Goal: Information Seeking & Learning: Learn about a topic

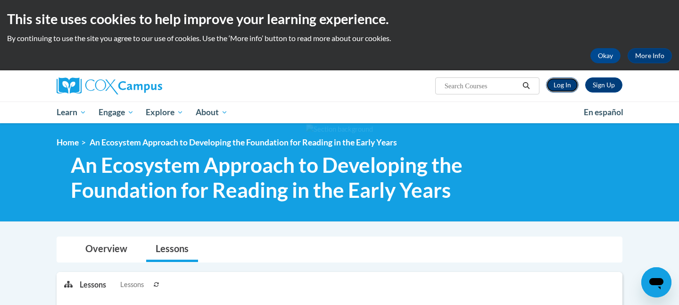
click at [567, 87] on link "Log In" at bounding box center [562, 84] width 33 height 15
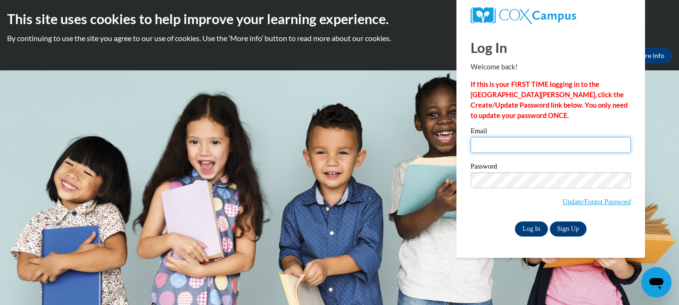
type input "vruizmiyazawa@suzukischool.com"
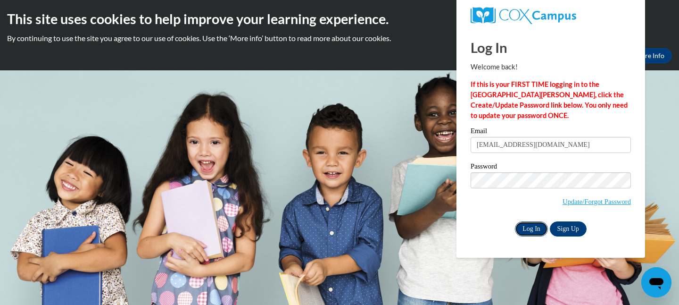
click at [528, 224] on input "Log In" at bounding box center [531, 228] width 33 height 15
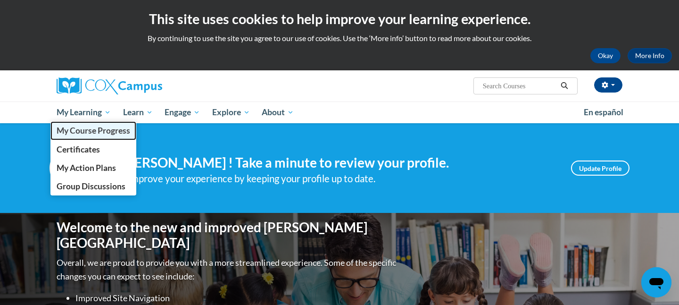
click at [104, 135] on span "My Course Progress" at bounding box center [94, 130] width 74 height 10
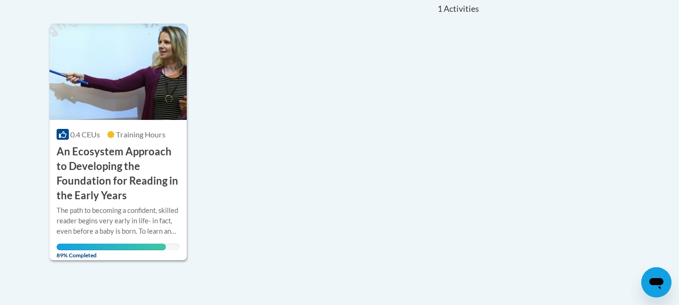
scroll to position [225, 0]
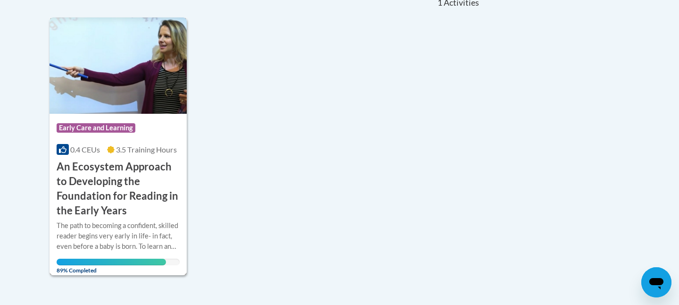
click at [163, 103] on img at bounding box center [118, 65] width 137 height 96
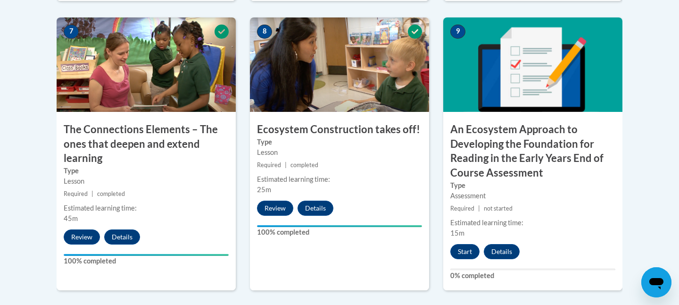
scroll to position [843, 0]
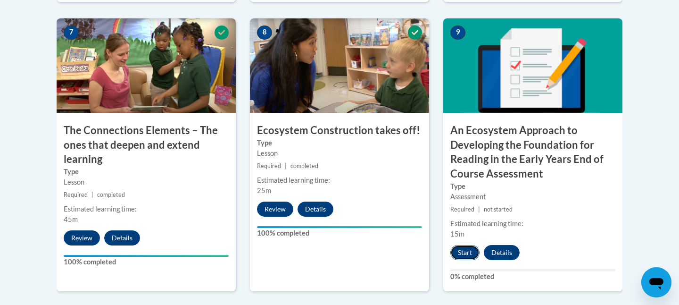
click at [462, 254] on button "Start" at bounding box center [464, 252] width 29 height 15
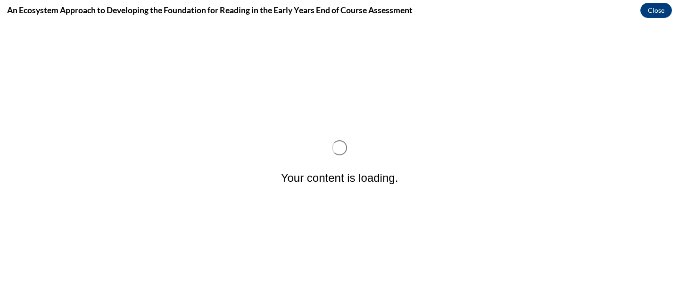
scroll to position [0, 0]
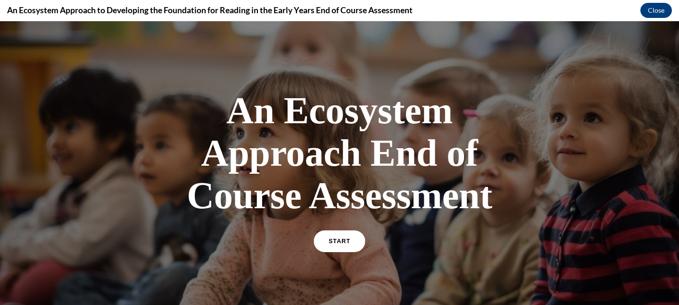
click at [334, 247] on link "START" at bounding box center [339, 241] width 51 height 22
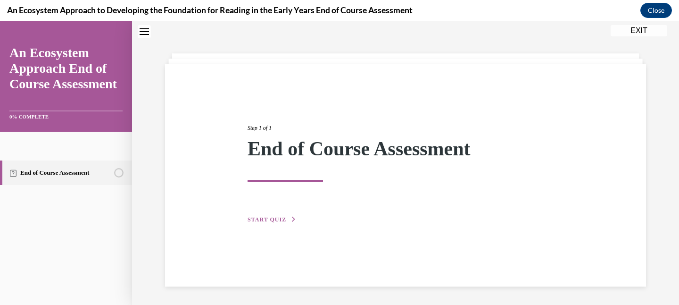
scroll to position [30, 0]
click at [277, 218] on span "START QUIZ" at bounding box center [267, 219] width 39 height 7
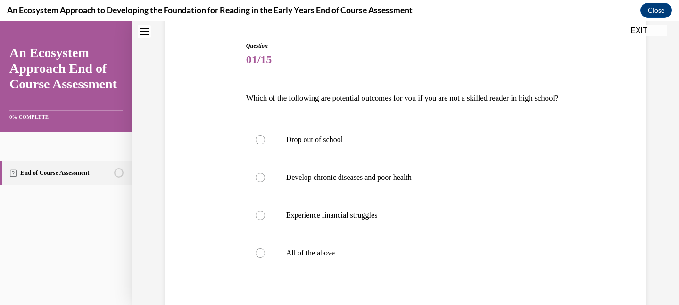
scroll to position [92, 0]
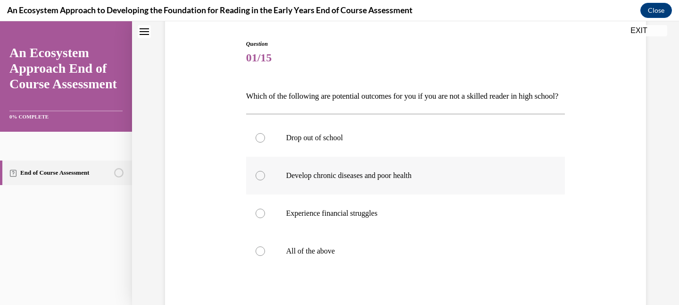
click at [274, 194] on label "Develop chronic diseases and poor health" at bounding box center [405, 176] width 319 height 38
click at [265, 180] on input "Develop chronic diseases and poor health" at bounding box center [260, 175] width 9 height 9
radio input "true"
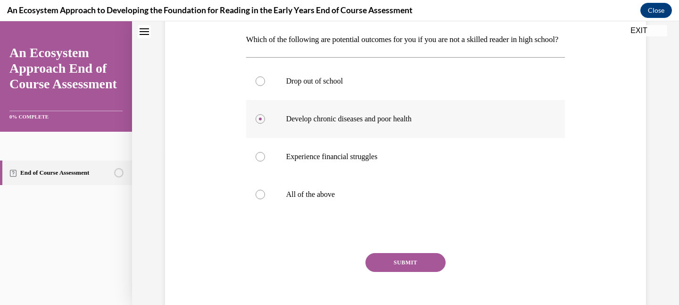
scroll to position [170, 0]
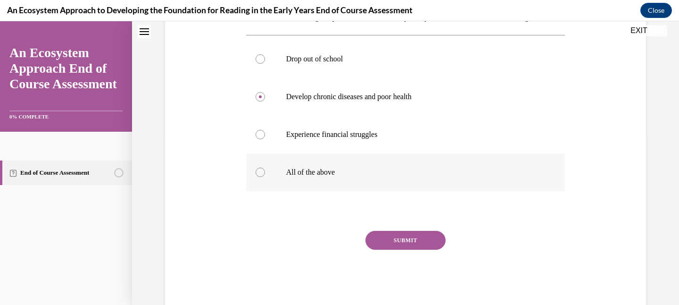
click at [327, 191] on label "All of the above" at bounding box center [405, 172] width 319 height 38
click at [265, 177] on input "All of the above" at bounding box center [260, 171] width 9 height 9
radio input "true"
click at [386, 250] on button "SUBMIT" at bounding box center [406, 240] width 80 height 19
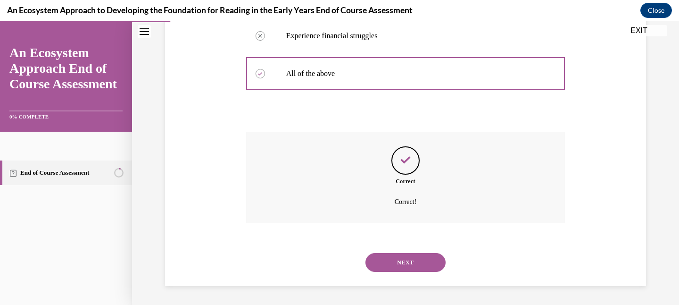
scroll to position [285, 0]
click at [393, 269] on button "NEXT" at bounding box center [406, 262] width 80 height 19
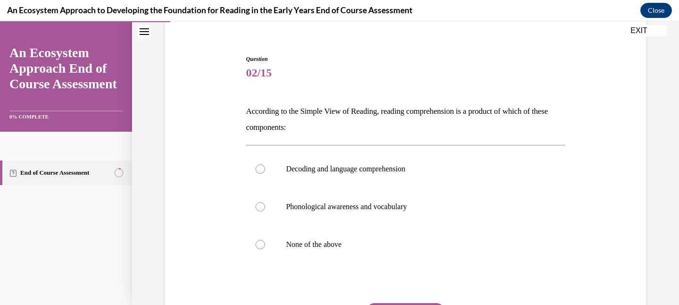
scroll to position [78, 0]
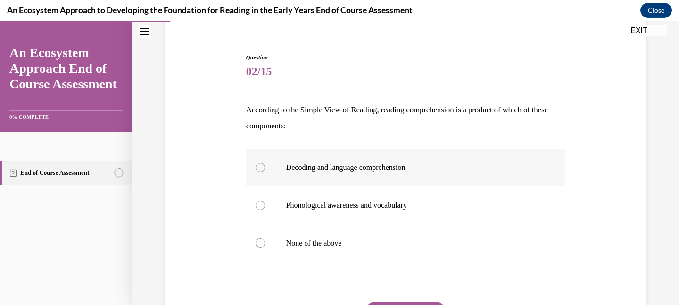
click at [380, 170] on p "Decoding and language comprehension" at bounding box center [414, 167] width 256 height 9
click at [265, 170] on input "Decoding and language comprehension" at bounding box center [260, 167] width 9 height 9
radio input "true"
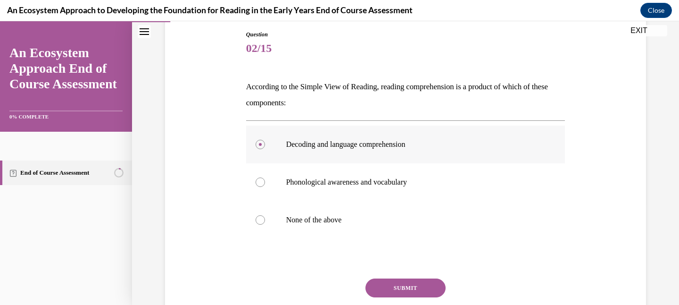
scroll to position [104, 0]
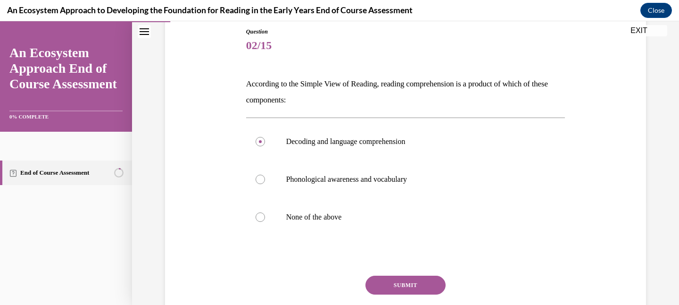
click at [396, 282] on button "SUBMIT" at bounding box center [406, 284] width 80 height 19
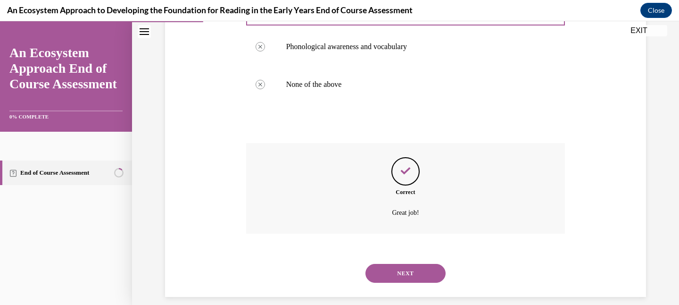
scroll to position [247, 0]
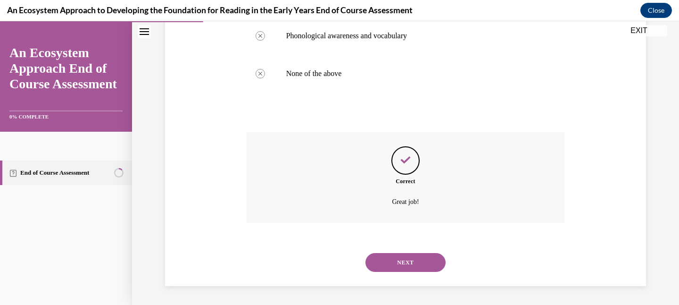
click at [394, 267] on button "NEXT" at bounding box center [406, 262] width 80 height 19
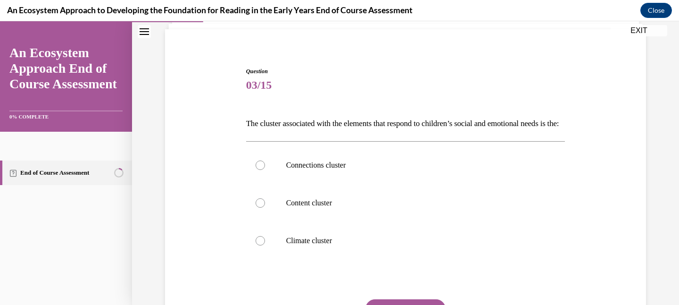
scroll to position [72, 0]
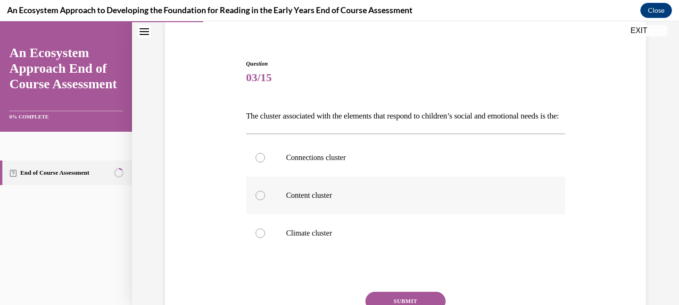
click at [389, 200] on p "Content cluster" at bounding box center [414, 195] width 256 height 9
click at [265, 200] on input "Content cluster" at bounding box center [260, 195] width 9 height 9
radio input "true"
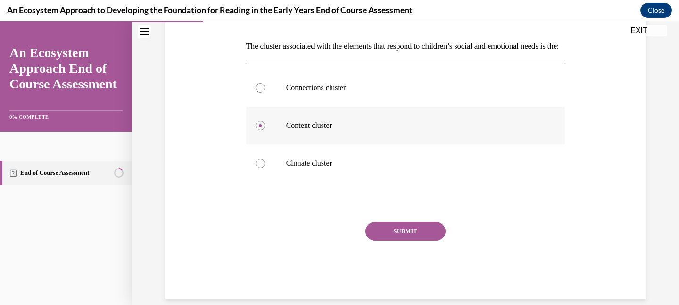
scroll to position [141, 0]
click at [370, 168] on p "Climate cluster" at bounding box center [414, 163] width 256 height 9
click at [265, 168] on input "Climate cluster" at bounding box center [260, 163] width 9 height 9
radio input "true"
click at [383, 241] on button "SUBMIT" at bounding box center [406, 231] width 80 height 19
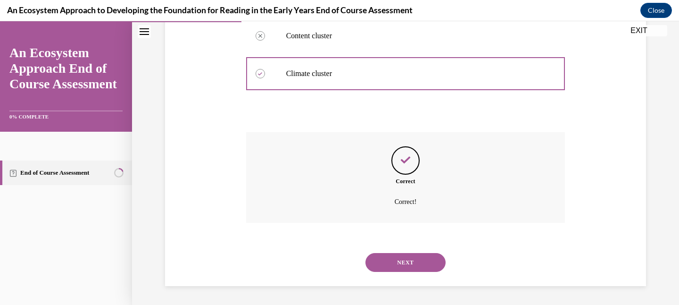
scroll to position [247, 0]
click at [399, 260] on button "NEXT" at bounding box center [406, 262] width 80 height 19
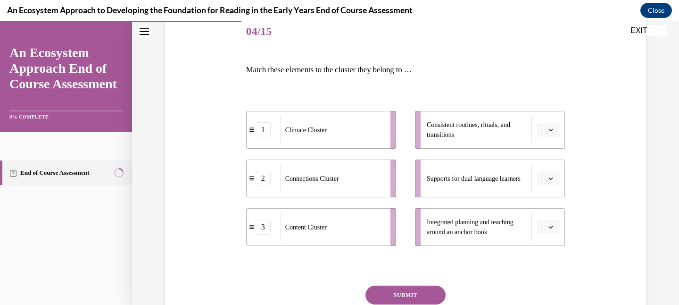
scroll to position [123, 0]
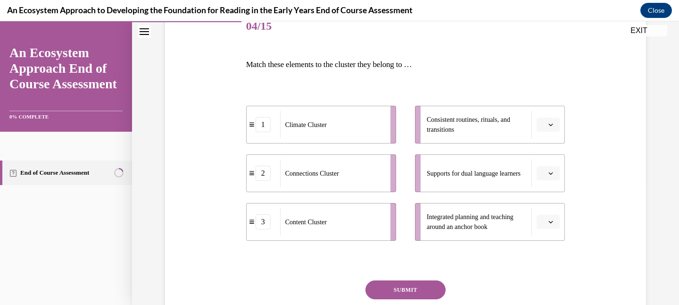
click at [544, 124] on span "Please select an option" at bounding box center [543, 124] width 3 height 9
click at [542, 176] on div "2" at bounding box center [547, 183] width 24 height 19
click at [547, 176] on button "button" at bounding box center [548, 173] width 23 height 14
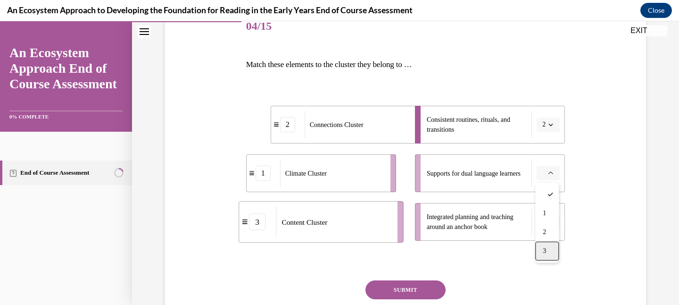
click at [548, 247] on div "3" at bounding box center [547, 251] width 24 height 19
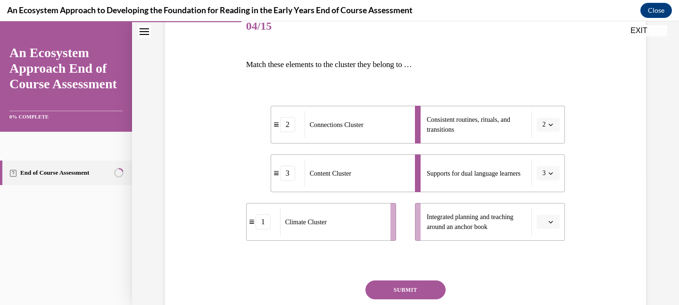
click at [552, 215] on button "button" at bounding box center [548, 222] width 23 height 14
click at [547, 159] on div "1" at bounding box center [547, 162] width 24 height 19
click at [416, 291] on button "SUBMIT" at bounding box center [406, 289] width 80 height 19
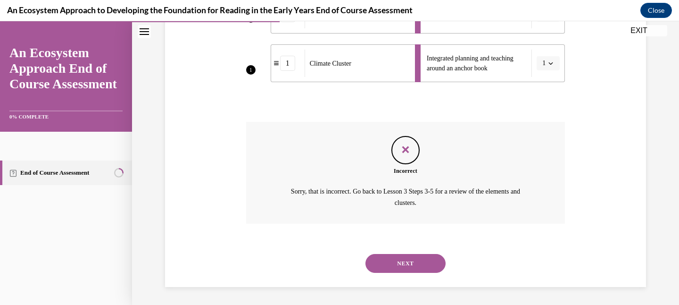
scroll to position [282, 0]
click at [413, 266] on button "NEXT" at bounding box center [406, 262] width 80 height 19
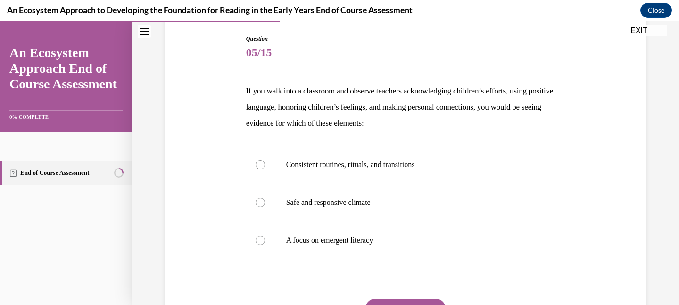
scroll to position [113, 0]
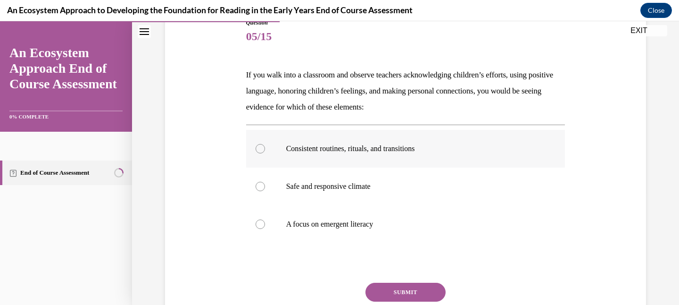
click at [410, 154] on label "Consistent routines, rituals, and transitions" at bounding box center [405, 149] width 319 height 38
click at [265, 153] on input "Consistent routines, rituals, and transitions" at bounding box center [260, 148] width 9 height 9
radio input "true"
click at [415, 292] on button "SUBMIT" at bounding box center [406, 292] width 80 height 19
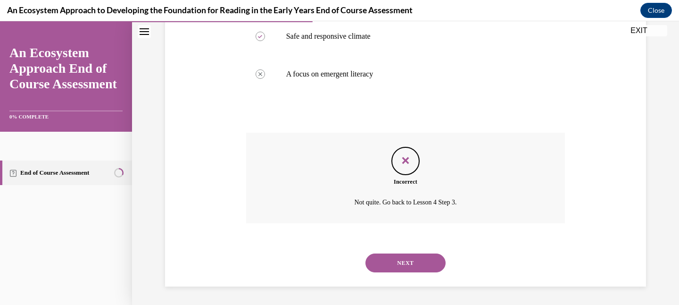
scroll to position [263, 0]
click at [407, 268] on button "NEXT" at bounding box center [406, 262] width 80 height 19
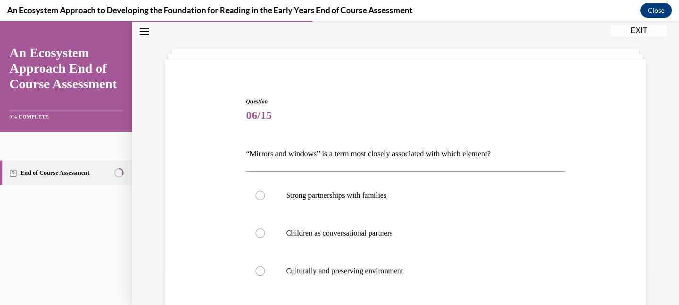
scroll to position [39, 0]
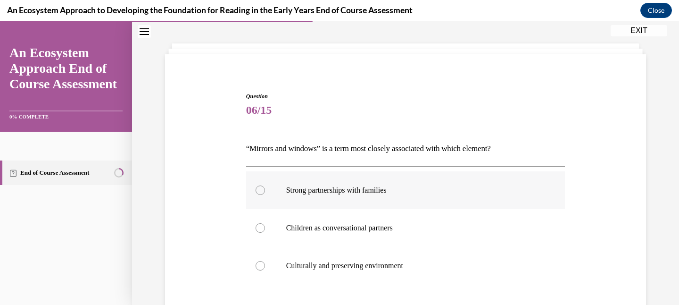
click at [418, 183] on label "Strong partnerships with families" at bounding box center [405, 190] width 319 height 38
click at [265, 185] on input "Strong partnerships with families" at bounding box center [260, 189] width 9 height 9
radio input "true"
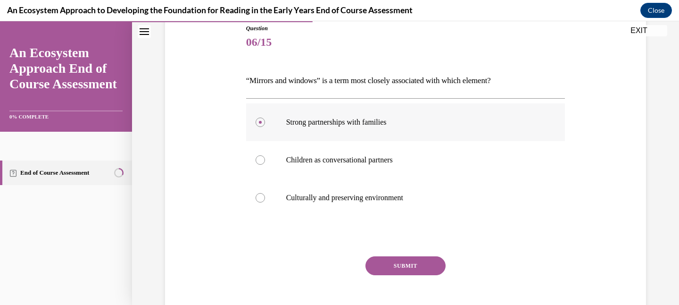
scroll to position [114, 0]
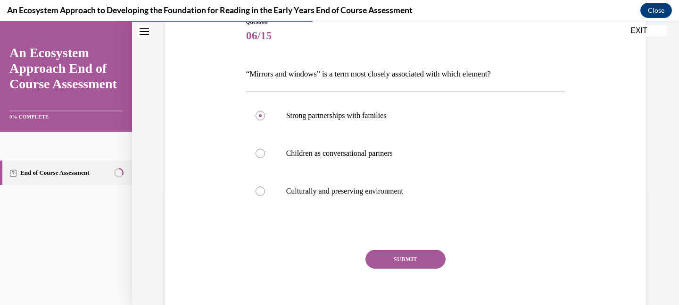
click at [389, 260] on button "SUBMIT" at bounding box center [406, 259] width 80 height 19
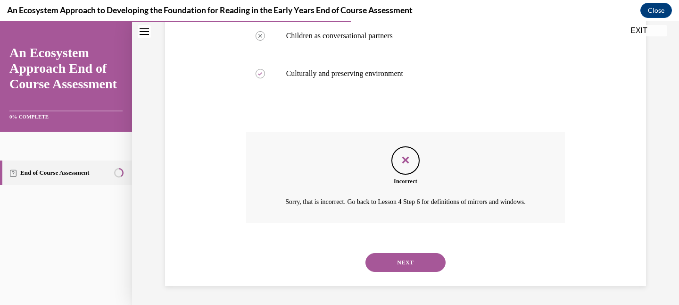
scroll to position [242, 0]
click at [408, 270] on button "NEXT" at bounding box center [406, 262] width 80 height 19
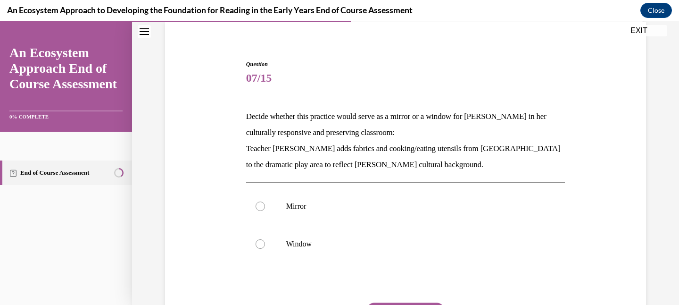
scroll to position [71, 0]
click at [344, 248] on p "Window" at bounding box center [414, 243] width 256 height 9
click at [265, 248] on input "Window" at bounding box center [260, 243] width 9 height 9
radio input "true"
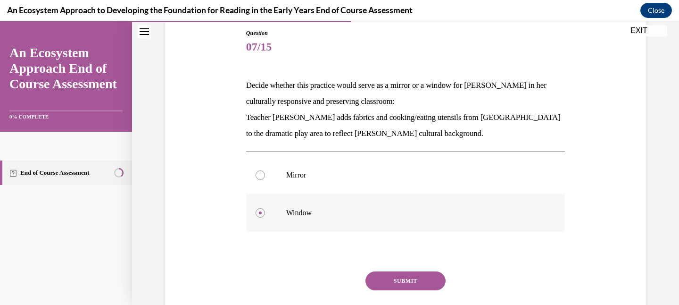
scroll to position [103, 0]
click at [393, 276] on button "SUBMIT" at bounding box center [406, 279] width 80 height 19
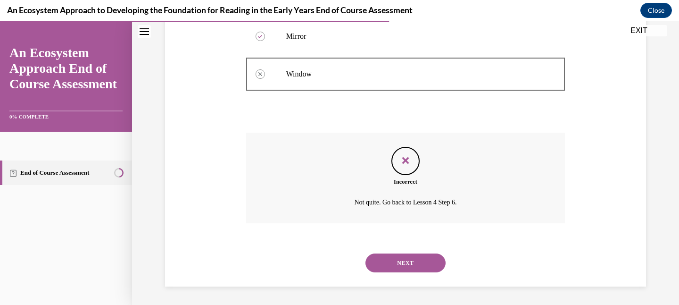
scroll to position [242, 0]
click at [400, 272] on div "NEXT" at bounding box center [405, 262] width 319 height 38
click at [400, 266] on button "NEXT" at bounding box center [406, 262] width 80 height 19
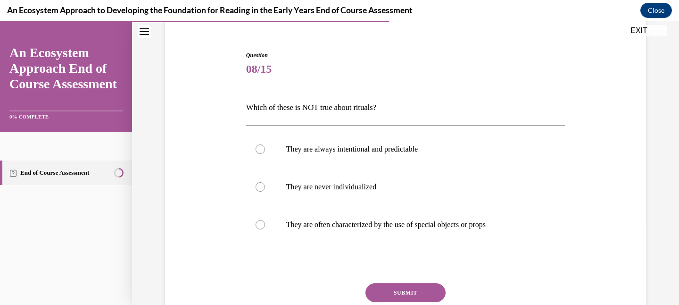
scroll to position [92, 0]
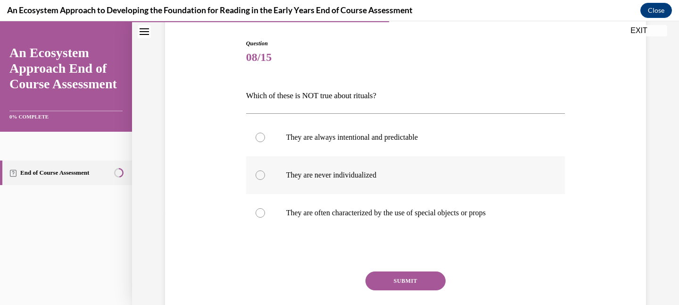
click at [325, 178] on p "They are never individualized" at bounding box center [414, 174] width 256 height 9
click at [265, 178] on input "They are never individualized" at bounding box center [260, 174] width 9 height 9
radio input "true"
click at [380, 274] on button "SUBMIT" at bounding box center [406, 280] width 80 height 19
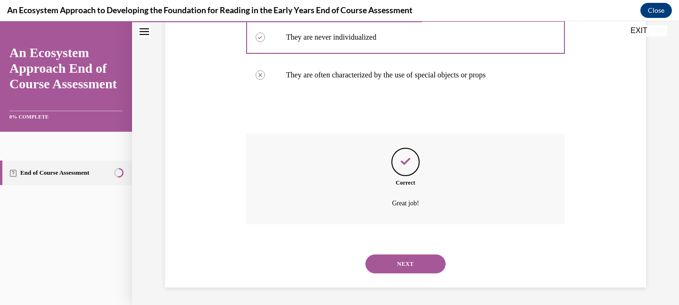
scroll to position [231, 0]
click at [409, 267] on button "NEXT" at bounding box center [406, 262] width 80 height 19
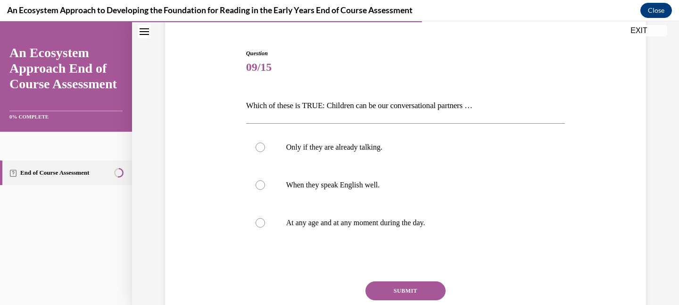
scroll to position [83, 0]
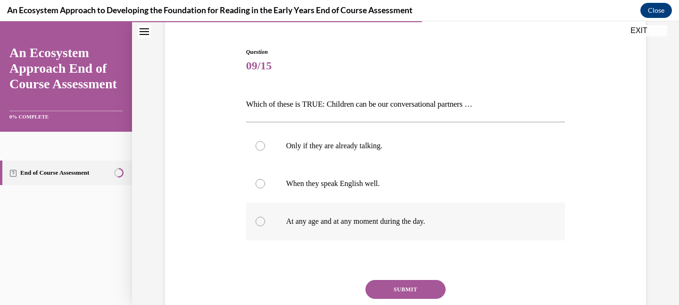
click at [411, 228] on label "At any age and at any moment during the day." at bounding box center [405, 221] width 319 height 38
click at [265, 226] on input "At any age and at any moment during the day." at bounding box center [260, 221] width 9 height 9
radio input "true"
click at [398, 288] on button "SUBMIT" at bounding box center [406, 289] width 80 height 19
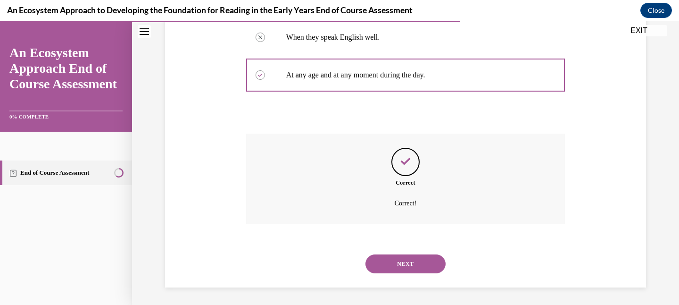
scroll to position [231, 0]
click at [404, 257] on button "NEXT" at bounding box center [406, 262] width 80 height 19
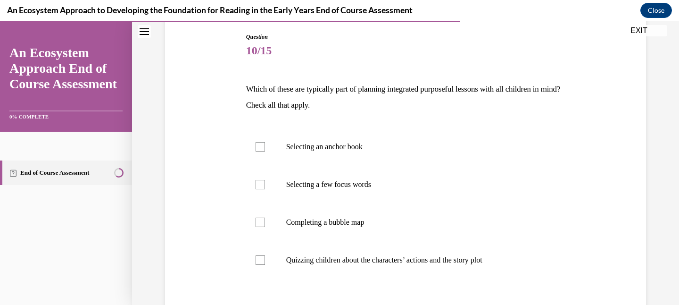
scroll to position [107, 0]
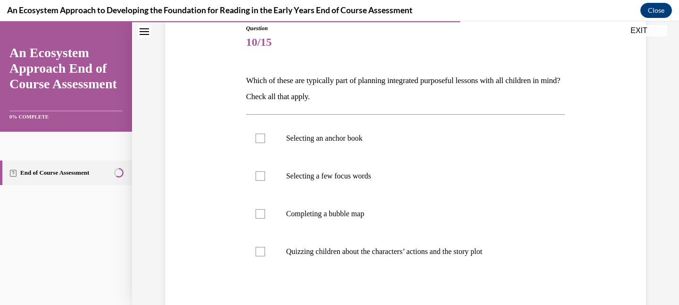
click at [404, 257] on label "Quizzing children about the characters’ actions and the story plot" at bounding box center [405, 252] width 319 height 38
click at [265, 256] on input "Quizzing children about the characters’ actions and the story plot" at bounding box center [260, 251] width 9 height 9
checkbox input "true"
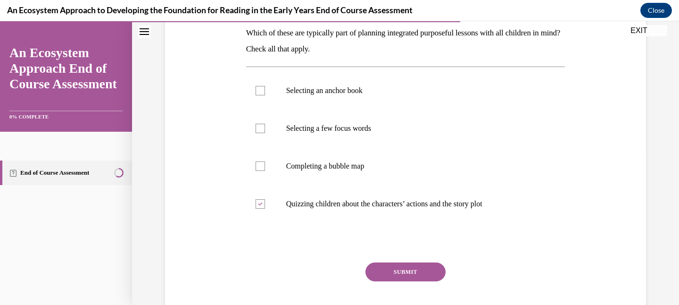
scroll to position [157, 0]
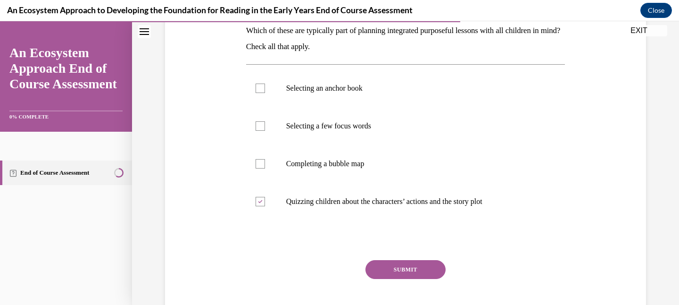
click at [404, 257] on div "Question 10/15 Which of these are typically part of planning integrated purpose…" at bounding box center [405, 155] width 319 height 363
click at [398, 267] on button "SUBMIT" at bounding box center [406, 269] width 80 height 19
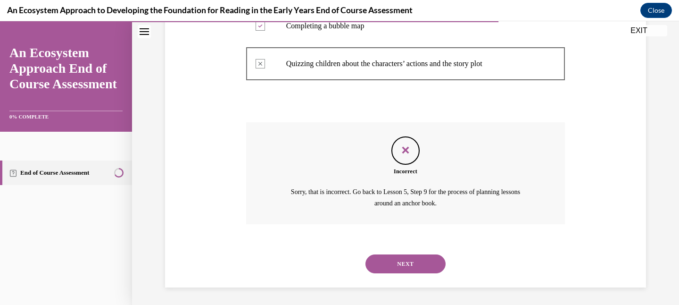
scroll to position [296, 0]
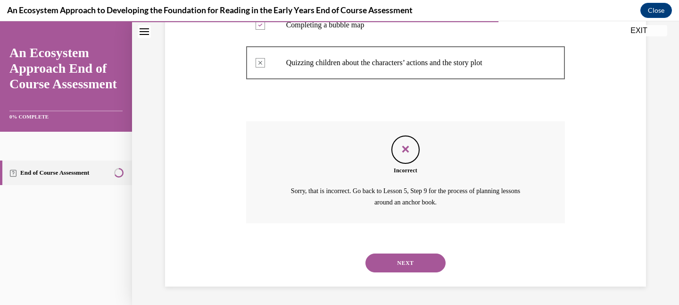
click at [400, 264] on button "NEXT" at bounding box center [406, 262] width 80 height 19
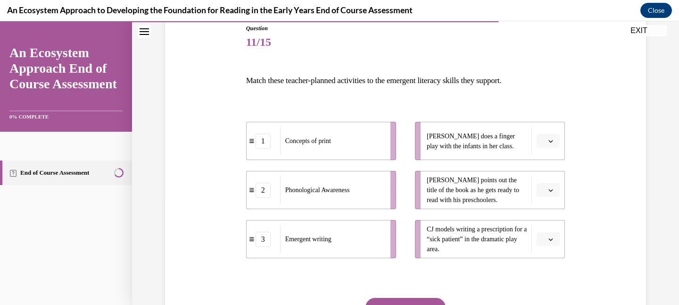
scroll to position [108, 0]
click at [542, 147] on li "Lulu does a finger play with the infants in her class." at bounding box center [490, 140] width 150 height 38
click at [544, 141] on span "Please select an option" at bounding box center [543, 139] width 3 height 9
click at [549, 193] on div "2" at bounding box center [547, 198] width 24 height 19
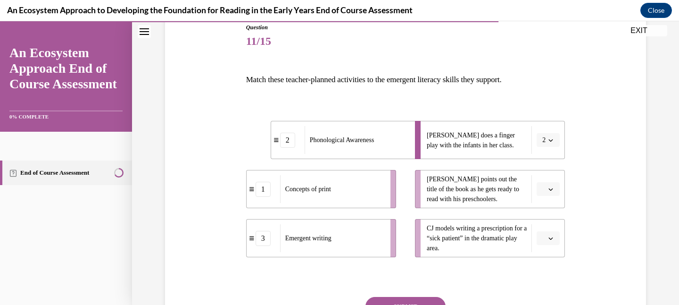
click at [549, 193] on button "button" at bounding box center [548, 189] width 23 height 14
click at [549, 260] on div "3" at bounding box center [547, 266] width 24 height 19
click at [545, 234] on span "Please select an option" at bounding box center [543, 237] width 3 height 9
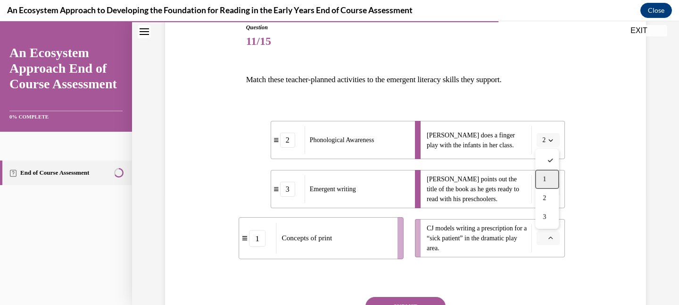
click at [546, 182] on span "1" at bounding box center [544, 179] width 3 height 8
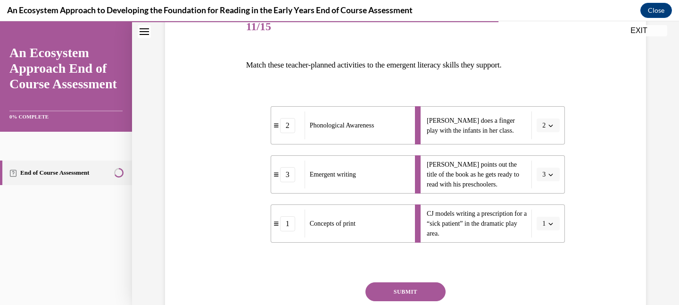
click at [407, 289] on button "SUBMIT" at bounding box center [406, 291] width 80 height 19
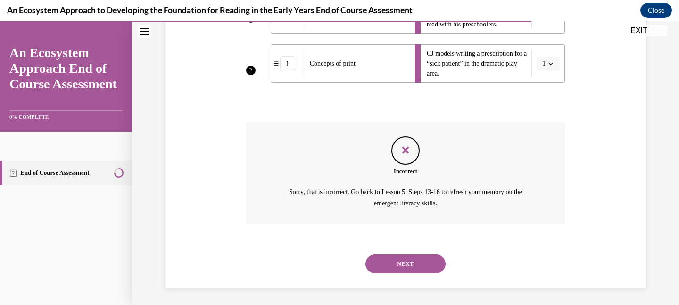
scroll to position [283, 0]
click at [415, 255] on button "NEXT" at bounding box center [406, 262] width 80 height 19
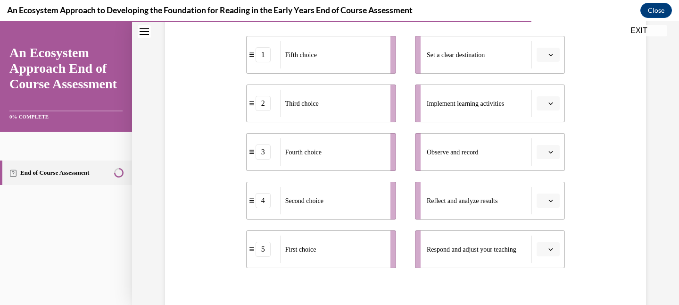
scroll to position [192, 0]
click at [556, 146] on button "button" at bounding box center [548, 153] width 23 height 14
click at [552, 193] on div "1" at bounding box center [547, 193] width 24 height 19
click at [543, 56] on span "Please select an option" at bounding box center [543, 55] width 3 height 9
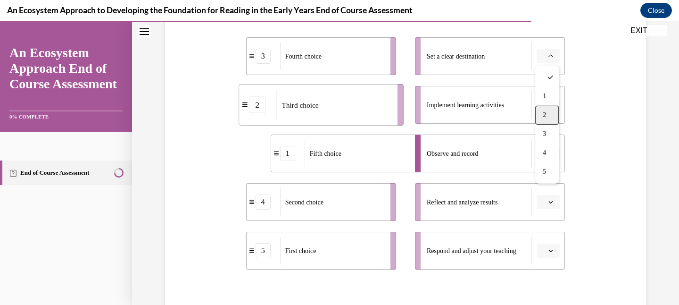
click at [545, 109] on div "2" at bounding box center [547, 115] width 24 height 19
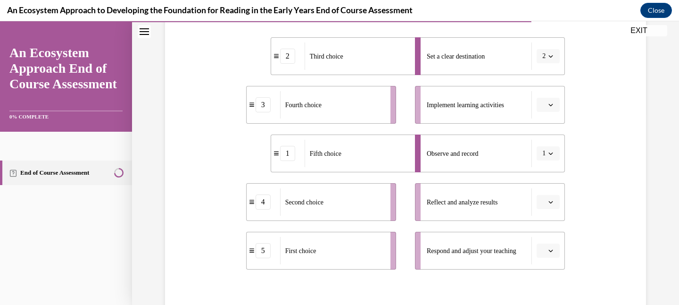
click at [545, 109] on span "Please select an option" at bounding box center [543, 104] width 3 height 9
click at [542, 162] on div "2" at bounding box center [547, 163] width 24 height 19
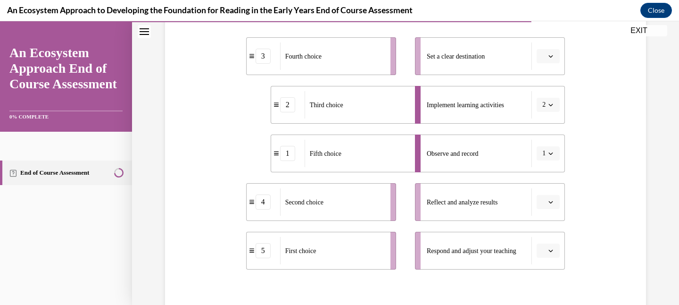
click at [542, 213] on li "Reflect and analyze results" at bounding box center [490, 202] width 150 height 38
click at [546, 204] on button "button" at bounding box center [548, 202] width 23 height 14
click at [546, 165] on span "4" at bounding box center [544, 162] width 3 height 8
click at [553, 251] on icon "button" at bounding box center [551, 250] width 5 height 5
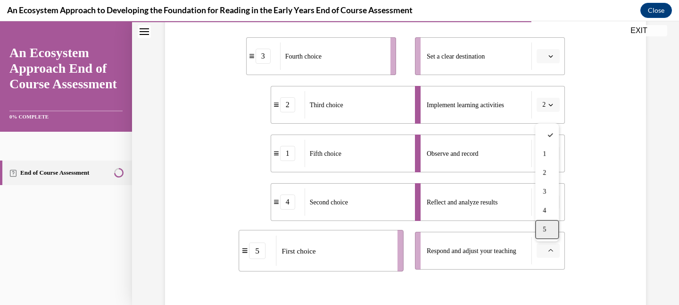
click at [549, 231] on div "5" at bounding box center [547, 229] width 24 height 19
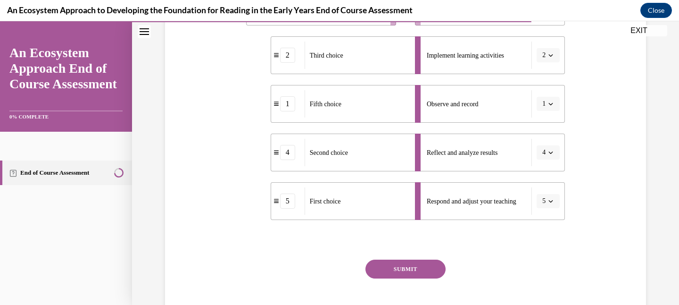
scroll to position [255, 0]
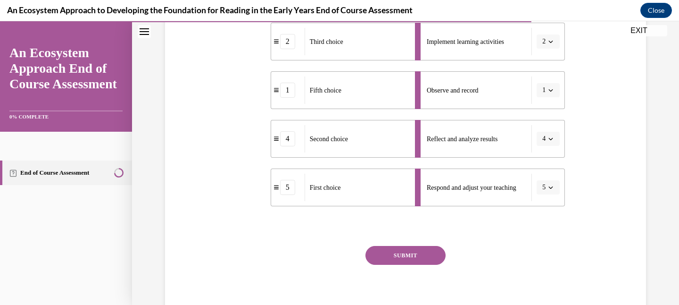
click at [417, 250] on button "SUBMIT" at bounding box center [406, 255] width 80 height 19
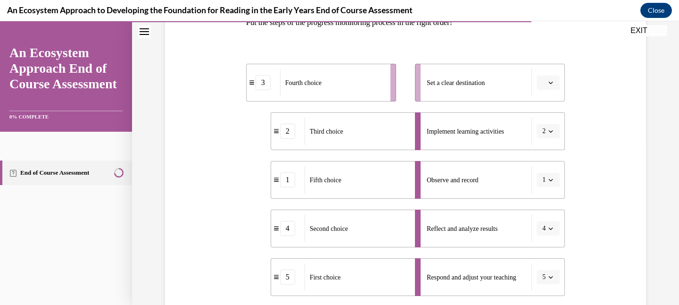
scroll to position [162, 0]
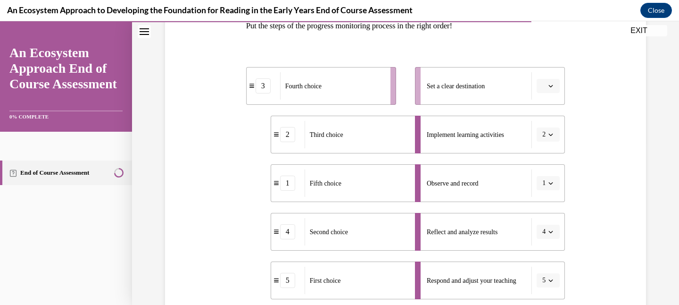
click at [546, 85] on span "Please select an option" at bounding box center [543, 85] width 3 height 9
click at [549, 158] on div "3" at bounding box center [547, 163] width 24 height 19
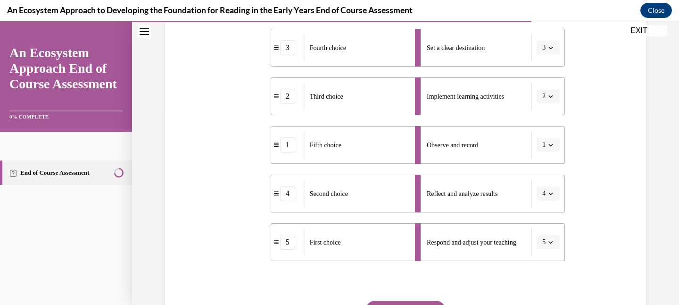
scroll to position [229, 0]
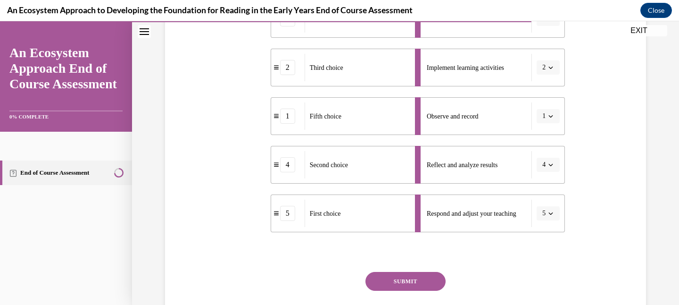
click at [432, 276] on button "SUBMIT" at bounding box center [406, 281] width 80 height 19
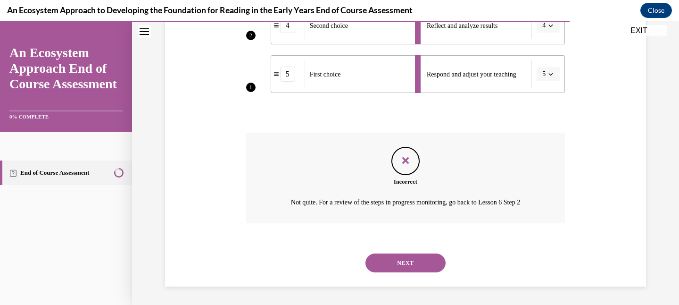
scroll to position [368, 0]
click at [429, 265] on button "NEXT" at bounding box center [406, 262] width 80 height 19
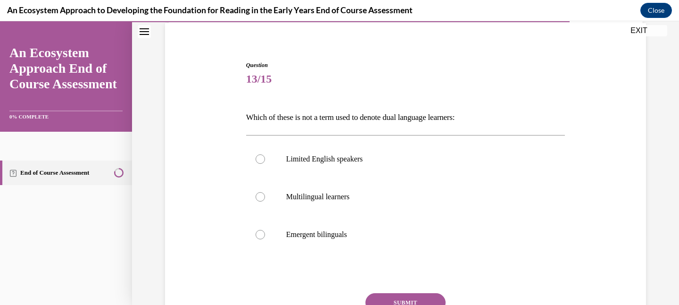
scroll to position [72, 0]
click at [419, 157] on p "Limited English speakers" at bounding box center [414, 157] width 256 height 9
click at [265, 157] on input "Limited English speakers" at bounding box center [260, 157] width 9 height 9
radio input "true"
click at [413, 295] on button "SUBMIT" at bounding box center [406, 301] width 80 height 19
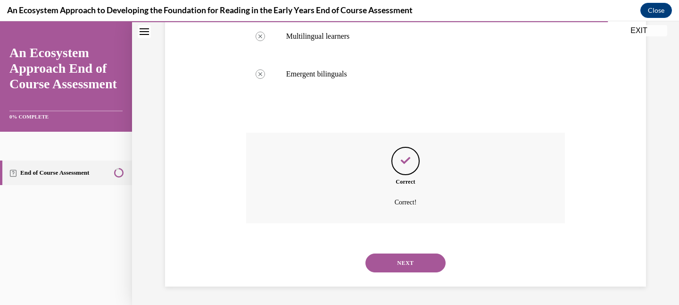
scroll to position [231, 0]
click at [407, 268] on button "NEXT" at bounding box center [406, 262] width 80 height 19
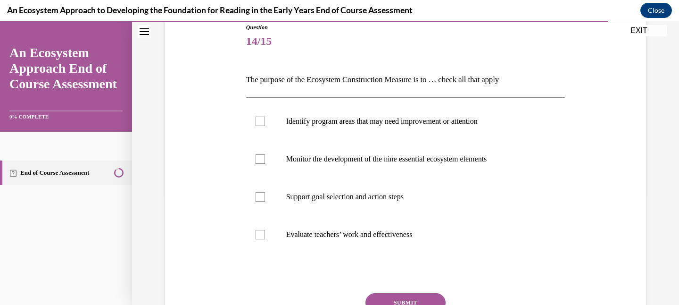
scroll to position [112, 0]
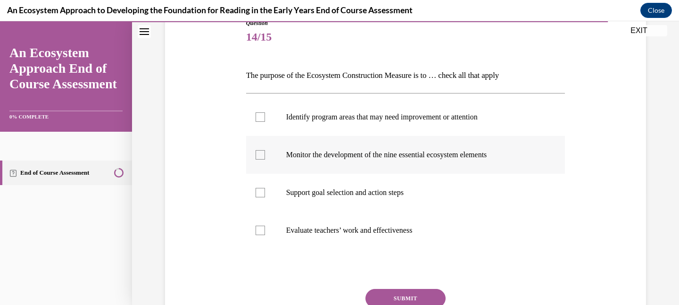
click at [336, 161] on label "Monitor the development of the nine essential ecosystem elements" at bounding box center [405, 155] width 319 height 38
click at [265, 159] on input "Monitor the development of the nine essential ecosystem elements" at bounding box center [260, 154] width 9 height 9
checkbox input "true"
click at [344, 188] on p "Support goal selection and action steps" at bounding box center [414, 192] width 256 height 9
click at [265, 188] on input "Support goal selection and action steps" at bounding box center [260, 192] width 9 height 9
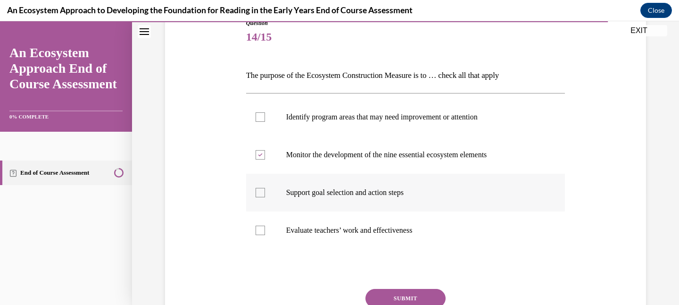
checkbox input "true"
click at [383, 299] on button "SUBMIT" at bounding box center [406, 298] width 80 height 19
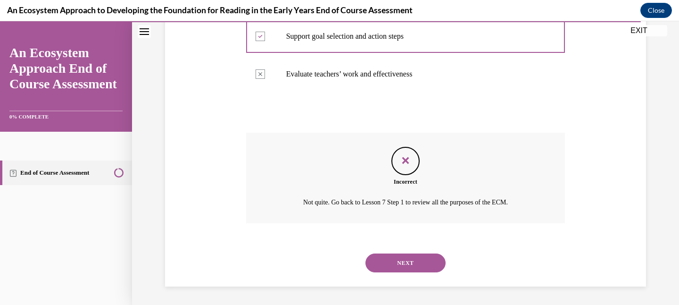
scroll to position [269, 0]
click at [395, 256] on button "NEXT" at bounding box center [406, 262] width 80 height 19
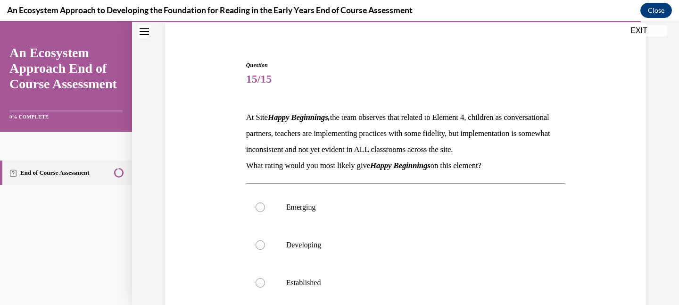
scroll to position [121, 0]
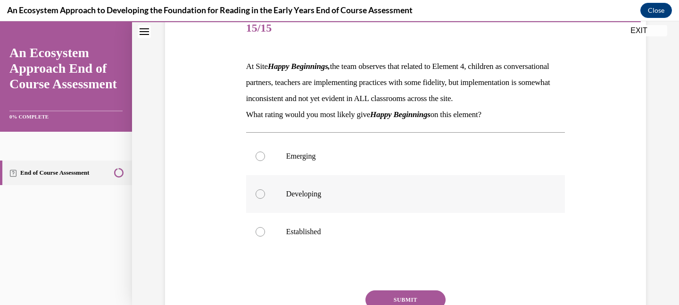
click at [390, 213] on label "Developing" at bounding box center [405, 194] width 319 height 38
click at [265, 199] on input "Developing" at bounding box center [260, 193] width 9 height 9
radio input "true"
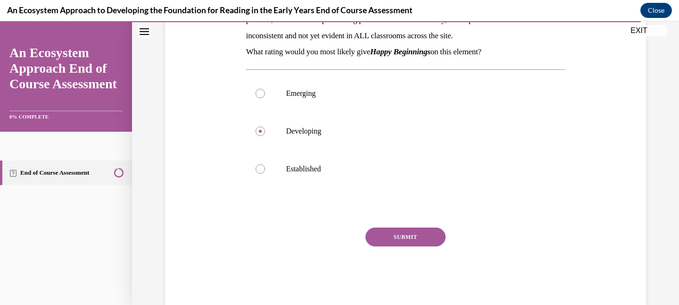
click at [394, 246] on button "SUBMIT" at bounding box center [406, 236] width 80 height 19
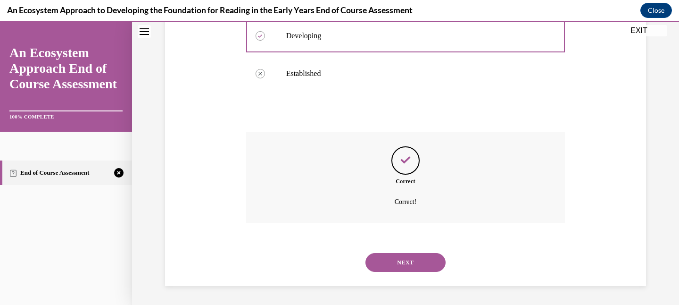
scroll to position [295, 0]
click at [400, 265] on button "NEXT" at bounding box center [406, 262] width 80 height 19
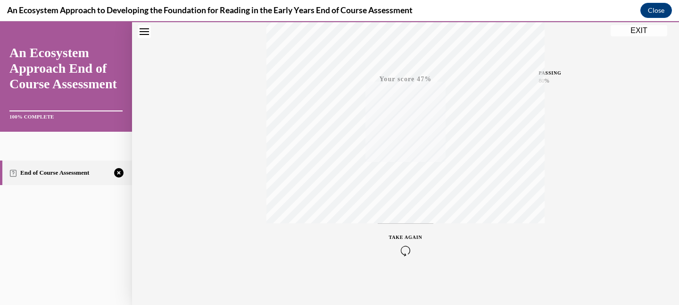
scroll to position [200, 0]
click at [401, 250] on icon "button" at bounding box center [405, 247] width 33 height 10
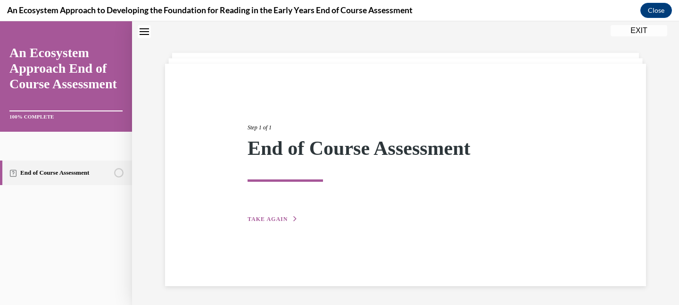
scroll to position [30, 0]
click at [283, 223] on button "TAKE AGAIN" at bounding box center [273, 219] width 50 height 8
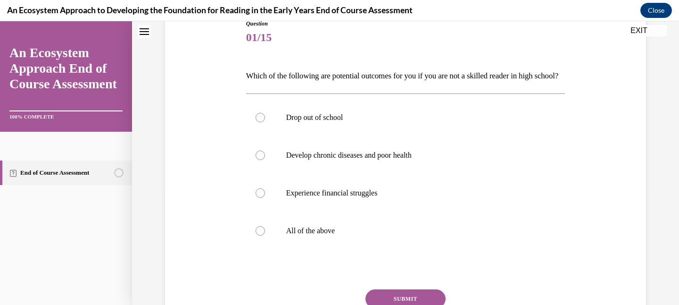
scroll to position [114, 0]
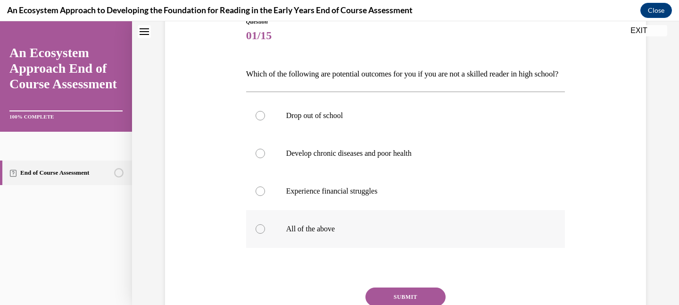
click at [368, 235] on label "All of the above" at bounding box center [405, 229] width 319 height 38
click at [265, 233] on input "All of the above" at bounding box center [260, 228] width 9 height 9
radio input "true"
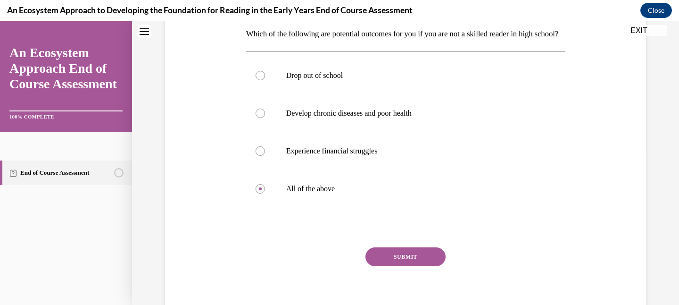
click at [389, 266] on button "SUBMIT" at bounding box center [406, 256] width 80 height 19
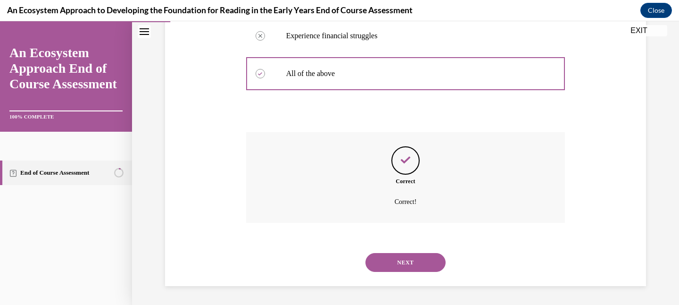
scroll to position [285, 0]
click at [391, 265] on button "NEXT" at bounding box center [406, 262] width 80 height 19
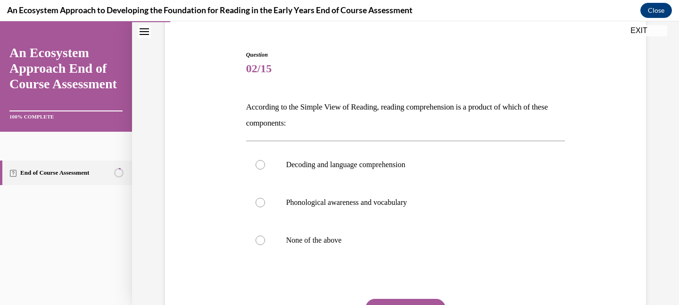
scroll to position [79, 0]
click at [388, 207] on p "Phonological awareness and vocabulary" at bounding box center [414, 203] width 256 height 9
click at [265, 207] on input "Phonological awareness and vocabulary" at bounding box center [260, 203] width 9 height 9
radio input "true"
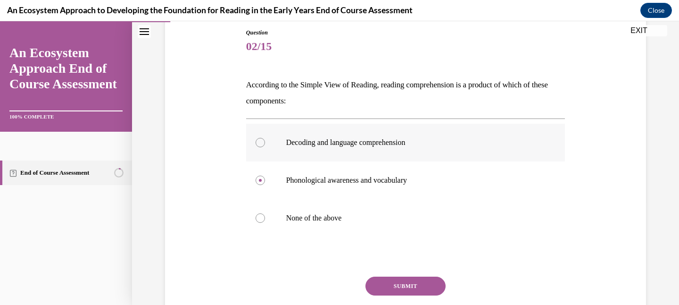
click at [388, 134] on label "Decoding and language comprehension" at bounding box center [405, 143] width 319 height 38
click at [265, 138] on input "Decoding and language comprehension" at bounding box center [260, 142] width 9 height 9
radio input "true"
click at [399, 279] on button "SUBMIT" at bounding box center [406, 285] width 80 height 19
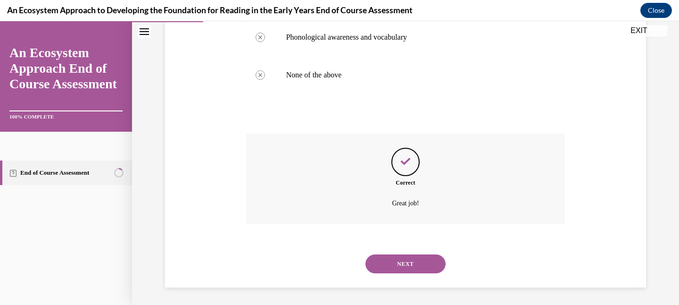
scroll to position [247, 0]
click at [398, 272] on div "NEXT" at bounding box center [405, 262] width 319 height 38
click at [398, 261] on button "NEXT" at bounding box center [406, 262] width 80 height 19
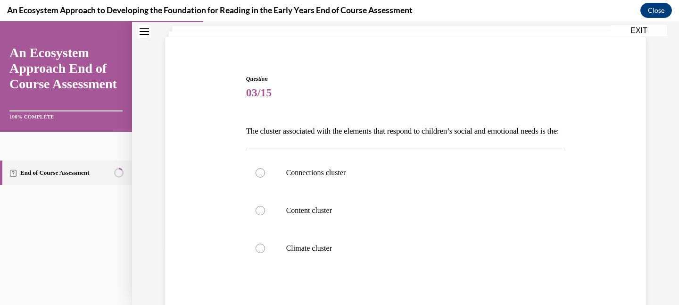
scroll to position [61, 0]
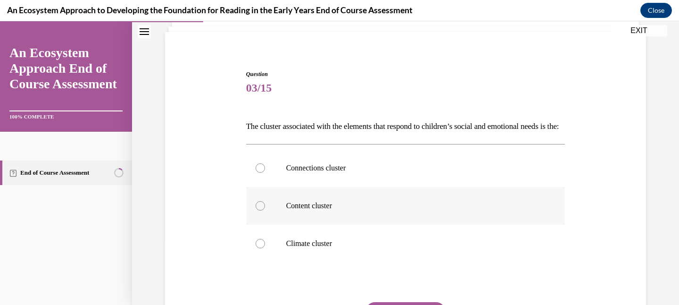
click at [398, 225] on label "Content cluster" at bounding box center [405, 206] width 319 height 38
click at [265, 210] on input "Content cluster" at bounding box center [260, 205] width 9 height 9
radio input "true"
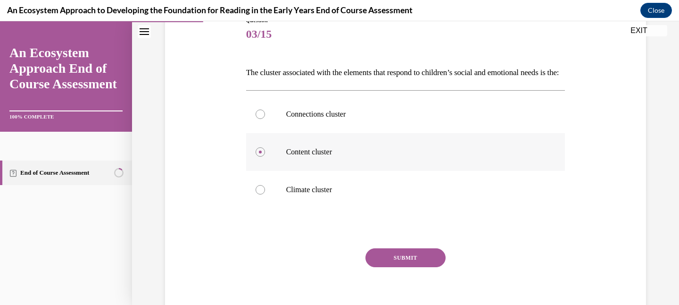
scroll to position [117, 0]
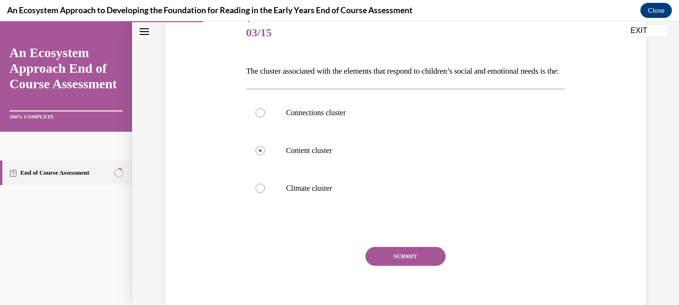
click at [397, 266] on button "SUBMIT" at bounding box center [406, 256] width 80 height 19
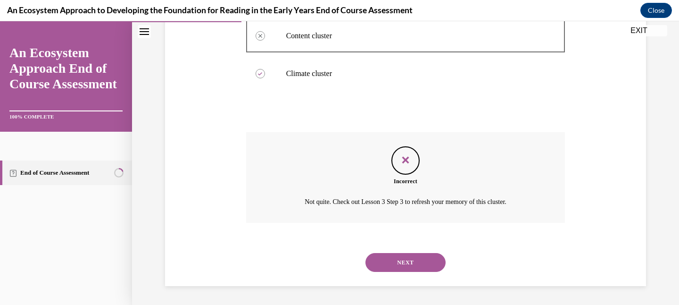
scroll to position [247, 0]
click at [401, 269] on button "NEXT" at bounding box center [406, 262] width 80 height 19
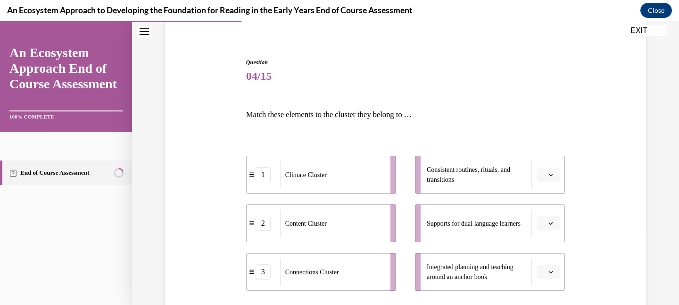
scroll to position [99, 0]
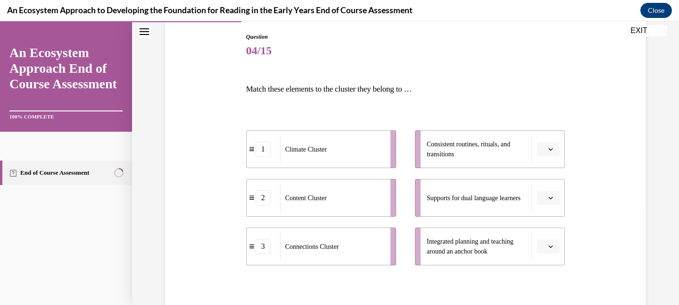
click at [545, 242] on span "Please select an option" at bounding box center [543, 246] width 3 height 9
click at [537, 188] on div "1" at bounding box center [547, 187] width 24 height 19
click at [541, 198] on button "button" at bounding box center [548, 198] width 23 height 14
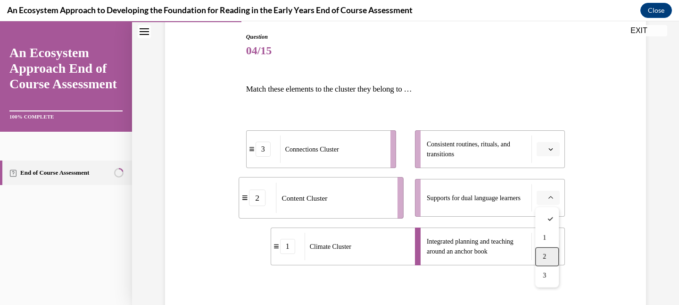
click at [544, 251] on div "2" at bounding box center [547, 256] width 24 height 19
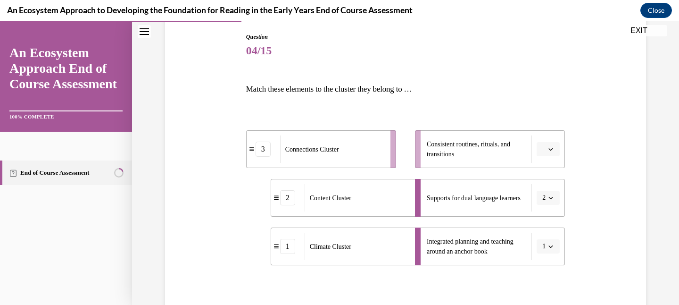
click at [545, 157] on li "Consistent routines, rituals, and transitions" at bounding box center [490, 149] width 150 height 38
click at [545, 150] on span "Please select an option" at bounding box center [543, 148] width 3 height 9
click at [544, 224] on span "3" at bounding box center [544, 227] width 3 height 8
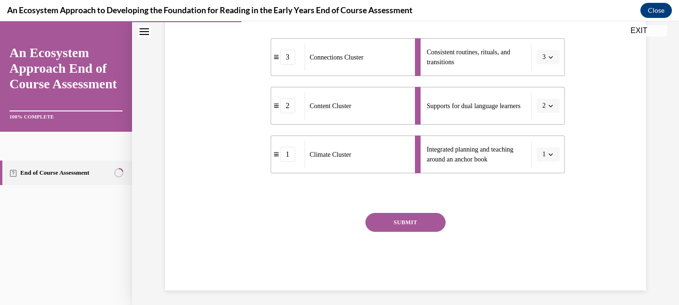
scroll to position [195, 0]
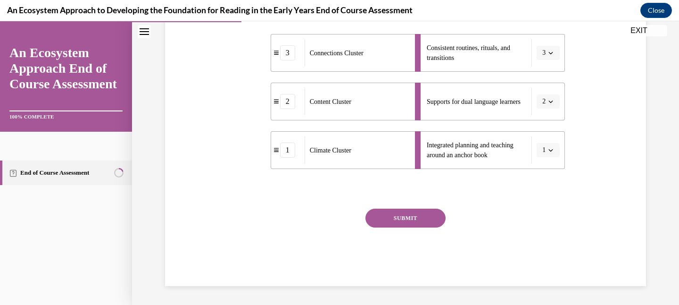
click at [421, 214] on button "SUBMIT" at bounding box center [406, 217] width 80 height 19
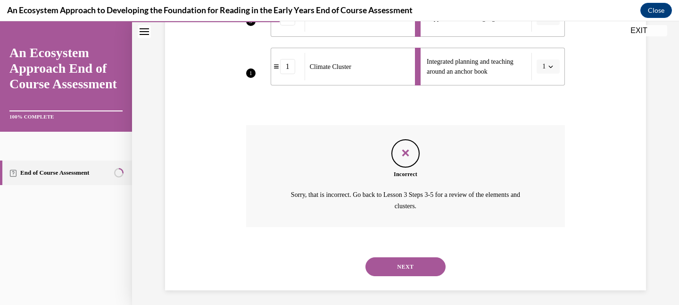
scroll to position [282, 0]
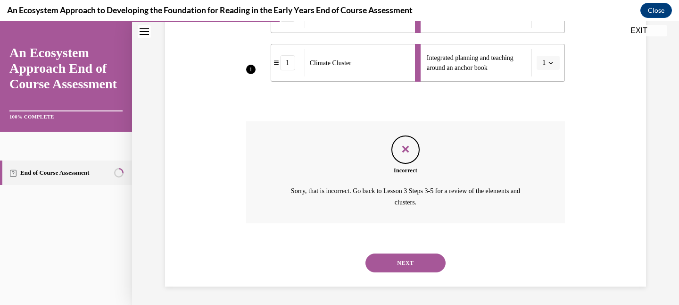
click at [416, 257] on button "NEXT" at bounding box center [406, 262] width 80 height 19
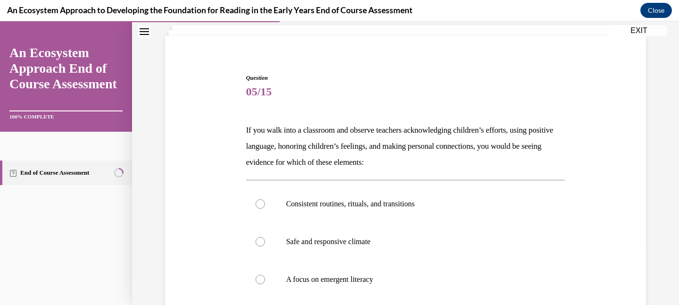
scroll to position [58, 0]
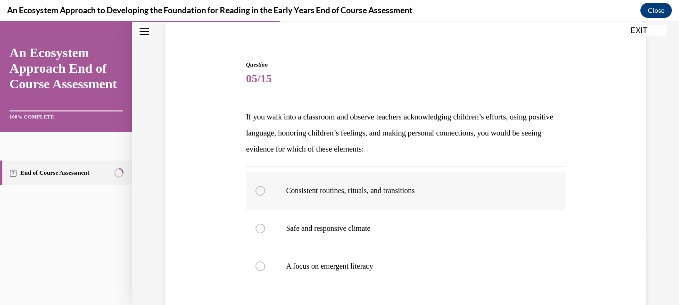
click at [417, 193] on p "Consistent routines, rituals, and transitions" at bounding box center [414, 190] width 256 height 9
click at [265, 193] on input "Consistent routines, rituals, and transitions" at bounding box center [260, 190] width 9 height 9
radio input "true"
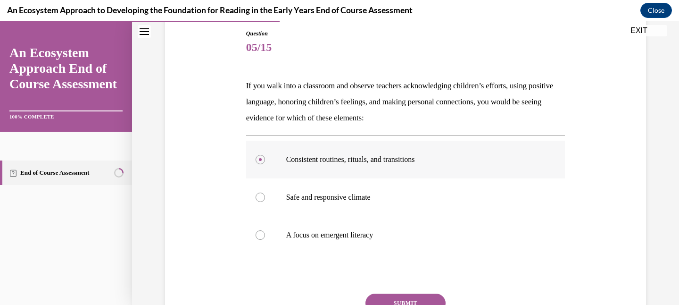
scroll to position [109, 0]
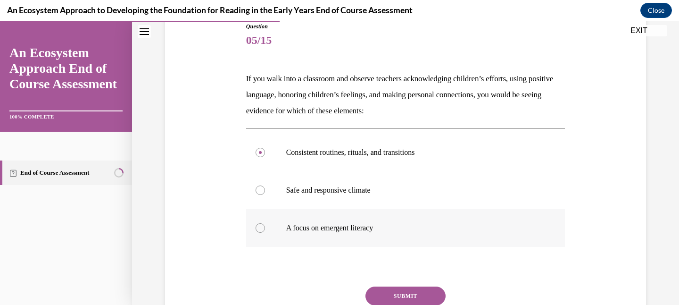
click at [404, 222] on label "A focus on emergent literacy" at bounding box center [405, 228] width 319 height 38
click at [265, 223] on input "A focus on emergent literacy" at bounding box center [260, 227] width 9 height 9
radio input "true"
click at [405, 290] on button "SUBMIT" at bounding box center [406, 295] width 80 height 19
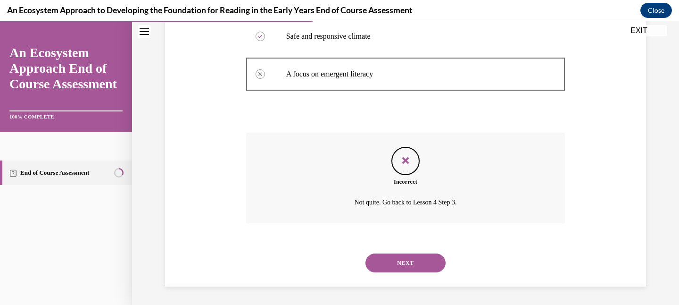
scroll to position [263, 0]
click at [406, 278] on div "NEXT" at bounding box center [405, 262] width 319 height 38
click at [406, 266] on button "NEXT" at bounding box center [406, 262] width 80 height 19
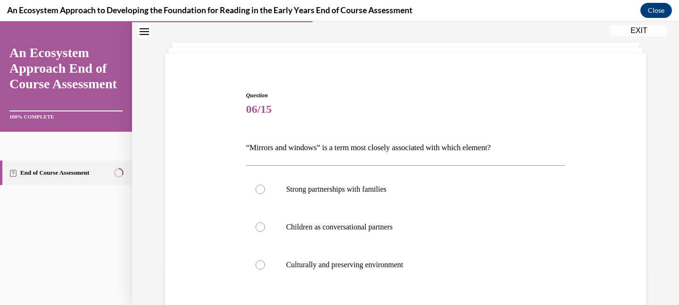
scroll to position [41, 0]
click at [388, 200] on label "Strong partnerships with families" at bounding box center [405, 188] width 319 height 38
click at [265, 193] on input "Strong partnerships with families" at bounding box center [260, 187] width 9 height 9
radio input "true"
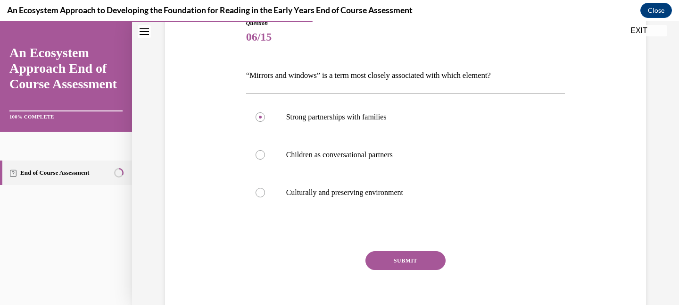
click at [394, 259] on button "SUBMIT" at bounding box center [406, 260] width 80 height 19
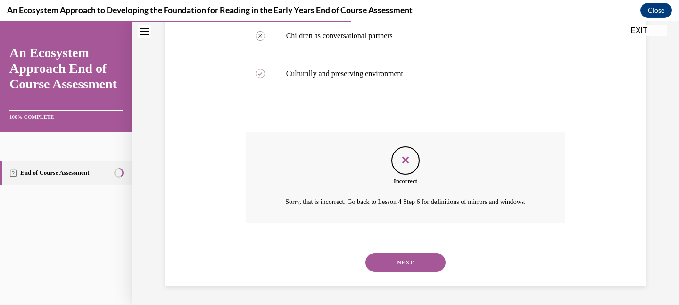
scroll to position [242, 0]
click at [400, 268] on button "NEXT" at bounding box center [406, 262] width 80 height 19
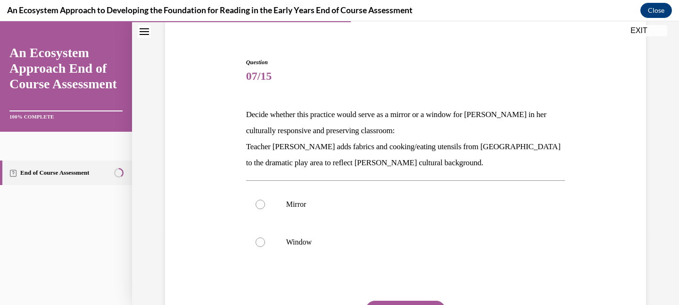
scroll to position [74, 0]
click at [397, 218] on label "Mirror" at bounding box center [405, 204] width 319 height 38
click at [265, 208] on input "Mirror" at bounding box center [260, 203] width 9 height 9
radio input "true"
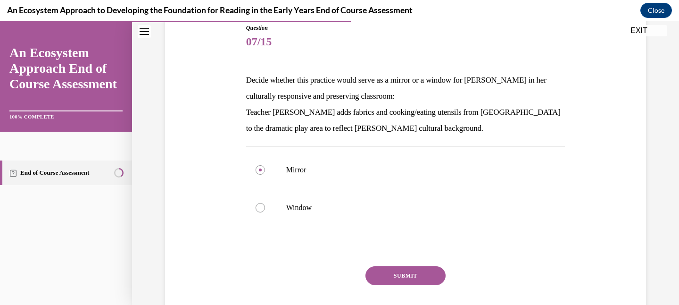
click at [401, 277] on button "SUBMIT" at bounding box center [406, 275] width 80 height 19
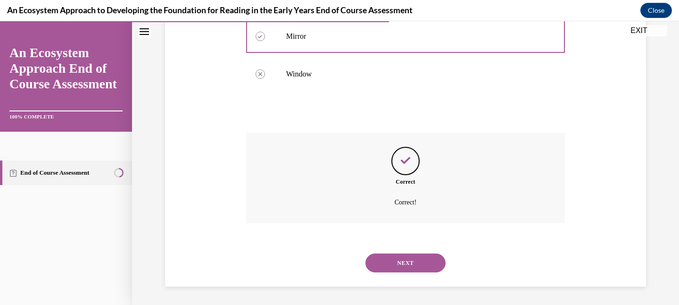
scroll to position [242, 0]
click at [401, 257] on button "NEXT" at bounding box center [406, 262] width 80 height 19
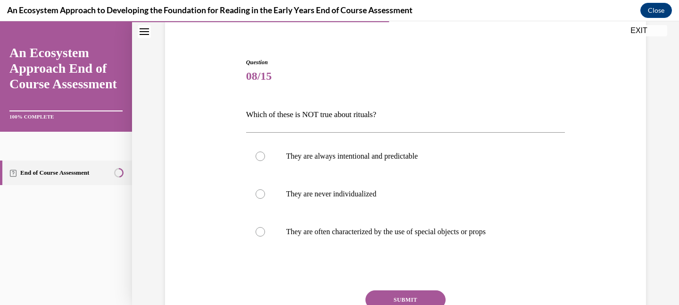
scroll to position [75, 0]
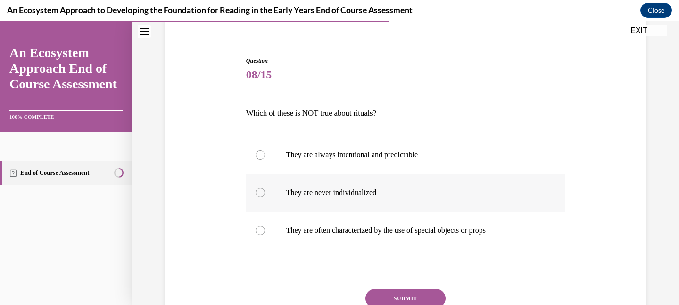
click at [399, 197] on p "They are never individualized" at bounding box center [414, 192] width 256 height 9
click at [265, 197] on input "They are never individualized" at bounding box center [260, 192] width 9 height 9
radio input "true"
click at [404, 295] on button "SUBMIT" at bounding box center [406, 298] width 80 height 19
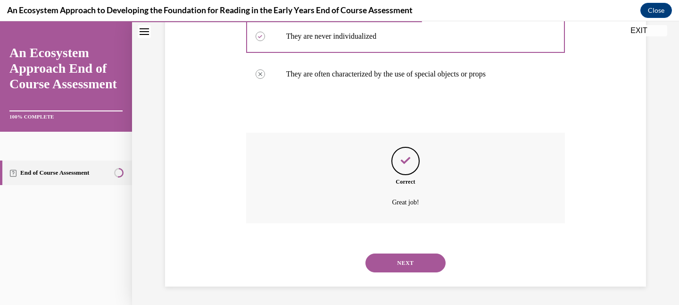
scroll to position [231, 0]
click at [404, 262] on button "NEXT" at bounding box center [406, 262] width 80 height 19
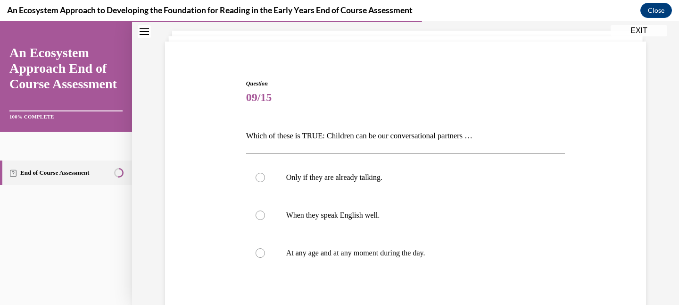
scroll to position [53, 0]
click at [404, 262] on label "At any age and at any moment during the day." at bounding box center [405, 252] width 319 height 38
click at [265, 257] on input "At any age and at any moment during the day." at bounding box center [260, 251] width 9 height 9
radio input "true"
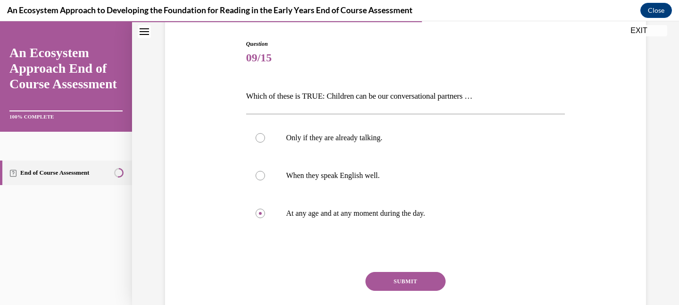
click at [403, 280] on button "SUBMIT" at bounding box center [406, 281] width 80 height 19
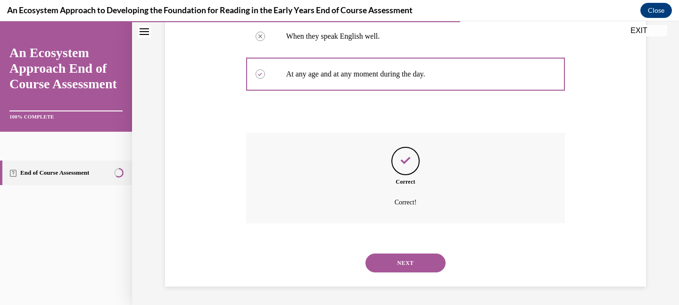
scroll to position [231, 0]
click at [402, 268] on button "NEXT" at bounding box center [406, 262] width 80 height 19
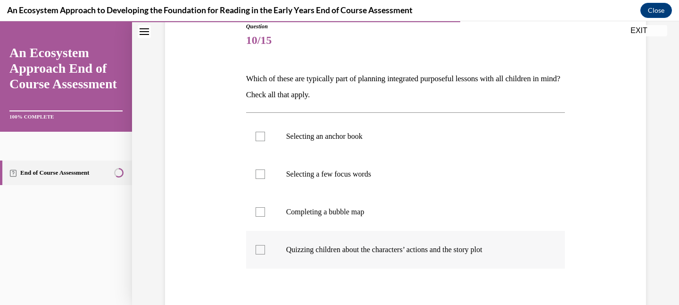
scroll to position [108, 0]
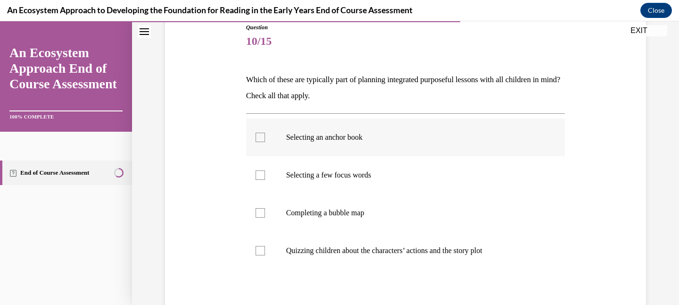
click at [403, 139] on p "Selecting an anchor book" at bounding box center [414, 137] width 256 height 9
click at [265, 139] on input "Selecting an anchor book" at bounding box center [260, 137] width 9 height 9
checkbox input "true"
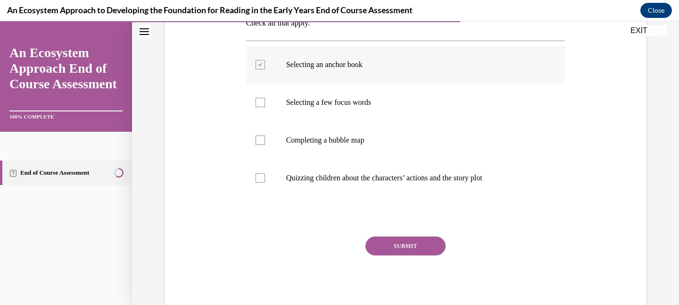
scroll to position [181, 0]
click at [399, 237] on button "SUBMIT" at bounding box center [406, 245] width 80 height 19
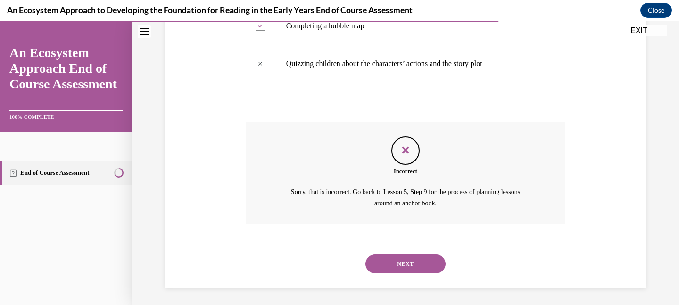
scroll to position [296, 0]
click at [402, 265] on button "NEXT" at bounding box center [406, 262] width 80 height 19
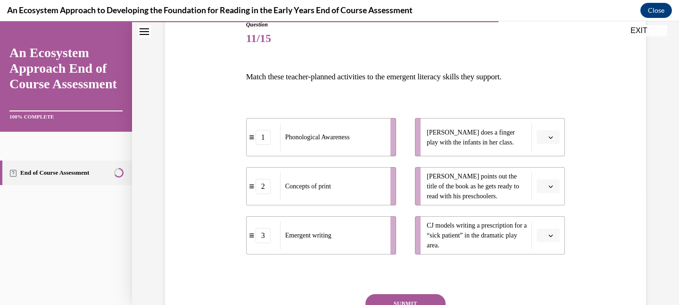
scroll to position [113, 0]
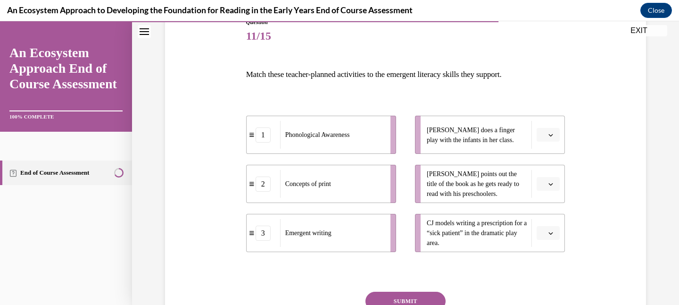
click at [551, 187] on span "button" at bounding box center [551, 184] width 7 height 7
click at [540, 238] on div "2" at bounding box center [547, 242] width 24 height 19
click at [549, 235] on icon "button" at bounding box center [551, 233] width 5 height 5
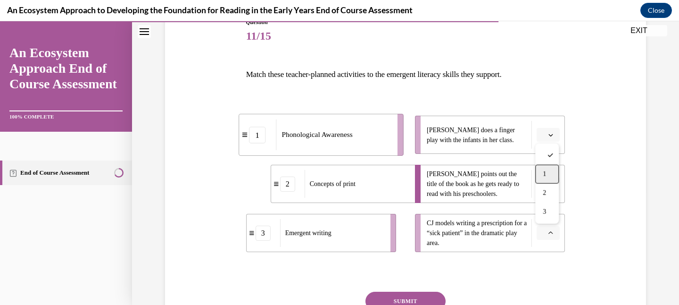
click at [551, 168] on div "1" at bounding box center [547, 174] width 24 height 19
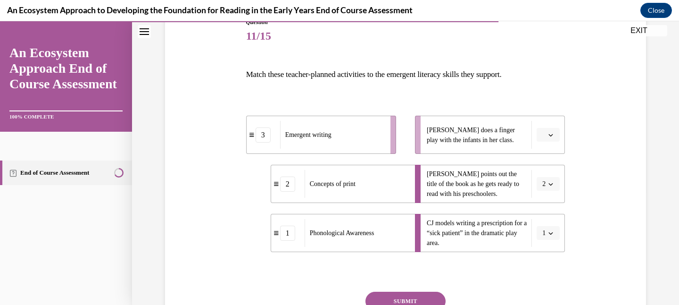
click at [552, 140] on button "button" at bounding box center [548, 135] width 23 height 14
click at [551, 208] on div "3" at bounding box center [547, 212] width 24 height 19
click at [423, 297] on button "SUBMIT" at bounding box center [406, 301] width 80 height 19
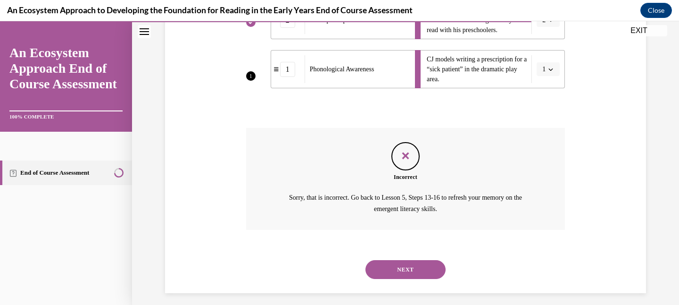
scroll to position [280, 0]
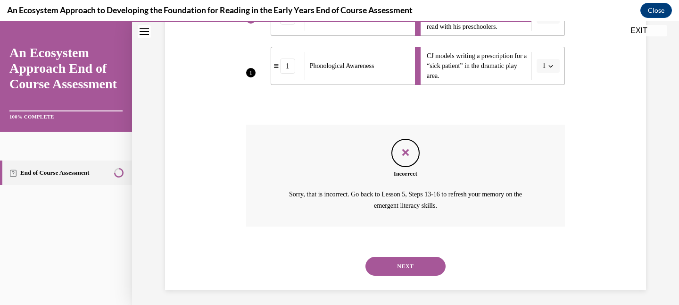
click at [420, 261] on button "NEXT" at bounding box center [406, 266] width 80 height 19
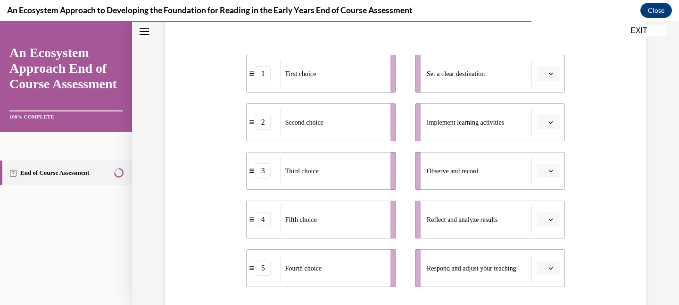
scroll to position [184, 0]
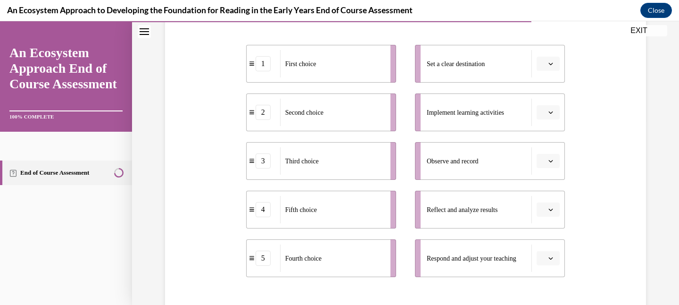
click at [549, 123] on li "Implement learning activities" at bounding box center [490, 112] width 150 height 38
click at [549, 116] on button "button" at bounding box center [548, 112] width 23 height 14
click at [550, 148] on div "1" at bounding box center [547, 152] width 24 height 19
click at [553, 63] on icon "button" at bounding box center [551, 63] width 5 height 5
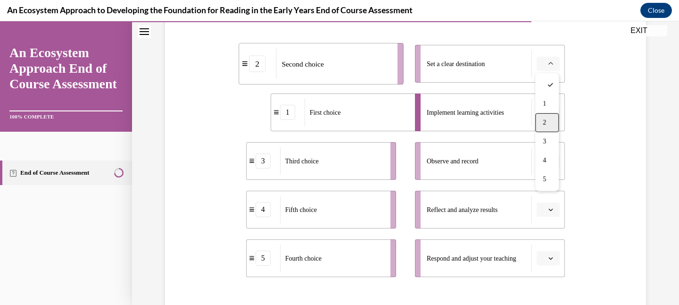
click at [543, 125] on span "2" at bounding box center [544, 123] width 3 height 8
click at [548, 162] on span "button" at bounding box center [551, 161] width 7 height 7
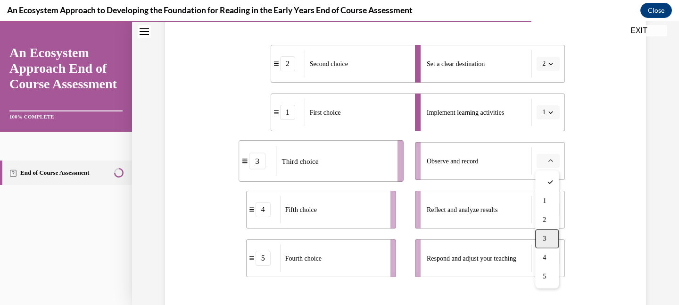
click at [548, 233] on div "3" at bounding box center [547, 238] width 24 height 19
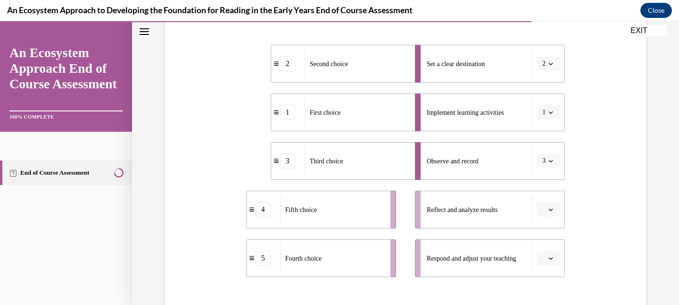
click at [550, 206] on span "button" at bounding box center [551, 209] width 7 height 7
click at [547, 172] on div "4" at bounding box center [547, 169] width 24 height 19
click at [557, 260] on button "button" at bounding box center [548, 258] width 23 height 14
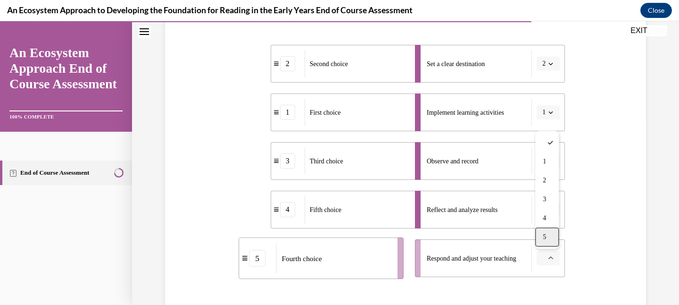
click at [555, 233] on div "5" at bounding box center [547, 236] width 24 height 19
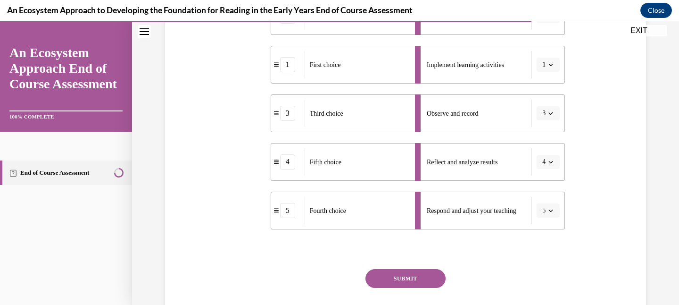
scroll to position [237, 0]
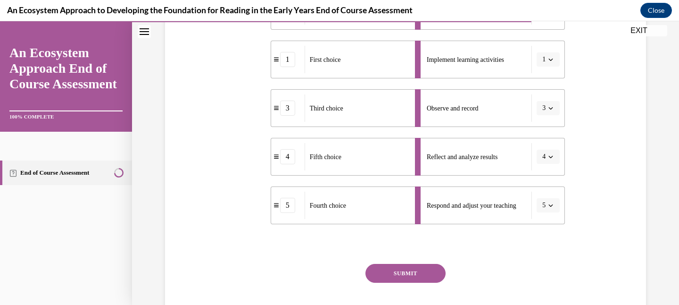
click at [433, 269] on button "SUBMIT" at bounding box center [406, 273] width 80 height 19
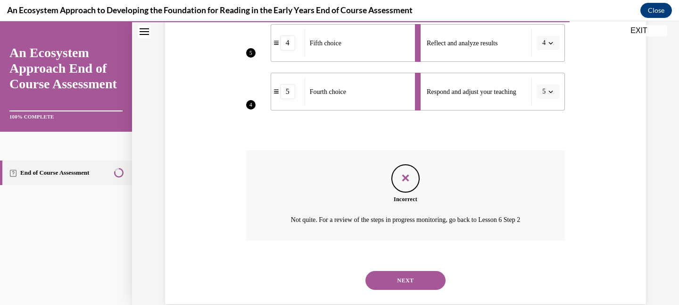
scroll to position [351, 0]
click at [430, 277] on button "NEXT" at bounding box center [406, 279] width 80 height 19
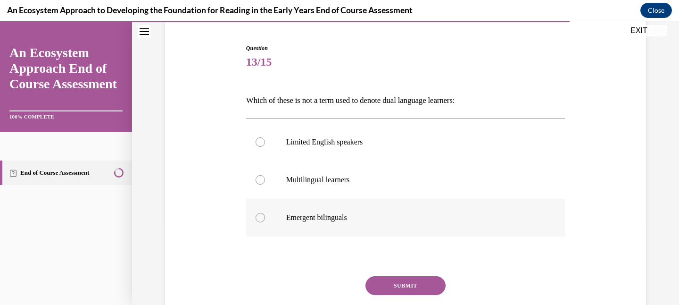
scroll to position [96, 0]
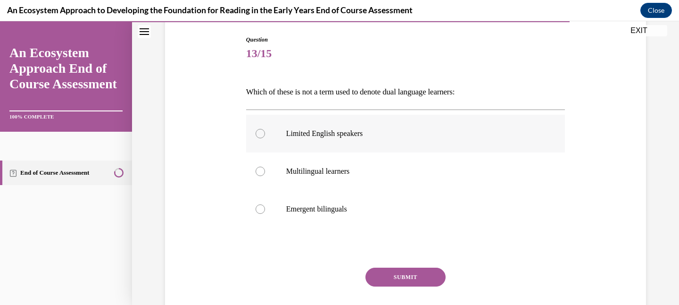
click at [433, 129] on p "Limited English speakers" at bounding box center [414, 133] width 256 height 9
click at [265, 129] on input "Limited English speakers" at bounding box center [260, 133] width 9 height 9
radio input "true"
click at [416, 271] on button "SUBMIT" at bounding box center [406, 276] width 80 height 19
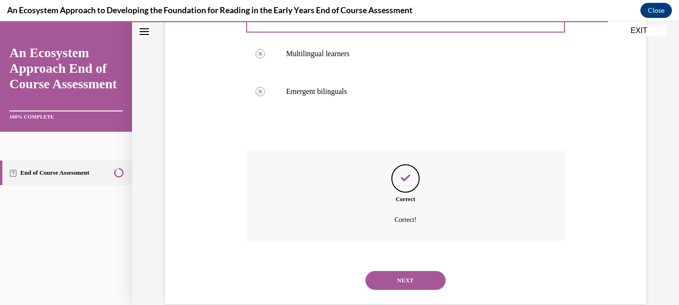
scroll to position [212, 0]
click at [414, 278] on button "NEXT" at bounding box center [406, 281] width 80 height 19
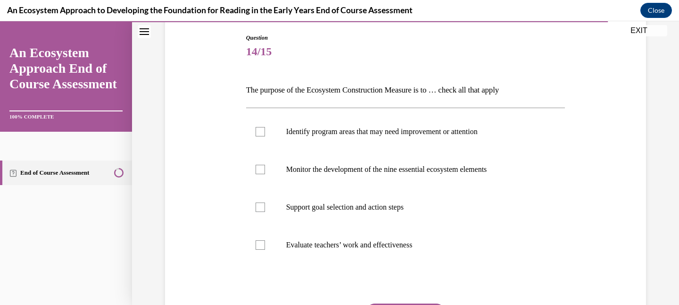
scroll to position [99, 0]
click at [412, 252] on label "Evaluate teachers’ work and effectiveness" at bounding box center [405, 244] width 319 height 38
click at [265, 249] on input "Evaluate teachers’ work and effectiveness" at bounding box center [260, 243] width 9 height 9
checkbox input "true"
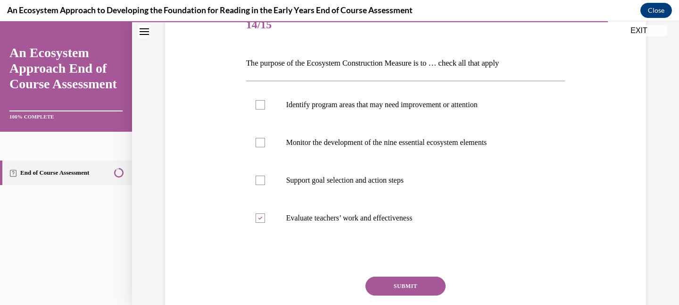
click at [413, 282] on button "SUBMIT" at bounding box center [406, 285] width 80 height 19
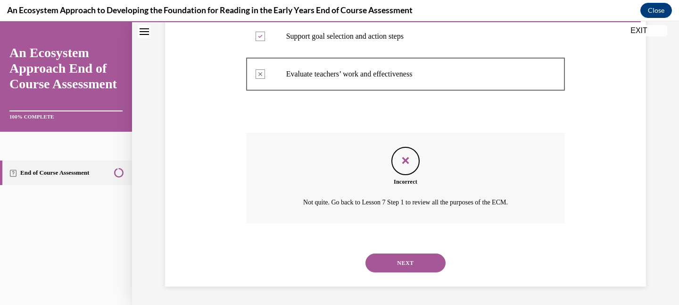
scroll to position [269, 0]
click at [408, 258] on button "NEXT" at bounding box center [406, 262] width 80 height 19
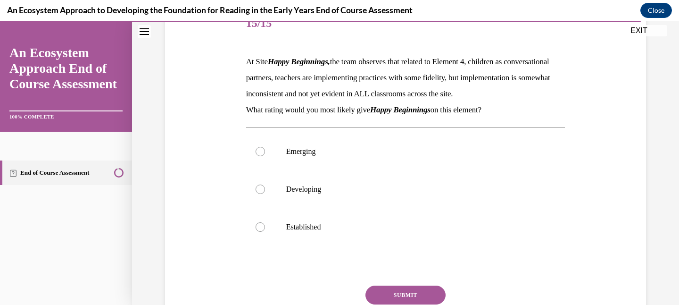
scroll to position [126, 0]
click at [402, 170] on label "Emerging" at bounding box center [405, 151] width 319 height 38
click at [265, 156] on input "Emerging" at bounding box center [260, 150] width 9 height 9
radio input "true"
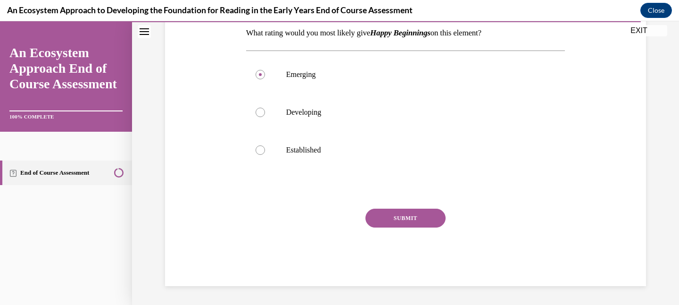
click at [405, 227] on button "SUBMIT" at bounding box center [406, 217] width 80 height 19
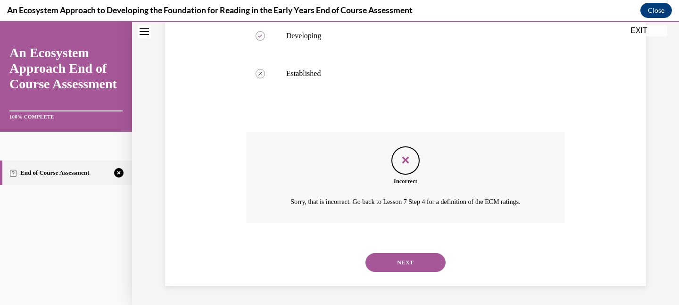
scroll to position [295, 0]
click at [408, 251] on div "NEXT" at bounding box center [405, 262] width 319 height 38
click at [408, 265] on button "NEXT" at bounding box center [406, 262] width 80 height 19
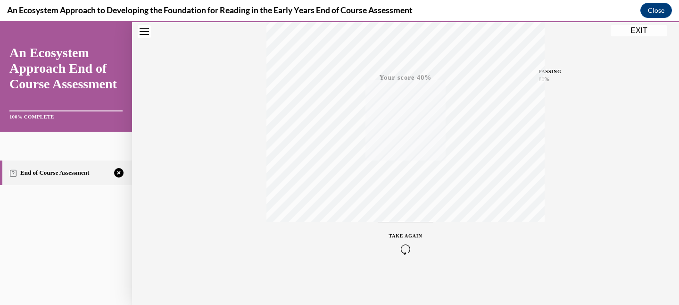
scroll to position [200, 0]
click at [400, 243] on icon "button" at bounding box center [405, 247] width 33 height 10
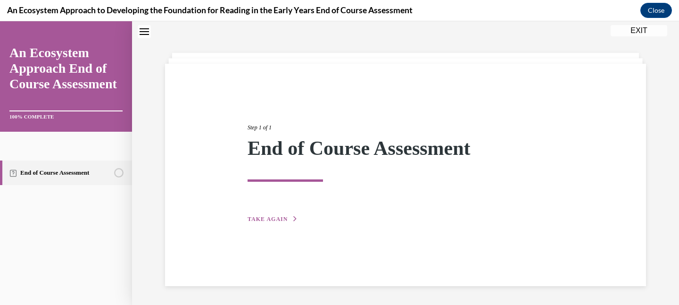
click at [638, 33] on button "EXIT" at bounding box center [639, 30] width 57 height 11
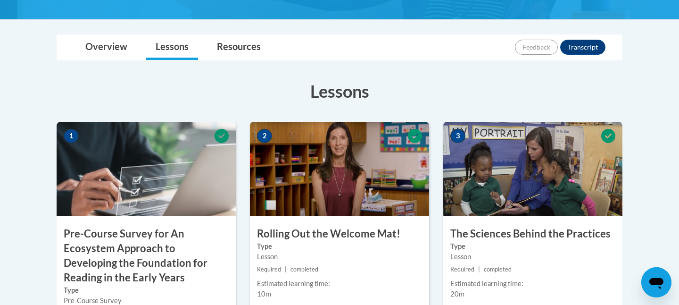
scroll to position [216, 0]
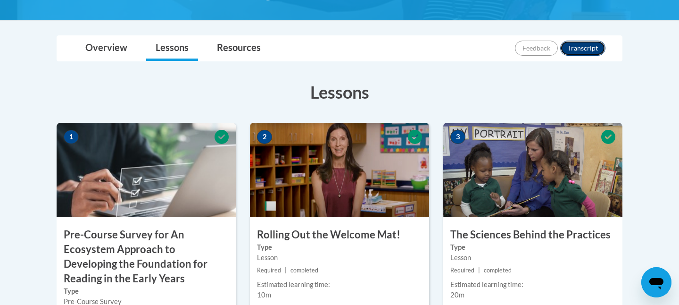
click at [579, 46] on button "Transcript" at bounding box center [582, 48] width 45 height 15
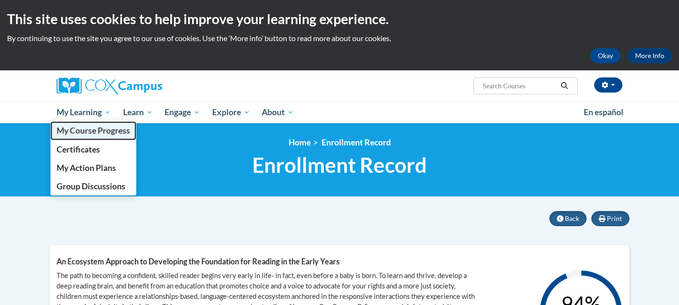
click at [97, 133] on span "My Course Progress" at bounding box center [94, 130] width 74 height 10
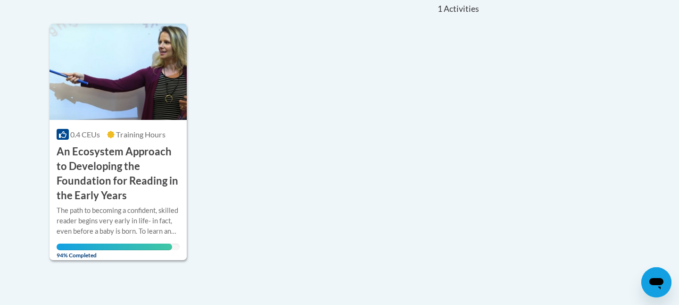
scroll to position [225, 0]
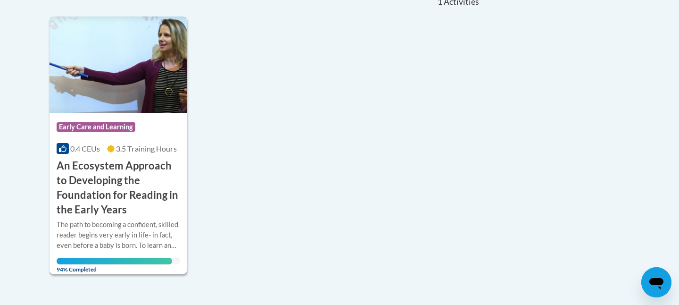
click at [103, 189] on h3 "An Ecosystem Approach to Developing the Foundation for Reading in the Early Yea…" at bounding box center [118, 187] width 123 height 58
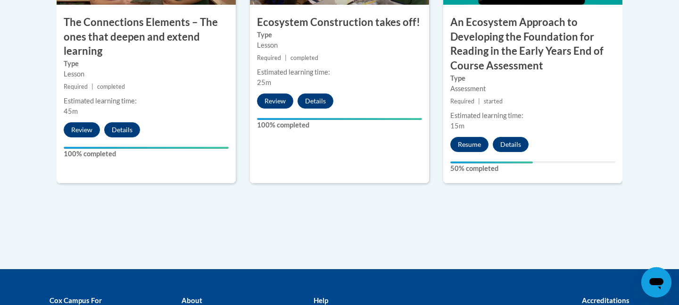
scroll to position [952, 0]
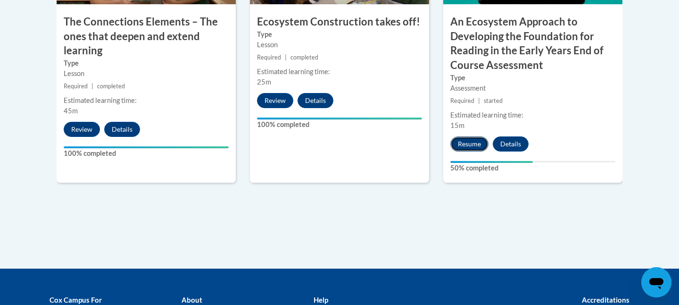
click at [477, 140] on button "Resume" at bounding box center [469, 143] width 38 height 15
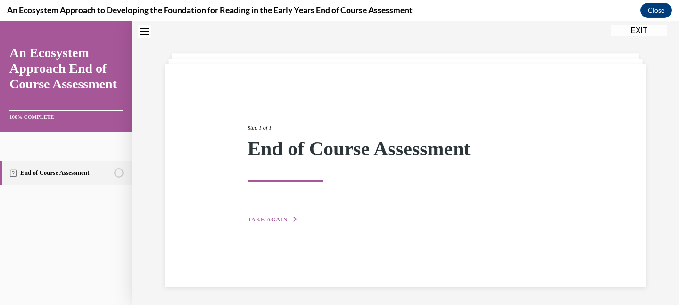
scroll to position [30, 0]
click at [285, 219] on span "TAKE AGAIN" at bounding box center [268, 219] width 40 height 7
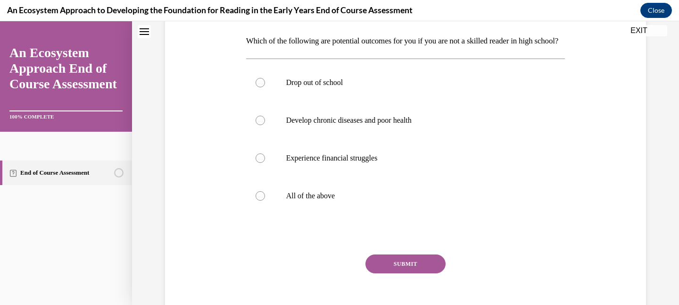
scroll to position [149, 0]
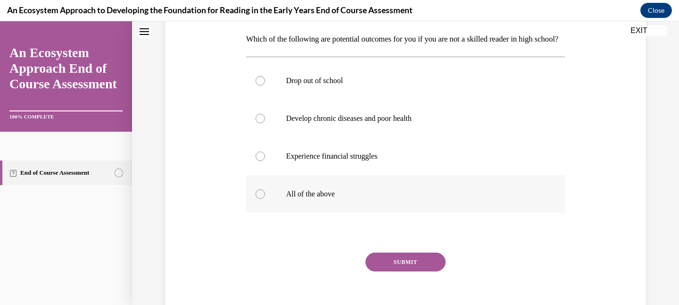
click at [346, 199] on p "All of the above" at bounding box center [414, 193] width 256 height 9
click at [265, 199] on input "All of the above" at bounding box center [260, 193] width 9 height 9
radio input "true"
click at [382, 271] on button "SUBMIT" at bounding box center [406, 261] width 80 height 19
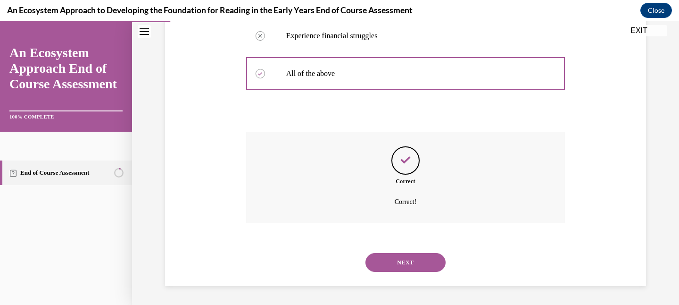
scroll to position [264, 0]
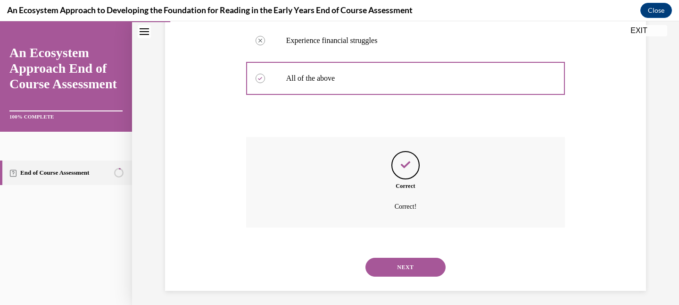
click at [387, 276] on button "NEXT" at bounding box center [406, 267] width 80 height 19
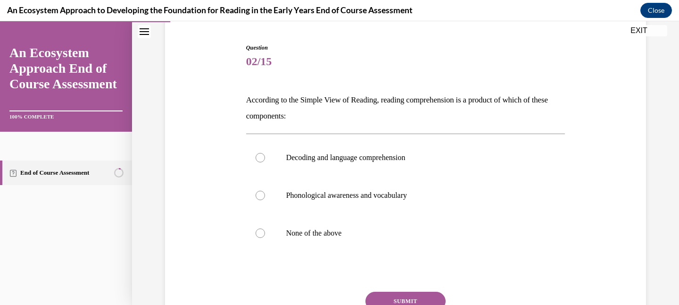
scroll to position [86, 0]
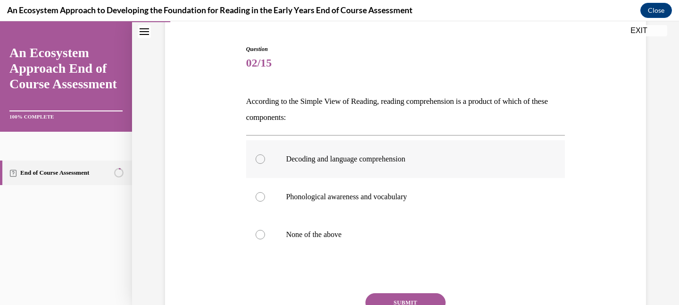
click at [363, 164] on label "Decoding and language comprehension" at bounding box center [405, 159] width 319 height 38
click at [265, 164] on input "Decoding and language comprehension" at bounding box center [260, 158] width 9 height 9
radio input "true"
click at [399, 298] on button "SUBMIT" at bounding box center [406, 302] width 80 height 19
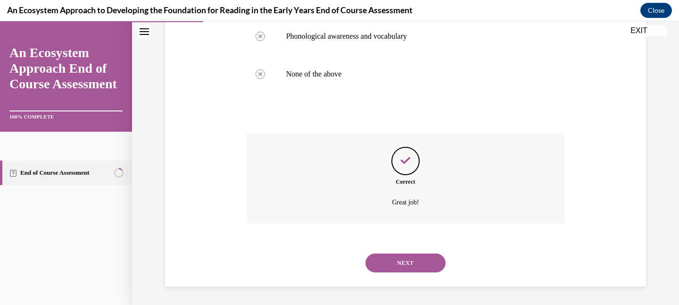
scroll to position [247, 0]
click at [405, 255] on button "NEXT" at bounding box center [406, 262] width 80 height 19
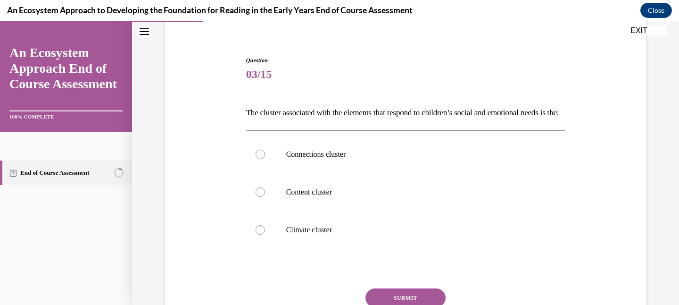
scroll to position [77, 0]
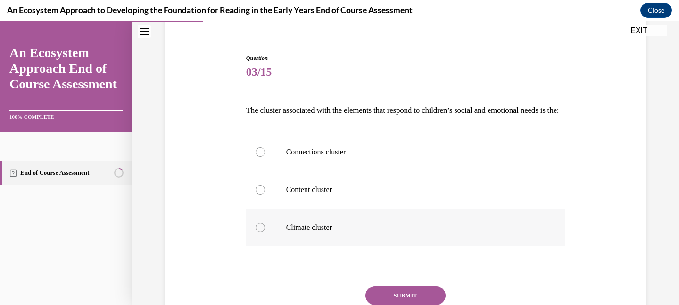
click at [402, 236] on label "Climate cluster" at bounding box center [405, 227] width 319 height 38
click at [265, 232] on input "Climate cluster" at bounding box center [260, 227] width 9 height 9
radio input "true"
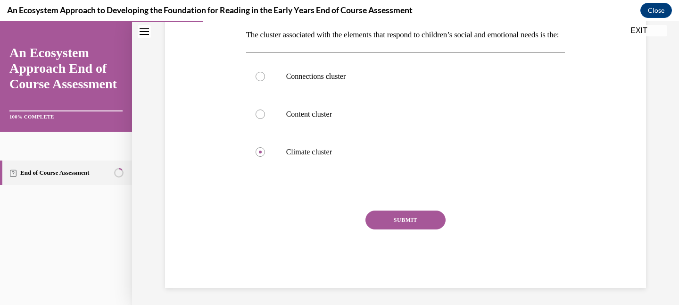
click at [398, 229] on button "SUBMIT" at bounding box center [406, 219] width 80 height 19
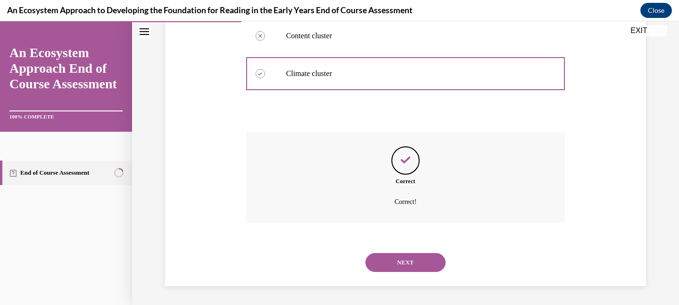
scroll to position [247, 0]
click at [402, 269] on button "NEXT" at bounding box center [406, 262] width 80 height 19
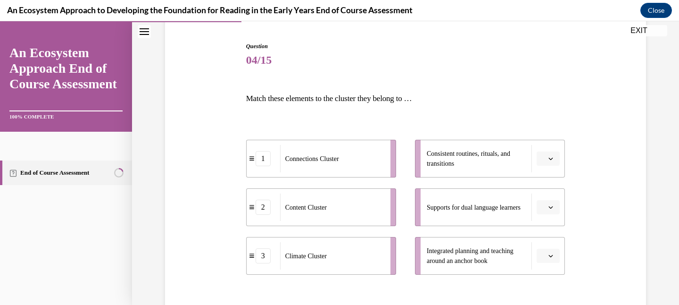
scroll to position [90, 0]
click at [547, 204] on button "button" at bounding box center [548, 207] width 23 height 14
click at [547, 284] on div "3" at bounding box center [547, 284] width 24 height 19
click at [546, 162] on button "button" at bounding box center [548, 158] width 23 height 14
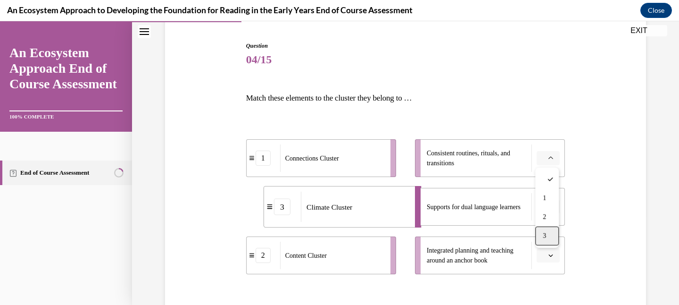
click at [550, 231] on div "3" at bounding box center [547, 235] width 24 height 19
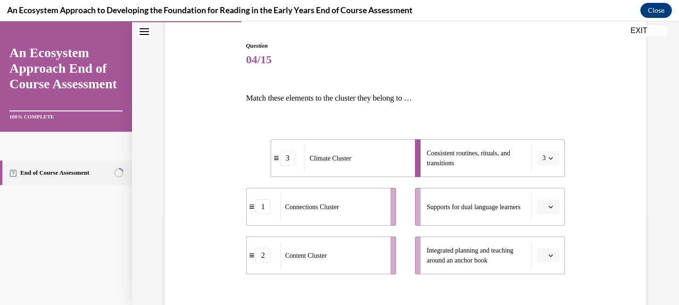
click at [550, 207] on icon "button" at bounding box center [551, 207] width 4 height 2
click at [549, 241] on div "1" at bounding box center [547, 246] width 24 height 19
click at [553, 256] on span "button" at bounding box center [551, 255] width 7 height 7
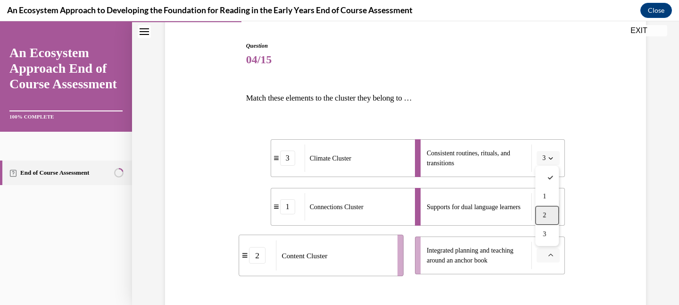
click at [544, 216] on span "2" at bounding box center [544, 215] width 3 height 8
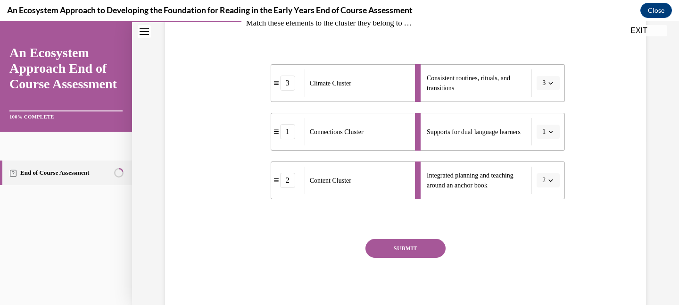
scroll to position [175, 0]
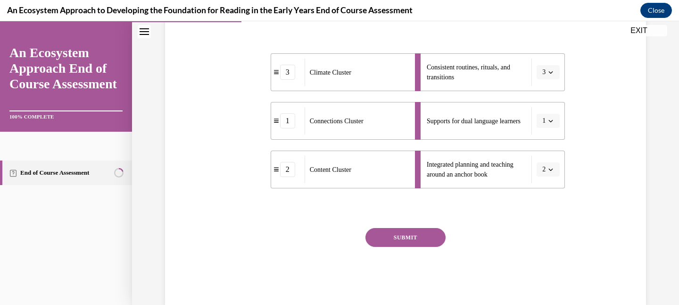
click at [432, 231] on button "SUBMIT" at bounding box center [406, 237] width 80 height 19
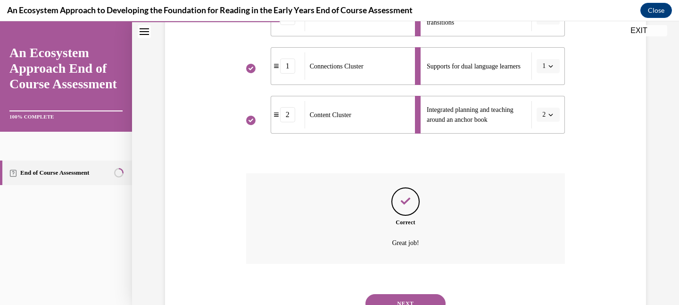
scroll to position [271, 0]
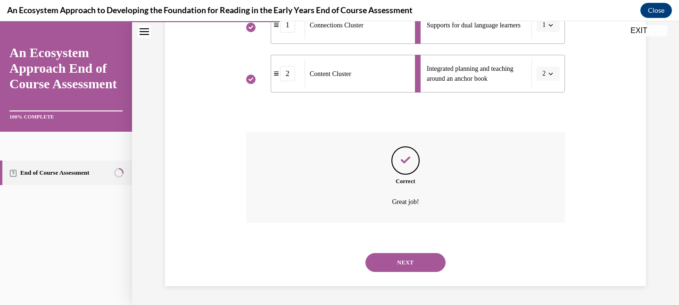
click at [431, 261] on button "NEXT" at bounding box center [406, 262] width 80 height 19
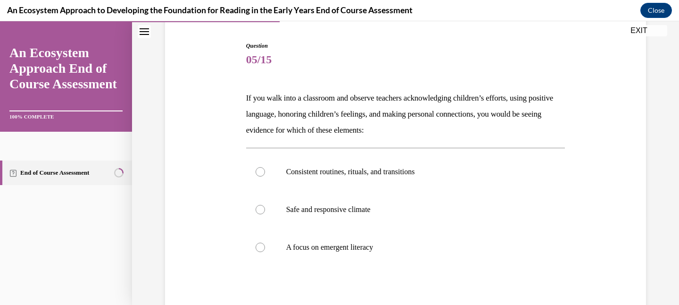
scroll to position [90, 0]
click at [427, 208] on p "Safe and responsive climate" at bounding box center [414, 208] width 256 height 9
click at [265, 208] on input "Safe and responsive climate" at bounding box center [260, 208] width 9 height 9
radio input "true"
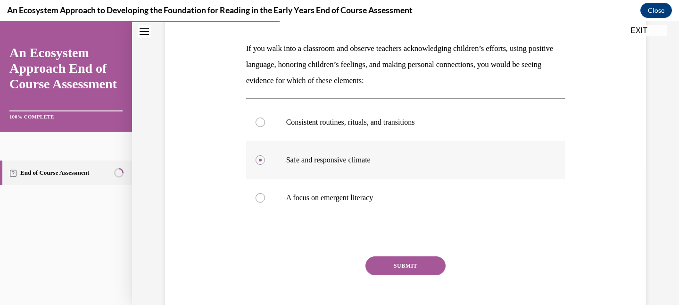
scroll to position [149, 0]
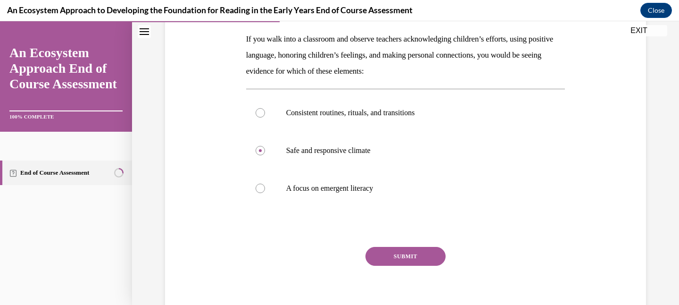
click at [425, 253] on button "SUBMIT" at bounding box center [406, 256] width 80 height 19
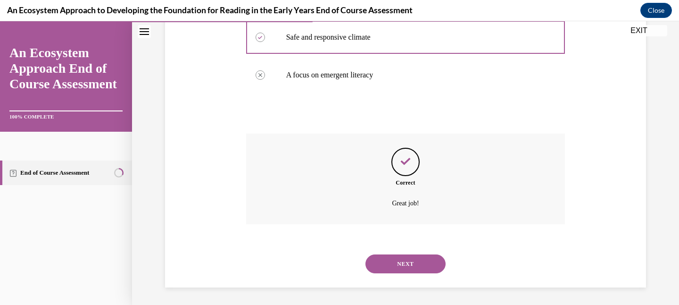
scroll to position [263, 0]
click at [425, 258] on button "NEXT" at bounding box center [406, 262] width 80 height 19
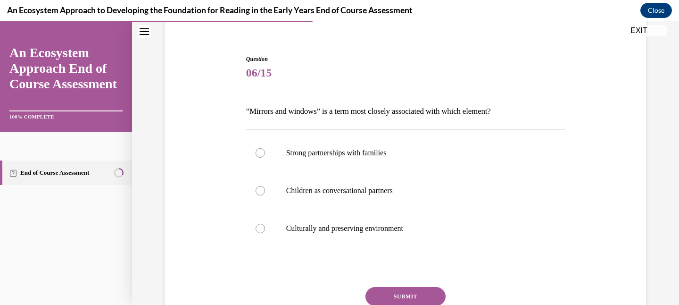
scroll to position [80, 0]
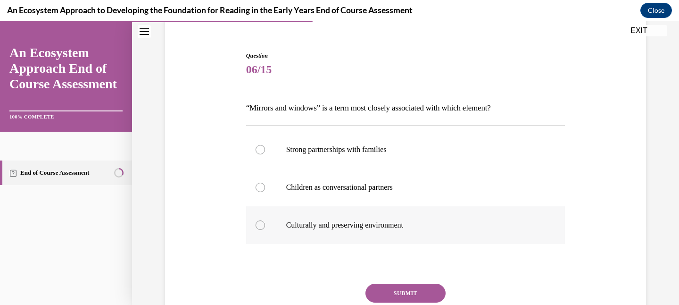
click at [422, 222] on p "Culturally and preserving environment" at bounding box center [414, 224] width 256 height 9
click at [265, 222] on input "Culturally and preserving environment" at bounding box center [260, 224] width 9 height 9
radio input "true"
click at [417, 292] on button "SUBMIT" at bounding box center [406, 292] width 80 height 19
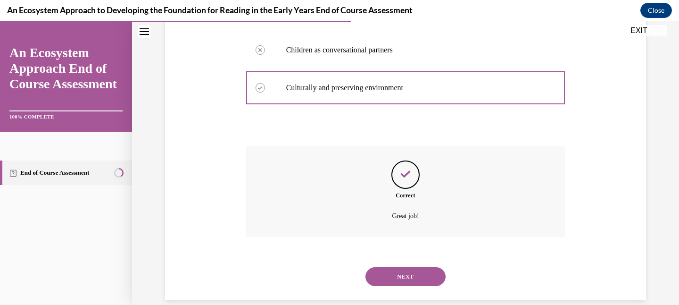
scroll to position [218, 0]
click at [415, 281] on button "NEXT" at bounding box center [406, 275] width 80 height 19
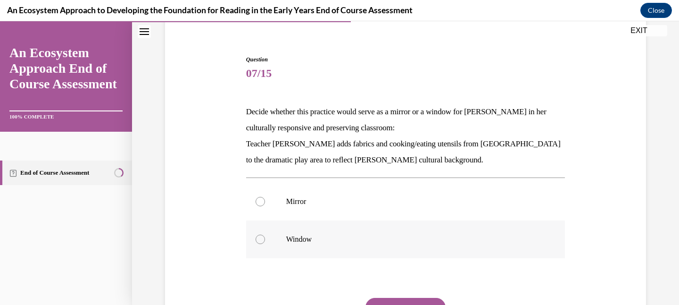
scroll to position [75, 0]
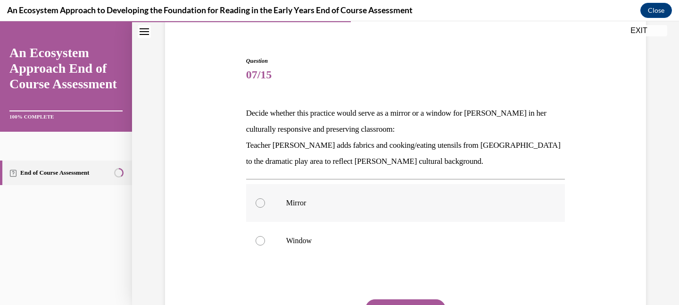
click at [413, 211] on label "Mirror" at bounding box center [405, 203] width 319 height 38
click at [265, 208] on input "Mirror" at bounding box center [260, 202] width 9 height 9
radio input "true"
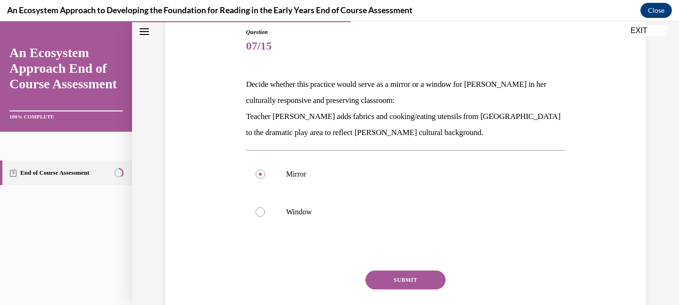
click at [414, 279] on button "SUBMIT" at bounding box center [406, 279] width 80 height 19
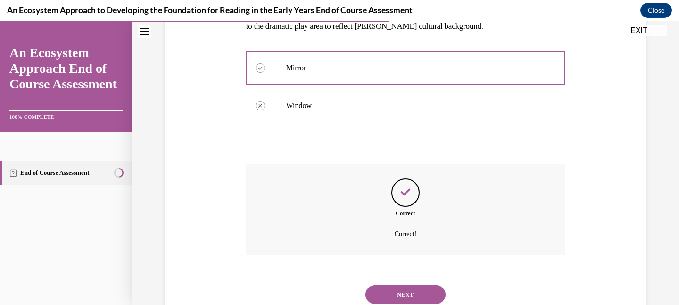
scroll to position [212, 0]
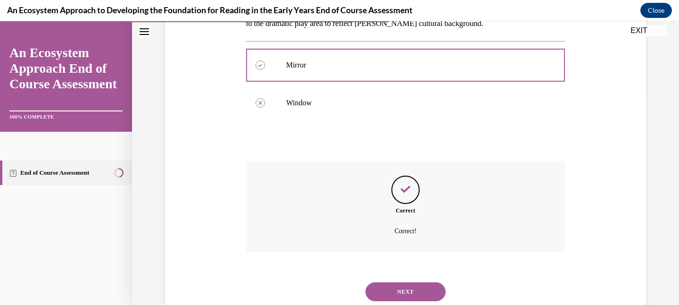
click at [414, 292] on button "NEXT" at bounding box center [406, 291] width 80 height 19
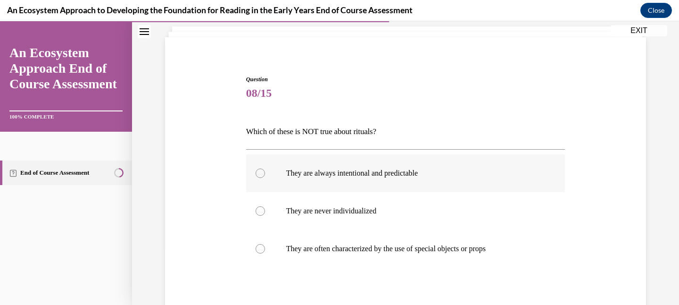
scroll to position [100, 0]
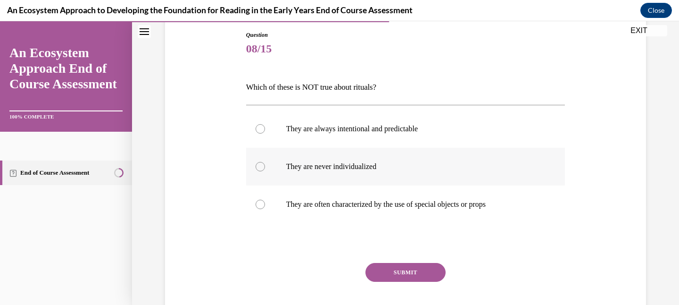
click at [396, 168] on p "They are never individualized" at bounding box center [414, 166] width 256 height 9
click at [265, 168] on input "They are never individualized" at bounding box center [260, 166] width 9 height 9
radio input "true"
click at [418, 269] on button "SUBMIT" at bounding box center [406, 272] width 80 height 19
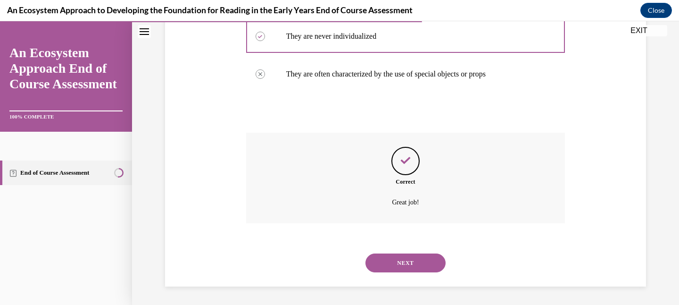
scroll to position [231, 0]
click at [417, 260] on button "NEXT" at bounding box center [406, 262] width 80 height 19
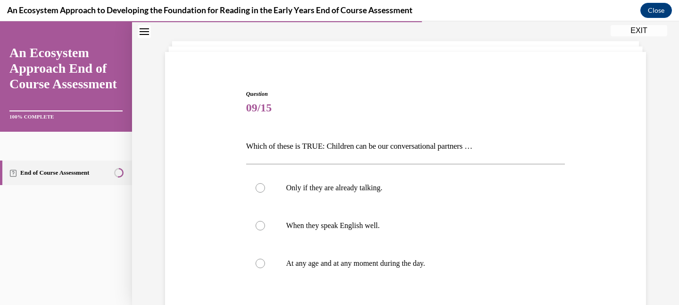
scroll to position [48, 0]
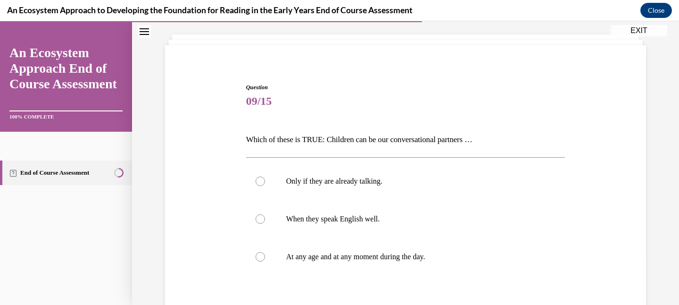
click at [417, 260] on p "At any age and at any moment during the day." at bounding box center [414, 256] width 256 height 9
click at [265, 260] on input "At any age and at any moment during the day." at bounding box center [260, 256] width 9 height 9
radio input "true"
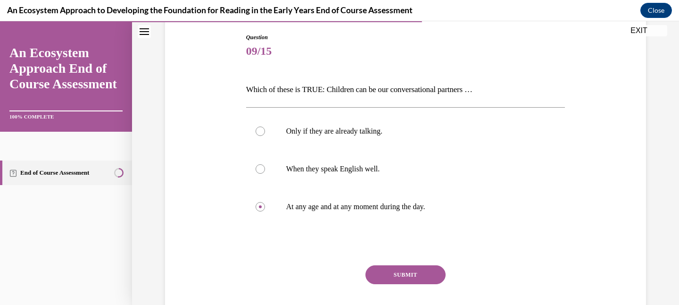
click at [417, 273] on button "SUBMIT" at bounding box center [406, 274] width 80 height 19
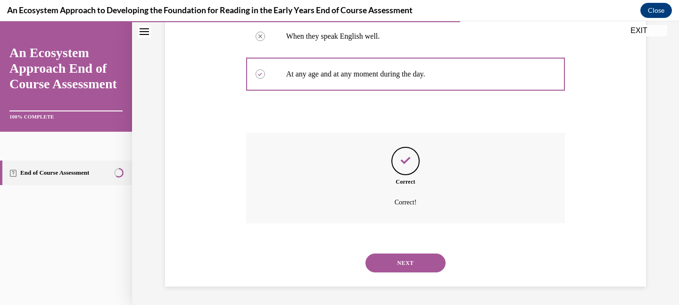
scroll to position [231, 0]
click at [417, 267] on button "NEXT" at bounding box center [406, 262] width 80 height 19
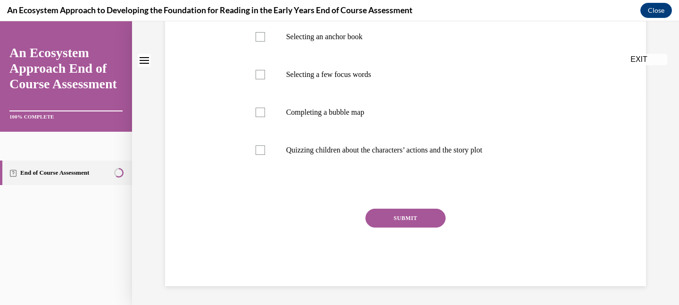
scroll to position [0, 0]
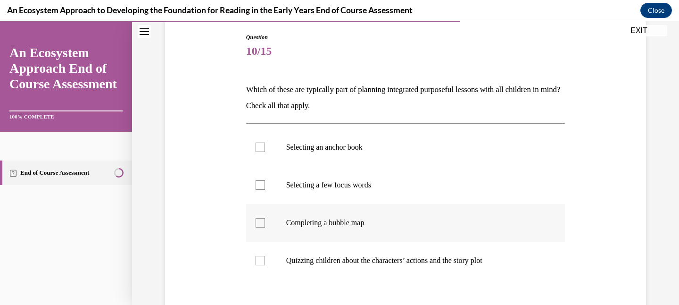
click at [413, 219] on p "Completing a bubble map" at bounding box center [414, 222] width 256 height 9
click at [265, 219] on input "Completing a bubble map" at bounding box center [260, 222] width 9 height 9
checkbox input "true"
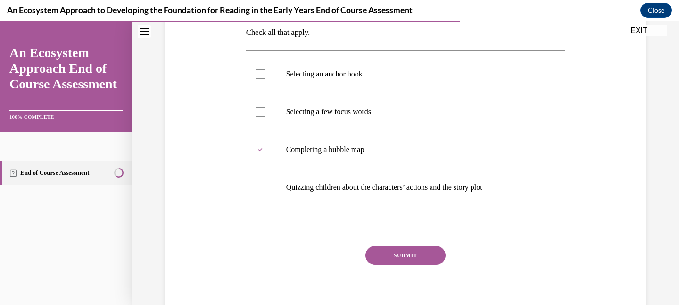
click at [412, 256] on button "SUBMIT" at bounding box center [406, 255] width 80 height 19
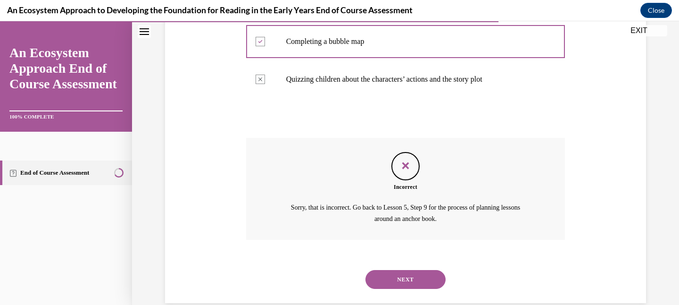
scroll to position [285, 0]
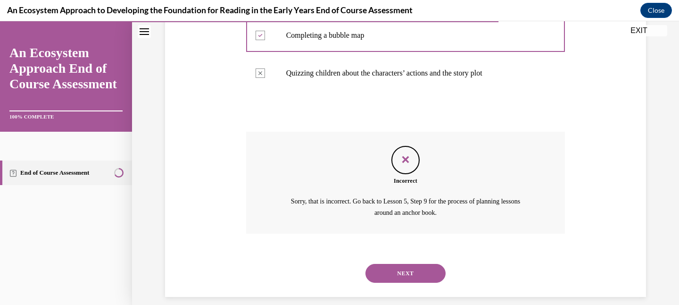
click at [406, 275] on button "NEXT" at bounding box center [406, 273] width 80 height 19
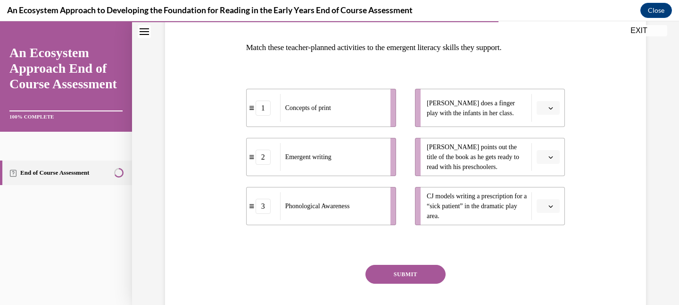
scroll to position [141, 0]
click at [545, 159] on span "Please select an option" at bounding box center [543, 155] width 3 height 9
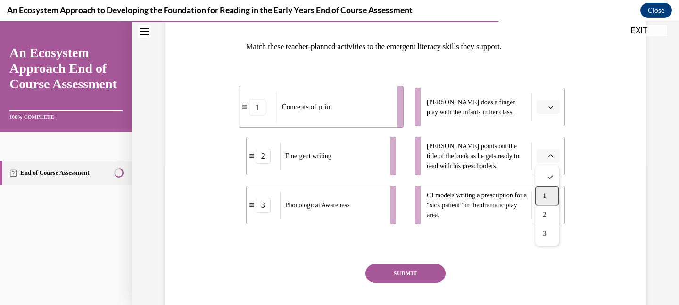
click at [547, 191] on div "1" at bounding box center [547, 195] width 24 height 19
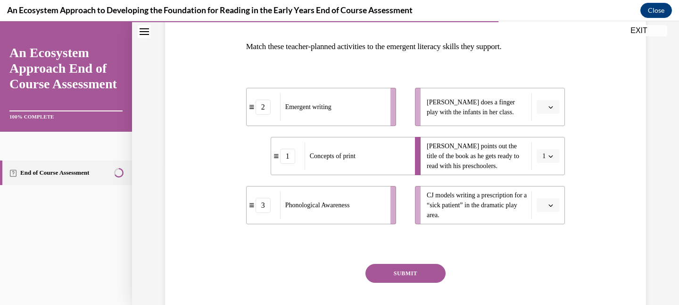
click at [551, 156] on icon "button" at bounding box center [551, 156] width 4 height 2
click at [546, 214] on div "2" at bounding box center [545, 214] width 24 height 19
click at [547, 110] on button "button" at bounding box center [548, 107] width 23 height 14
click at [545, 143] on span "1" at bounding box center [544, 147] width 3 height 8
click at [549, 206] on icon "button" at bounding box center [551, 205] width 5 height 5
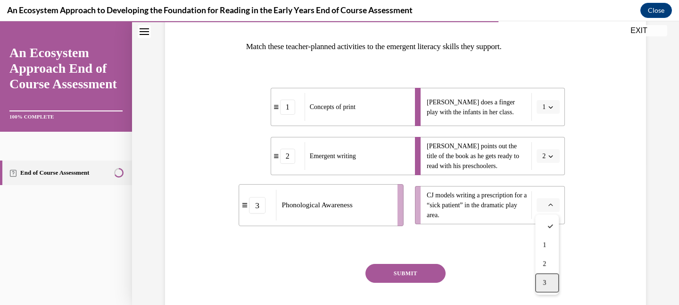
click at [552, 274] on div "3" at bounding box center [547, 282] width 24 height 19
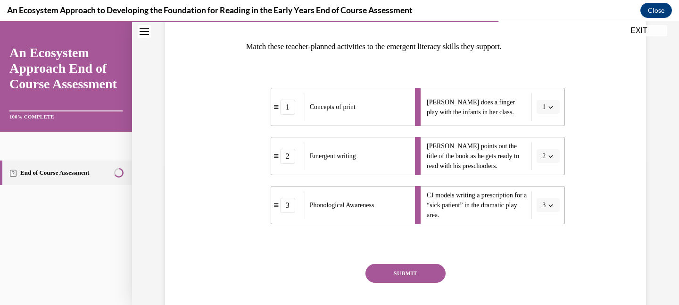
click at [424, 271] on button "SUBMIT" at bounding box center [406, 273] width 80 height 19
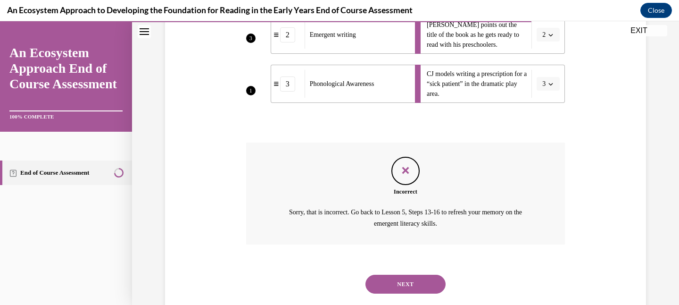
scroll to position [283, 0]
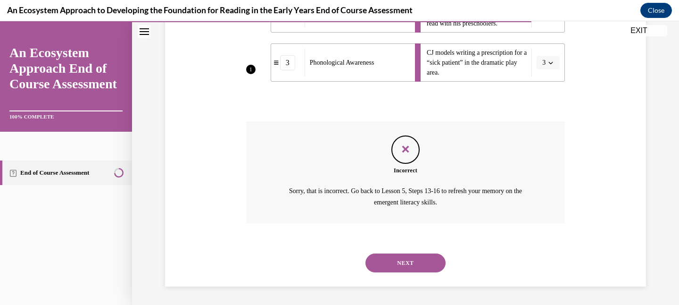
click at [420, 250] on div "NEXT" at bounding box center [405, 263] width 319 height 38
click at [417, 259] on button "NEXT" at bounding box center [406, 262] width 80 height 19
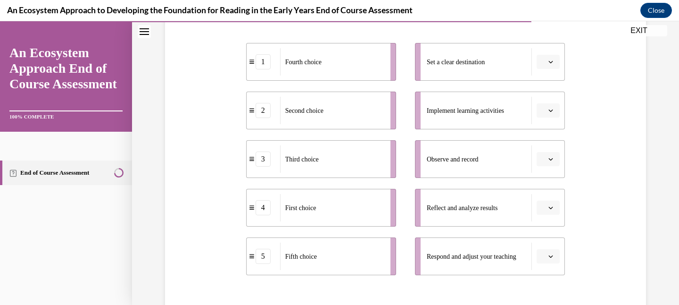
scroll to position [185, 0]
click at [544, 108] on span "Please select an option" at bounding box center [543, 111] width 3 height 9
click at [549, 153] on div "1" at bounding box center [547, 151] width 24 height 19
click at [549, 63] on icon "button" at bounding box center [551, 62] width 5 height 5
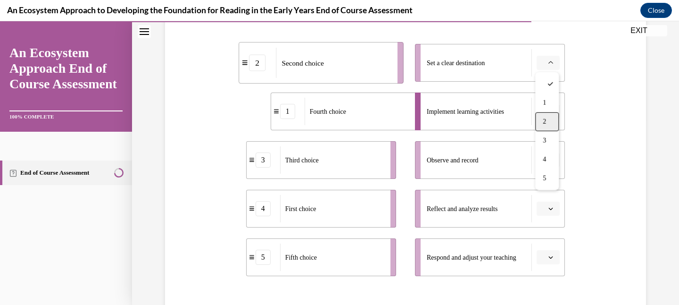
click at [555, 120] on div "2" at bounding box center [547, 121] width 24 height 19
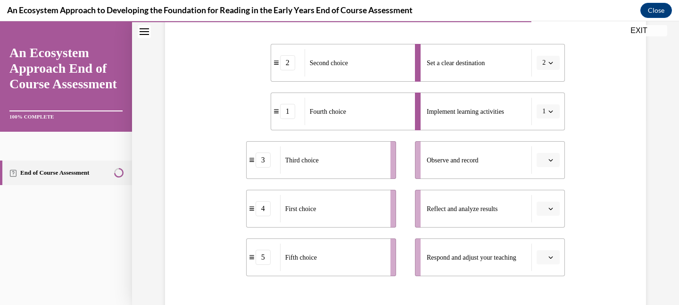
click at [549, 169] on li "Observe and record" at bounding box center [490, 160] width 150 height 38
click at [546, 162] on button "button" at bounding box center [548, 160] width 23 height 14
click at [551, 234] on div "3" at bounding box center [547, 237] width 24 height 19
click at [551, 207] on icon "button" at bounding box center [551, 208] width 5 height 5
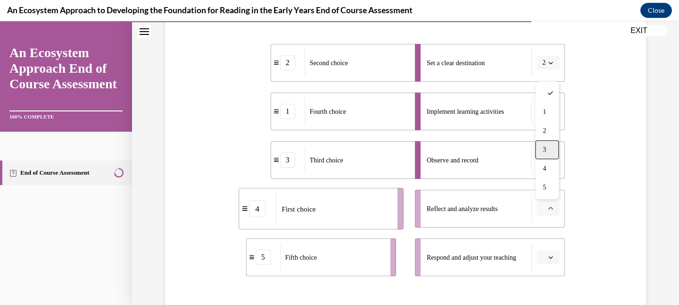
click at [549, 158] on div "3" at bounding box center [547, 149] width 24 height 19
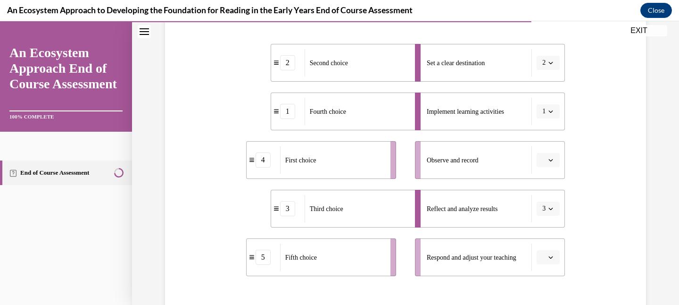
click at [547, 161] on button "button" at bounding box center [548, 160] width 23 height 14
click at [548, 238] on div "3" at bounding box center [547, 237] width 24 height 19
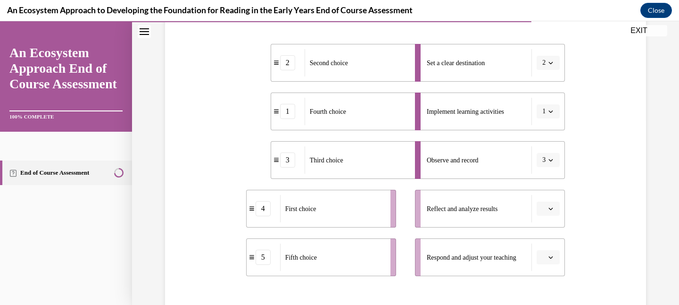
click at [549, 212] on button "button" at bounding box center [548, 208] width 23 height 14
click at [551, 167] on div "4" at bounding box center [547, 168] width 24 height 19
click at [551, 253] on button "button" at bounding box center [548, 257] width 23 height 14
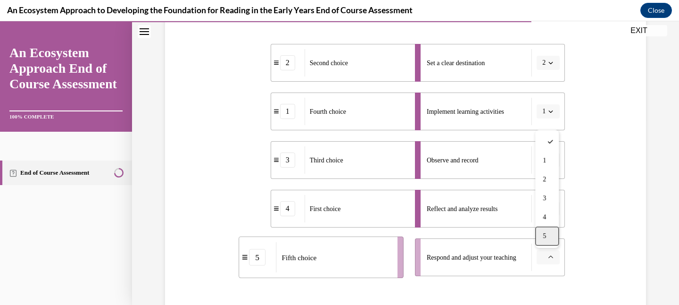
click at [553, 231] on div "5" at bounding box center [547, 235] width 24 height 19
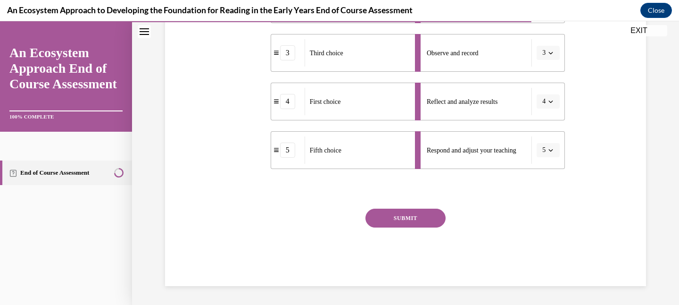
click at [431, 212] on button "SUBMIT" at bounding box center [406, 217] width 80 height 19
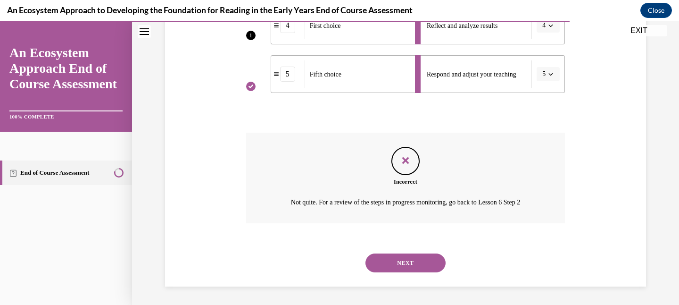
scroll to position [368, 0]
click at [425, 262] on button "NEXT" at bounding box center [406, 262] width 80 height 19
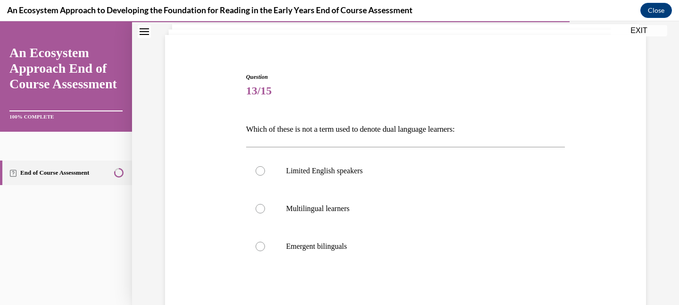
scroll to position [59, 0]
click at [416, 169] on p "Limited English speakers" at bounding box center [414, 169] width 256 height 9
click at [265, 169] on input "Limited English speakers" at bounding box center [260, 169] width 9 height 9
radio input "true"
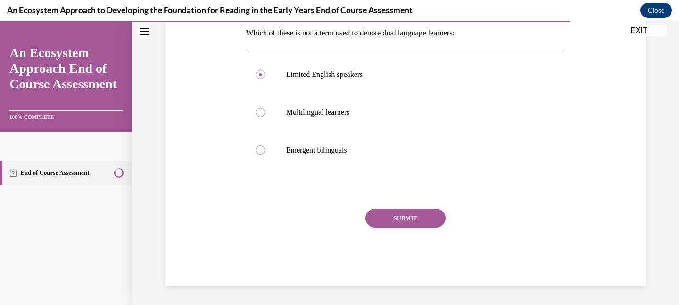
click at [412, 214] on button "SUBMIT" at bounding box center [406, 217] width 80 height 19
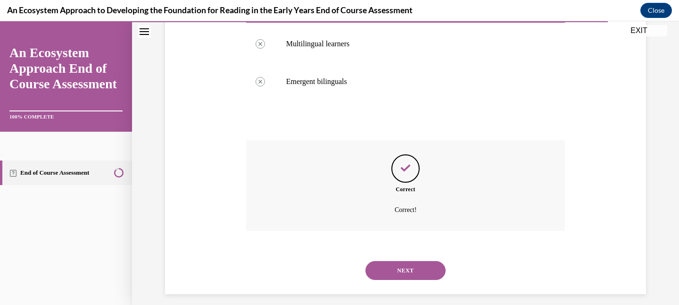
scroll to position [231, 0]
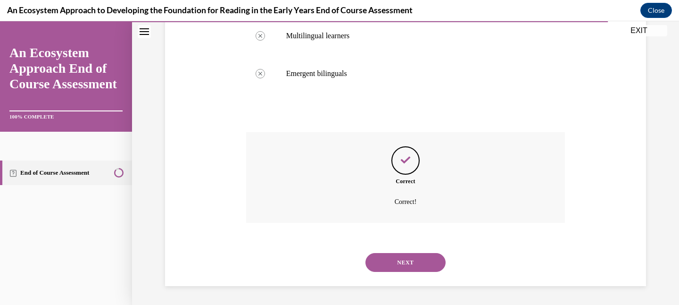
click at [413, 260] on button "NEXT" at bounding box center [406, 262] width 80 height 19
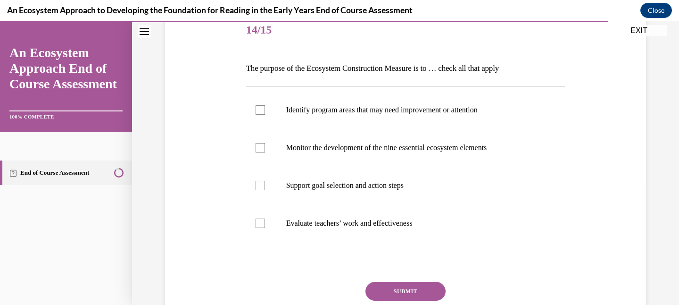
scroll to position [120, 0]
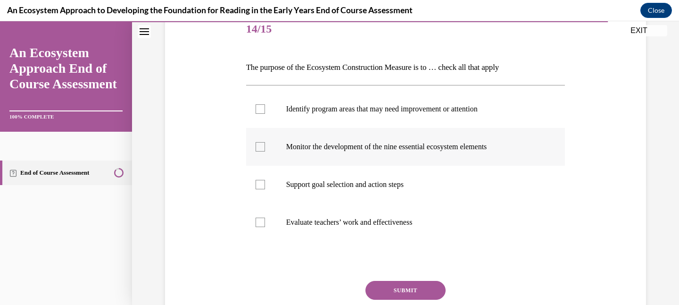
click at [417, 153] on label "Monitor the development of the nine essential ecosystem elements" at bounding box center [405, 147] width 319 height 38
click at [265, 151] on input "Monitor the development of the nine essential ecosystem elements" at bounding box center [260, 146] width 9 height 9
checkbox input "true"
click at [412, 185] on p "Support goal selection and action steps" at bounding box center [414, 184] width 256 height 9
click at [265, 185] on input "Support goal selection and action steps" at bounding box center [260, 184] width 9 height 9
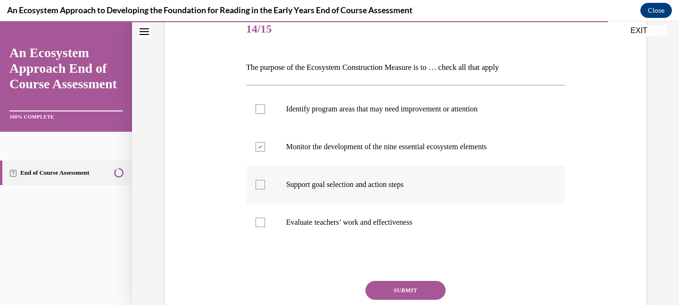
checkbox input "true"
click at [405, 221] on p "Evaluate teachers’ work and effectiveness" at bounding box center [414, 221] width 256 height 9
click at [265, 221] on input "Evaluate teachers’ work and effectiveness" at bounding box center [260, 221] width 9 height 9
checkbox input "true"
click at [405, 288] on button "SUBMIT" at bounding box center [406, 290] width 80 height 19
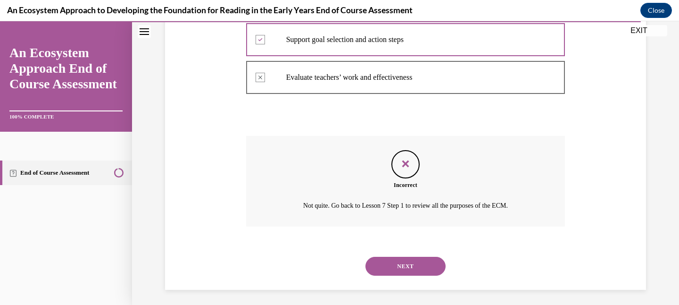
scroll to position [269, 0]
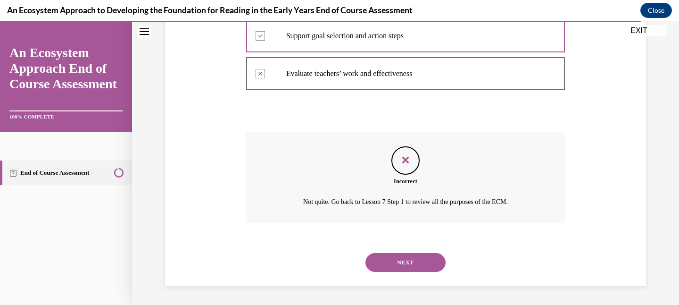
click at [408, 273] on div "NEXT" at bounding box center [405, 262] width 319 height 38
click at [408, 267] on button "NEXT" at bounding box center [406, 262] width 80 height 19
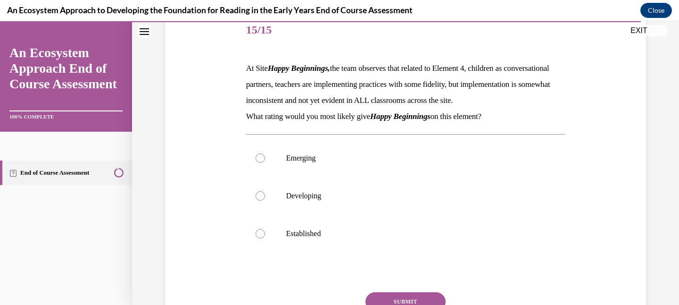
scroll to position [121, 0]
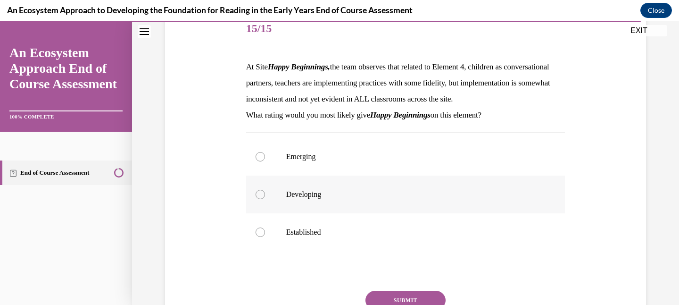
click at [405, 213] on label "Developing" at bounding box center [405, 194] width 319 height 38
click at [265, 199] on input "Developing" at bounding box center [260, 194] width 9 height 9
radio input "true"
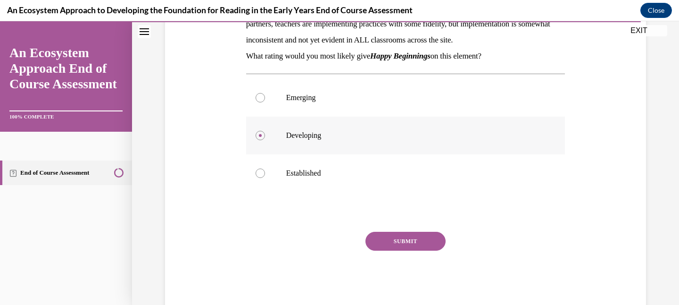
scroll to position [182, 0]
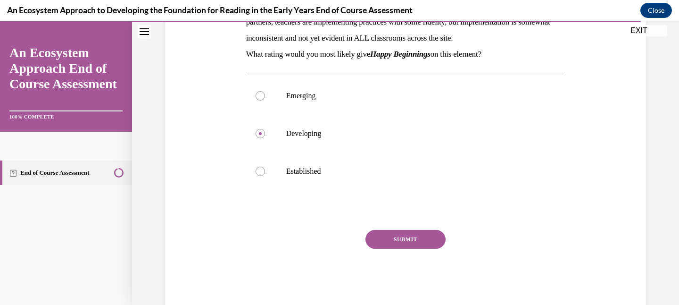
click at [405, 249] on button "SUBMIT" at bounding box center [406, 239] width 80 height 19
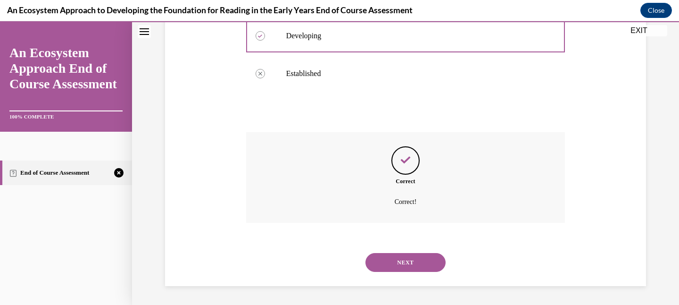
scroll to position [295, 0]
click at [406, 262] on button "NEXT" at bounding box center [406, 262] width 80 height 19
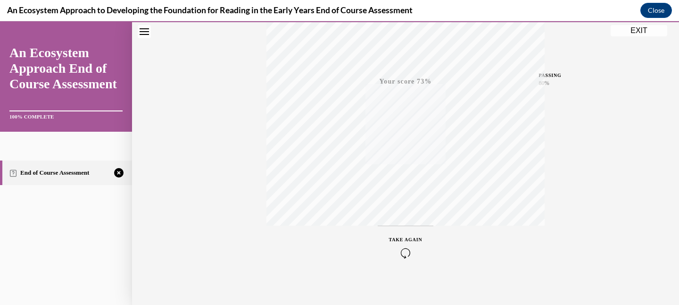
scroll to position [200, 0]
click at [407, 244] on icon "button" at bounding box center [405, 247] width 33 height 10
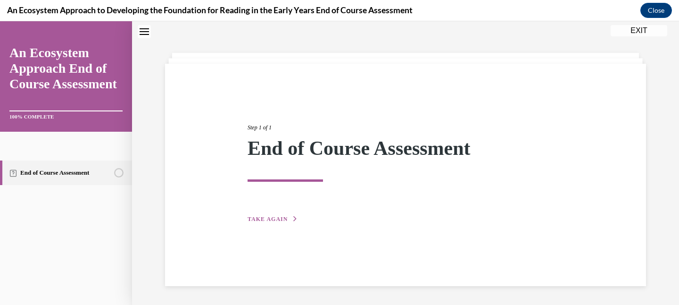
scroll to position [30, 0]
click at [294, 220] on icon "button" at bounding box center [295, 218] width 6 height 5
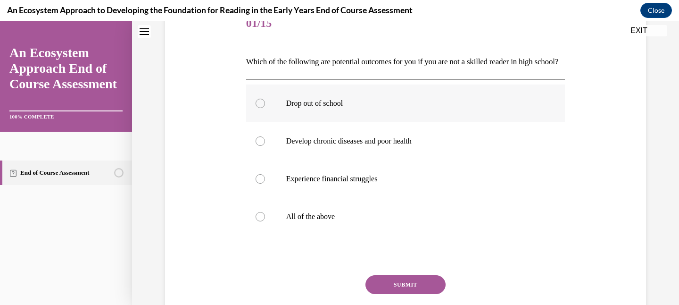
scroll to position [126, 0]
click at [349, 221] on p "All of the above" at bounding box center [414, 215] width 256 height 9
click at [265, 221] on input "All of the above" at bounding box center [260, 215] width 9 height 9
radio input "true"
click at [395, 293] on button "SUBMIT" at bounding box center [406, 284] width 80 height 19
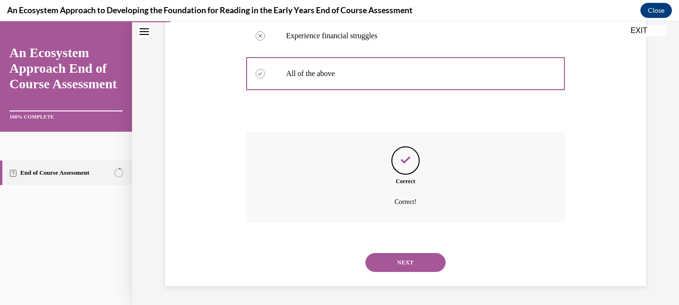
scroll to position [285, 0]
click at [401, 269] on button "NEXT" at bounding box center [406, 262] width 80 height 19
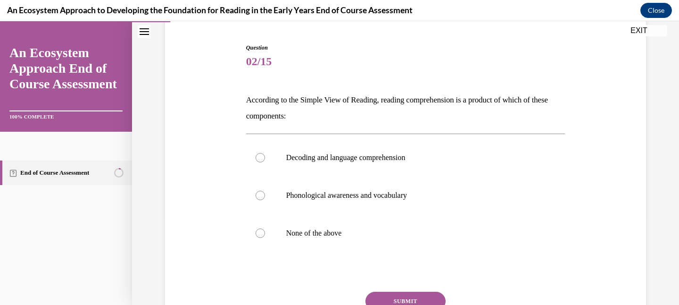
scroll to position [93, 0]
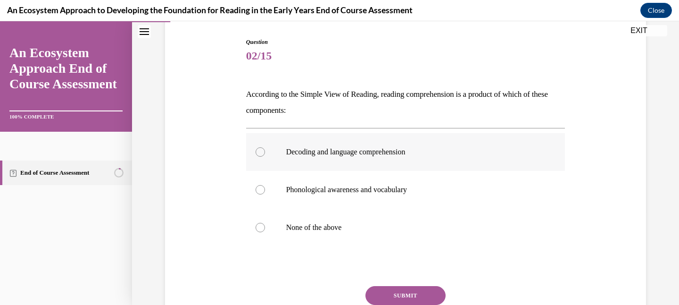
click at [393, 166] on label "Decoding and language comprehension" at bounding box center [405, 152] width 319 height 38
click at [265, 157] on input "Decoding and language comprehension" at bounding box center [260, 151] width 9 height 9
radio input "true"
click at [415, 288] on button "SUBMIT" at bounding box center [406, 295] width 80 height 19
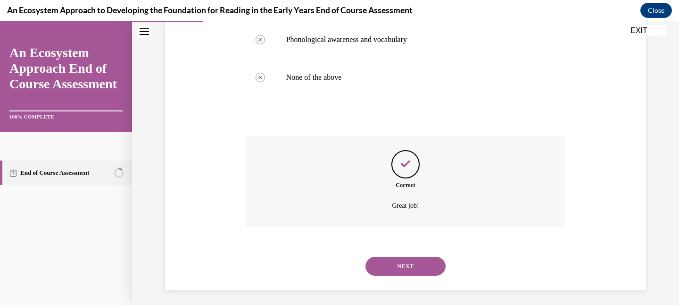
scroll to position [247, 0]
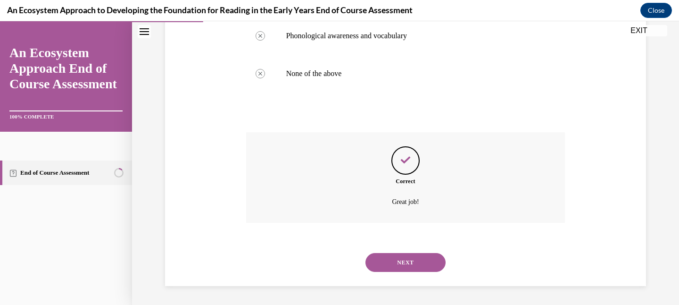
click at [411, 265] on button "NEXT" at bounding box center [406, 262] width 80 height 19
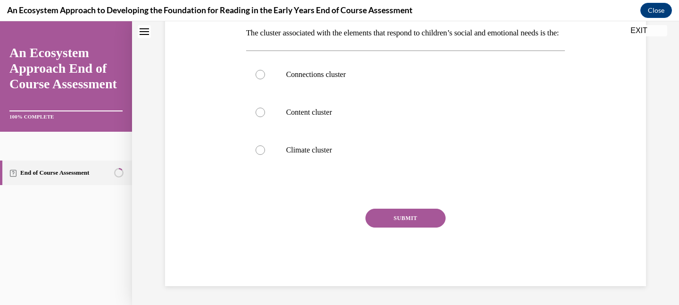
scroll to position [0, 0]
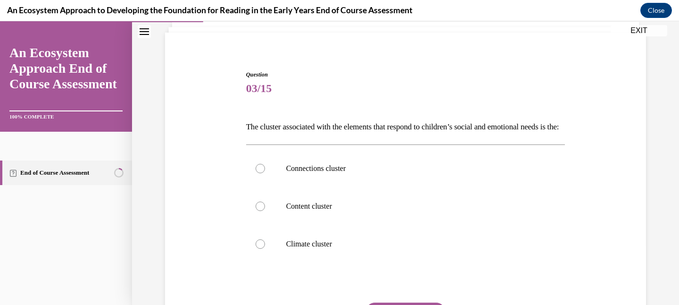
click at [411, 263] on label "Climate cluster" at bounding box center [405, 244] width 319 height 38
click at [265, 249] on input "Climate cluster" at bounding box center [260, 243] width 9 height 9
radio input "true"
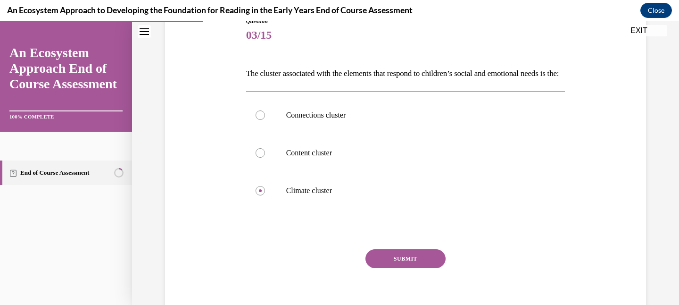
click at [410, 268] on button "SUBMIT" at bounding box center [406, 258] width 80 height 19
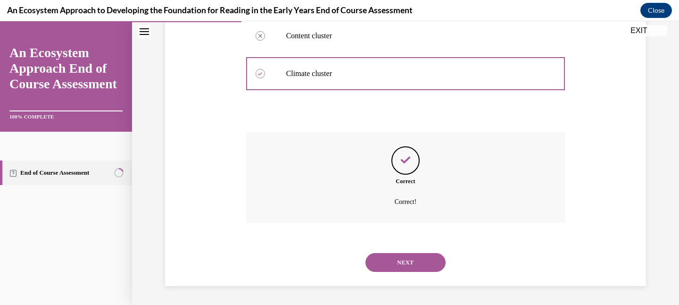
scroll to position [247, 0]
click at [411, 265] on button "NEXT" at bounding box center [406, 262] width 80 height 19
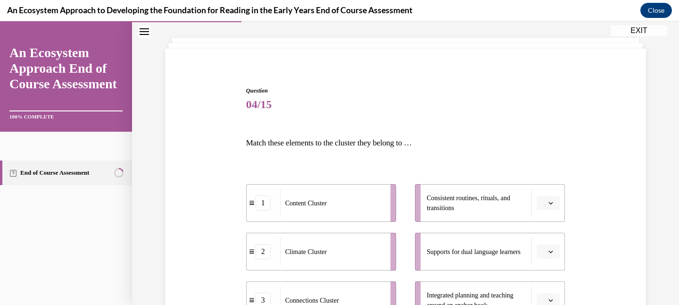
scroll to position [67, 0]
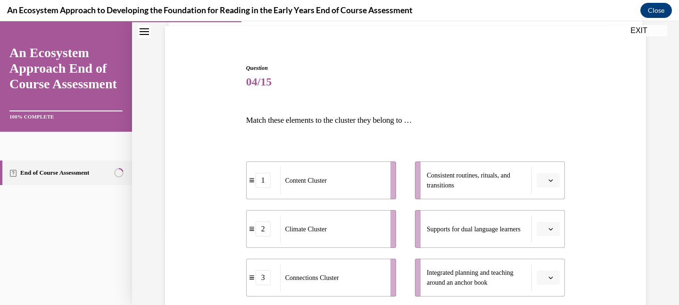
click at [544, 178] on span "Please select an option" at bounding box center [543, 179] width 3 height 9
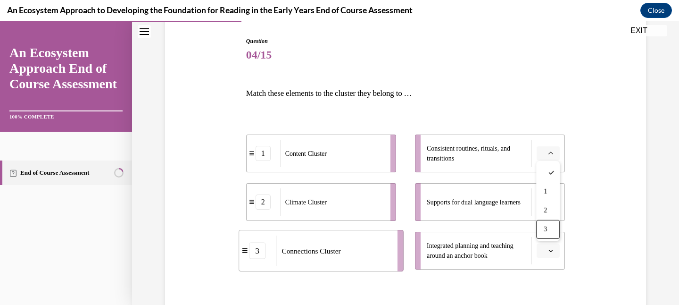
scroll to position [96, 0]
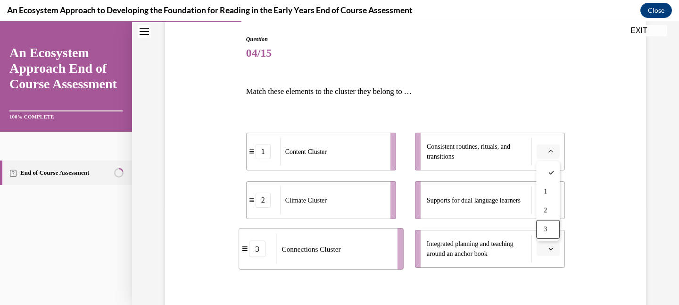
click at [544, 147] on span "Please select an option" at bounding box center [543, 151] width 3 height 9
click at [545, 150] on span "Please select an option" at bounding box center [543, 151] width 3 height 9
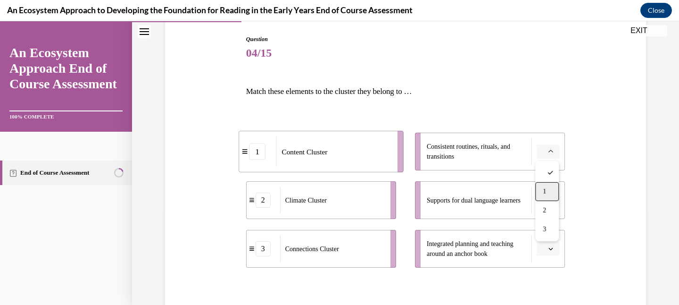
click at [545, 190] on span "1" at bounding box center [544, 192] width 3 height 8
click at [547, 200] on button "button" at bounding box center [548, 200] width 23 height 14
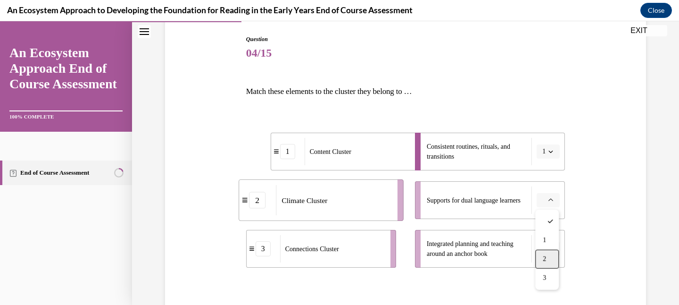
click at [543, 255] on span "2" at bounding box center [544, 259] width 3 height 8
click at [548, 253] on button "button" at bounding box center [548, 249] width 23 height 14
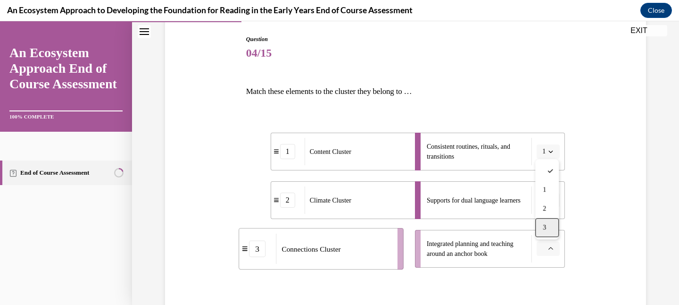
click at [546, 228] on span "3" at bounding box center [544, 228] width 3 height 8
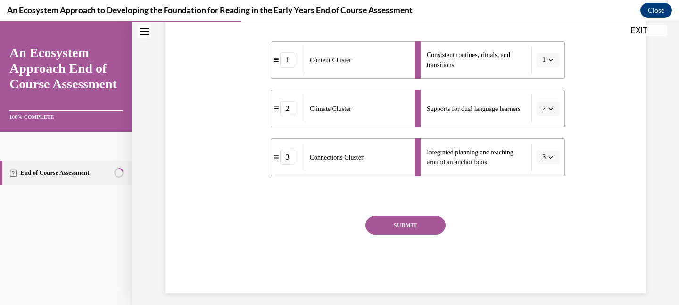
click at [417, 226] on button "SUBMIT" at bounding box center [406, 225] width 80 height 19
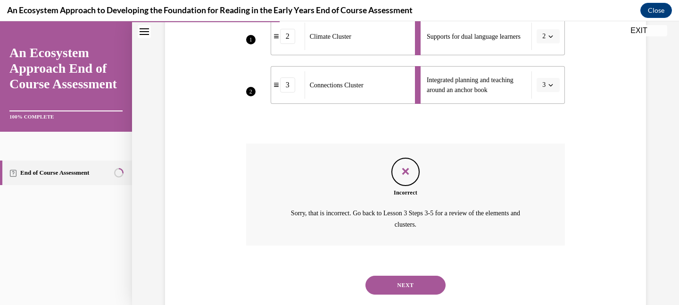
scroll to position [277, 0]
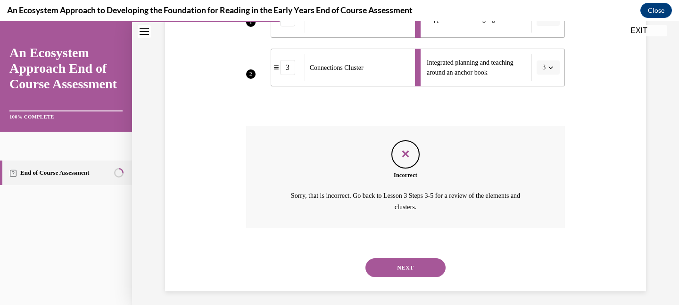
click at [430, 268] on button "NEXT" at bounding box center [406, 267] width 80 height 19
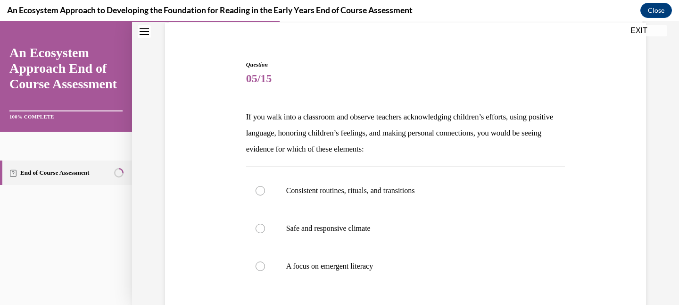
scroll to position [73, 0]
click at [422, 235] on label "Safe and responsive climate" at bounding box center [405, 227] width 319 height 38
click at [265, 232] on input "Safe and responsive climate" at bounding box center [260, 227] width 9 height 9
radio input "true"
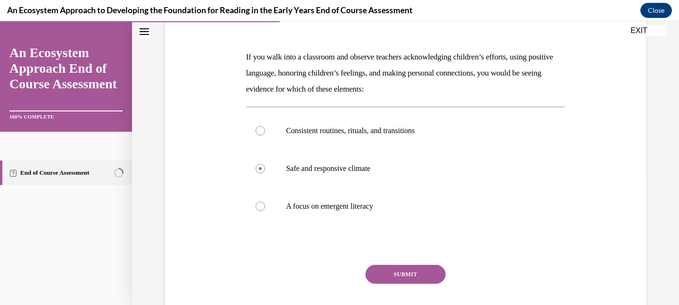
click at [416, 277] on button "SUBMIT" at bounding box center [406, 274] width 80 height 19
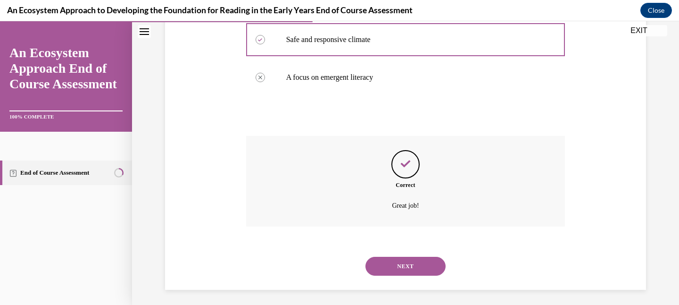
scroll to position [263, 0]
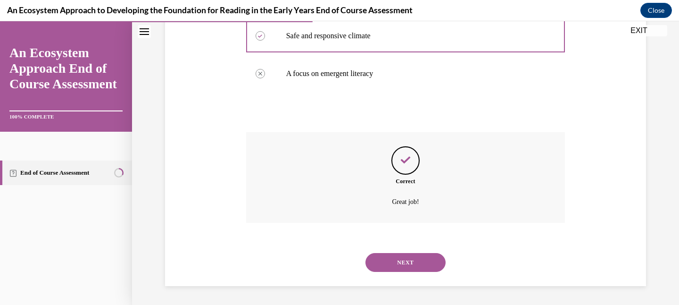
click at [415, 264] on button "NEXT" at bounding box center [406, 262] width 80 height 19
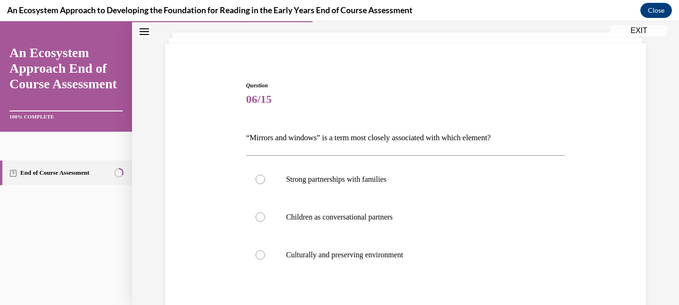
scroll to position [55, 0]
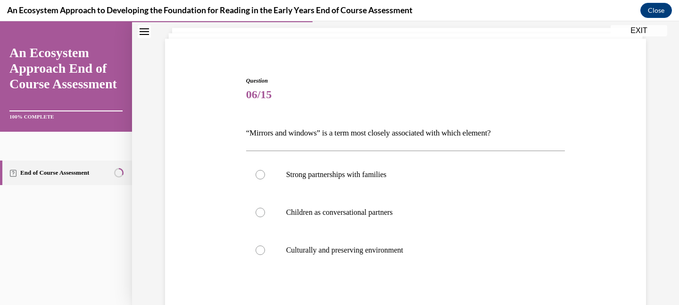
click at [415, 264] on label "Culturally and preserving environment" at bounding box center [405, 250] width 319 height 38
click at [265, 255] on input "Culturally and preserving environment" at bounding box center [260, 249] width 9 height 9
radio input "true"
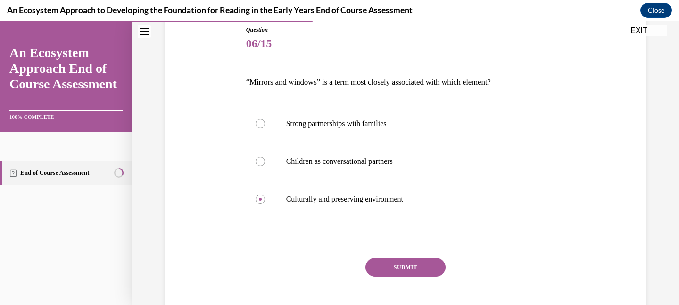
click at [415, 264] on button "SUBMIT" at bounding box center [406, 267] width 80 height 19
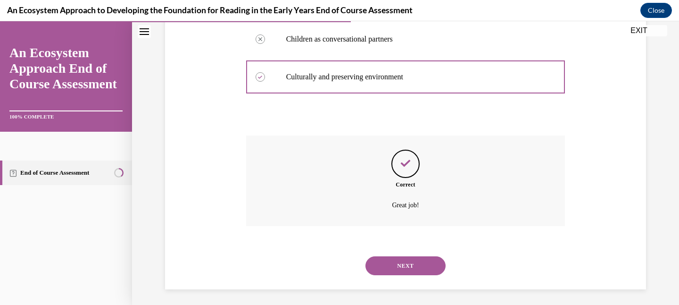
scroll to position [231, 0]
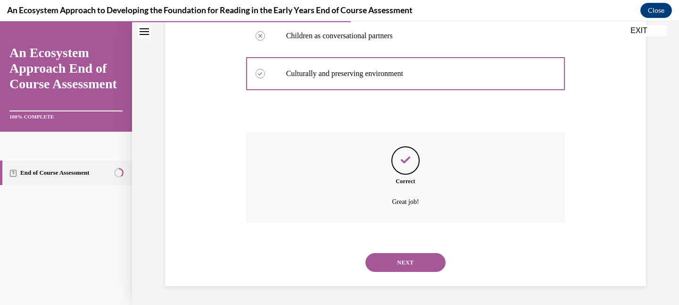
click at [415, 260] on button "NEXT" at bounding box center [406, 262] width 80 height 19
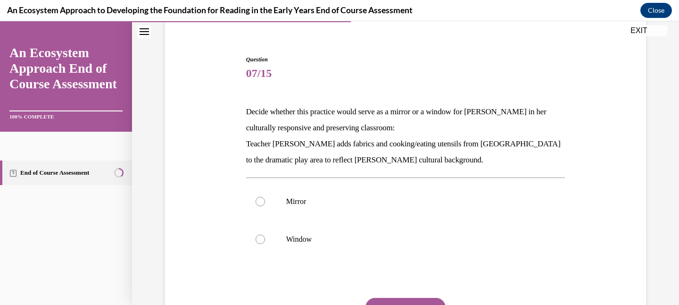
scroll to position [79, 0]
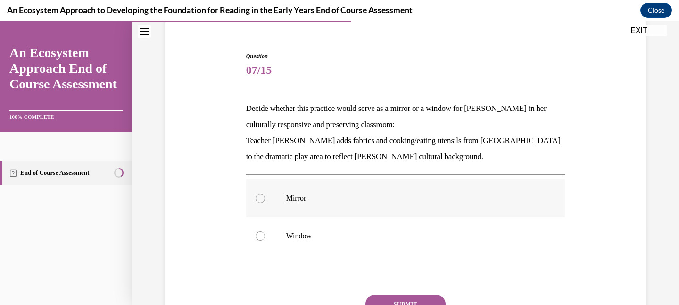
click at [372, 200] on p "Mirror" at bounding box center [414, 197] width 256 height 9
click at [265, 200] on input "Mirror" at bounding box center [260, 197] width 9 height 9
radio input "true"
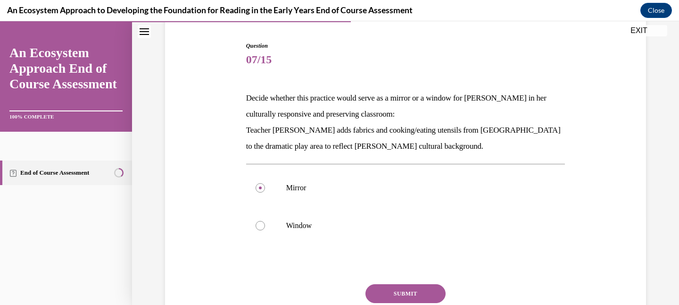
scroll to position [107, 0]
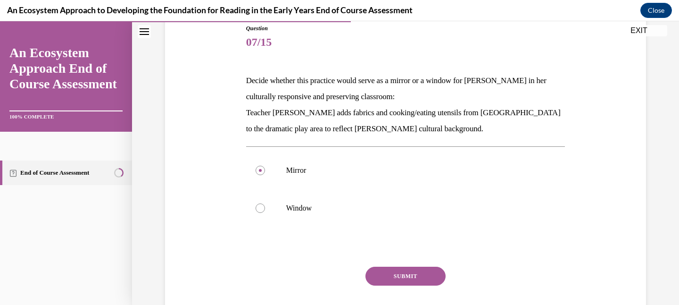
click at [400, 279] on button "SUBMIT" at bounding box center [406, 276] width 80 height 19
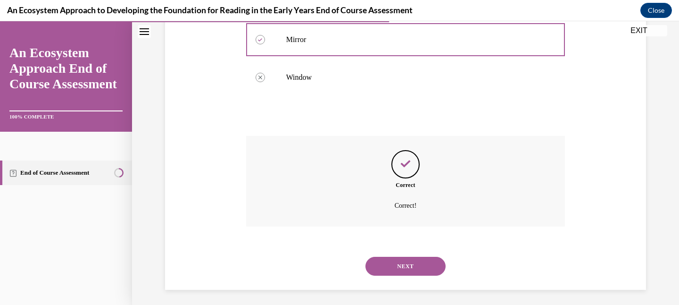
scroll to position [242, 0]
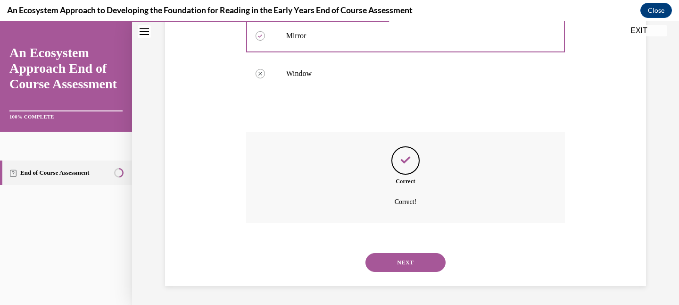
click at [405, 269] on button "NEXT" at bounding box center [406, 262] width 80 height 19
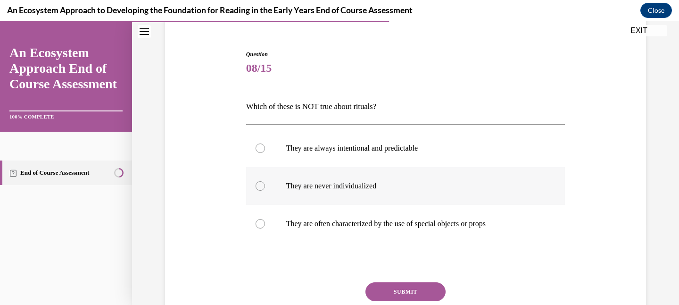
scroll to position [82, 0]
click at [407, 192] on label "They are never individualized" at bounding box center [405, 186] width 319 height 38
click at [265, 190] on input "They are never individualized" at bounding box center [260, 185] width 9 height 9
radio input "true"
click at [419, 288] on button "SUBMIT" at bounding box center [406, 291] width 80 height 19
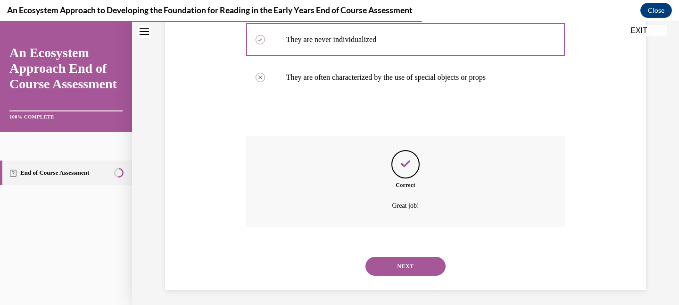
scroll to position [231, 0]
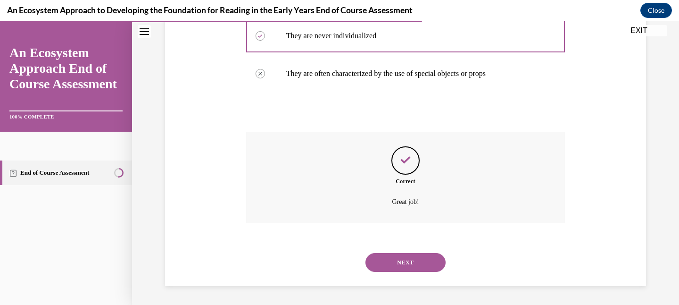
click at [417, 266] on button "NEXT" at bounding box center [406, 262] width 80 height 19
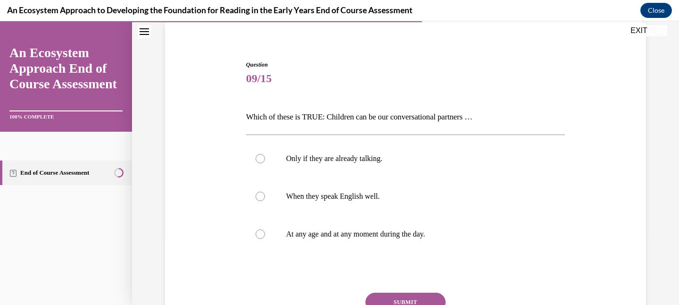
scroll to position [73, 0]
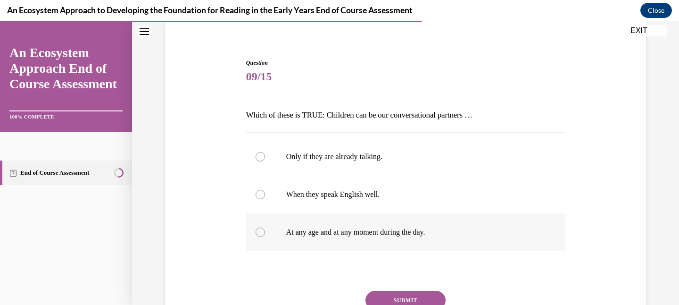
click at [401, 241] on label "At any age and at any moment during the day." at bounding box center [405, 232] width 319 height 38
click at [265, 237] on input "At any age and at any moment during the day." at bounding box center [260, 231] width 9 height 9
radio input "true"
click at [414, 300] on button "SUBMIT" at bounding box center [406, 300] width 80 height 19
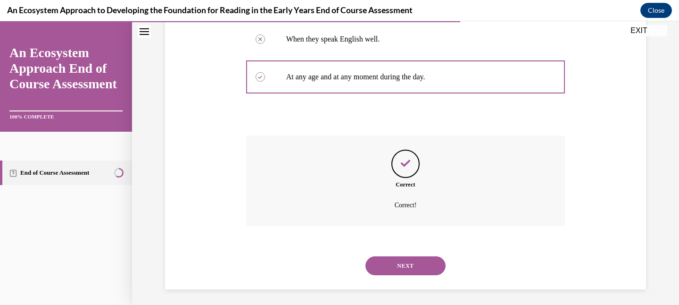
scroll to position [231, 0]
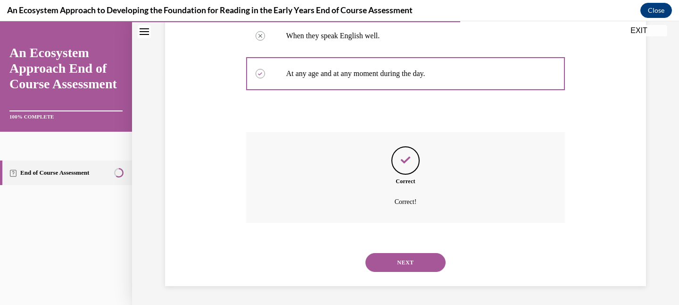
click at [410, 267] on button "NEXT" at bounding box center [406, 262] width 80 height 19
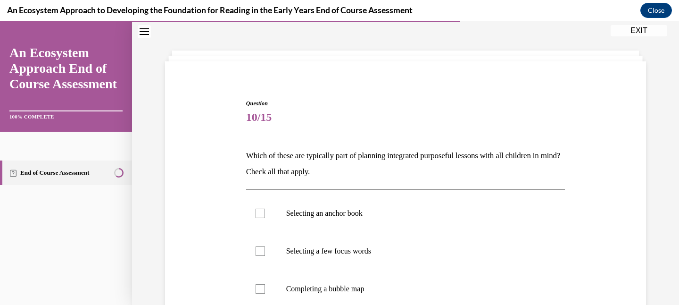
scroll to position [50, 0]
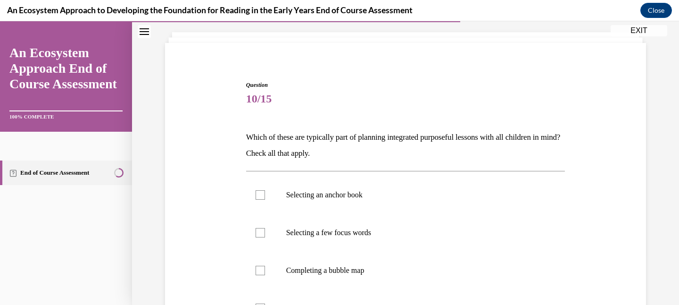
click at [410, 267] on p "Completing a bubble map" at bounding box center [414, 270] width 256 height 9
click at [265, 267] on input "Completing a bubble map" at bounding box center [260, 270] width 9 height 9
checkbox input "true"
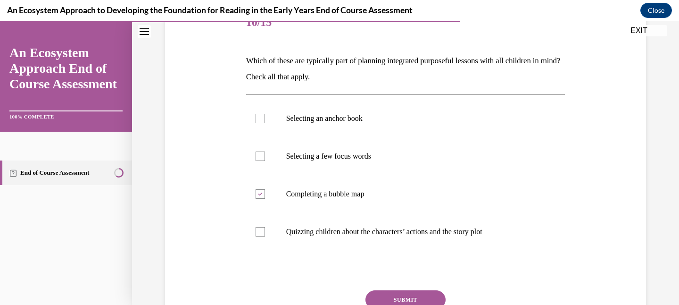
scroll to position [138, 0]
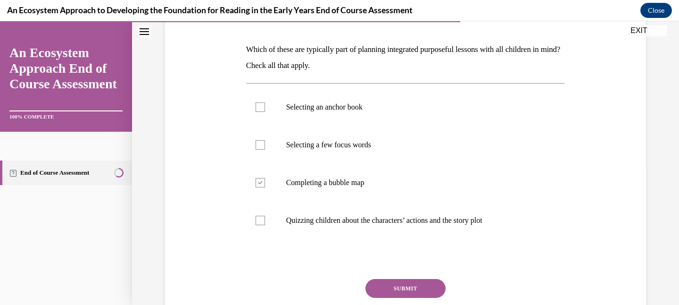
click at [410, 287] on button "SUBMIT" at bounding box center [406, 288] width 80 height 19
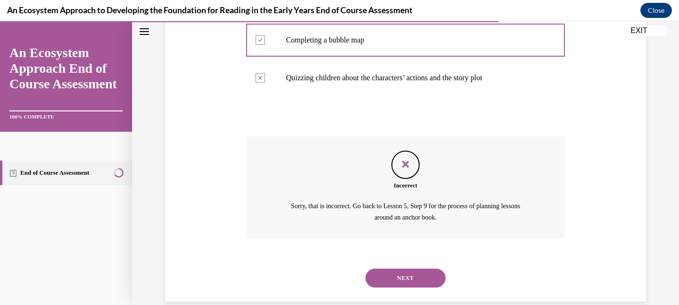
scroll to position [296, 0]
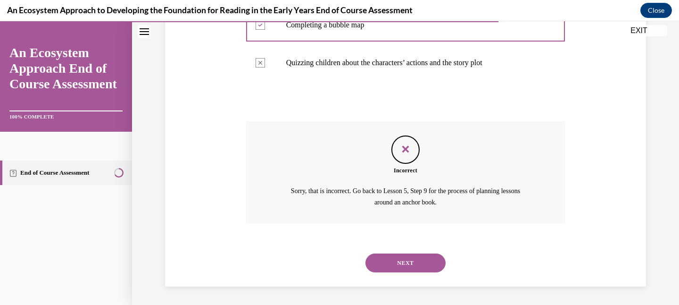
click at [405, 262] on button "NEXT" at bounding box center [406, 262] width 80 height 19
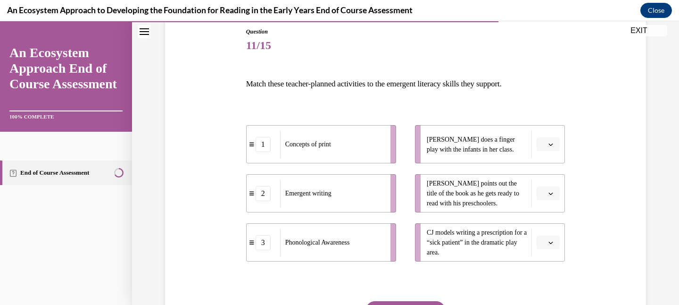
scroll to position [104, 0]
click at [545, 196] on span "Please select an option" at bounding box center [543, 192] width 3 height 9
click at [544, 254] on span "2" at bounding box center [544, 252] width 3 height 8
click at [542, 141] on span "Please select an option" at bounding box center [543, 143] width 3 height 9
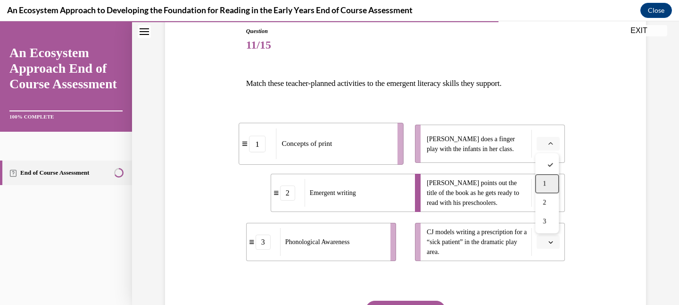
click at [542, 181] on div "1" at bounding box center [547, 183] width 24 height 19
click at [548, 239] on span "button" at bounding box center [551, 242] width 7 height 7
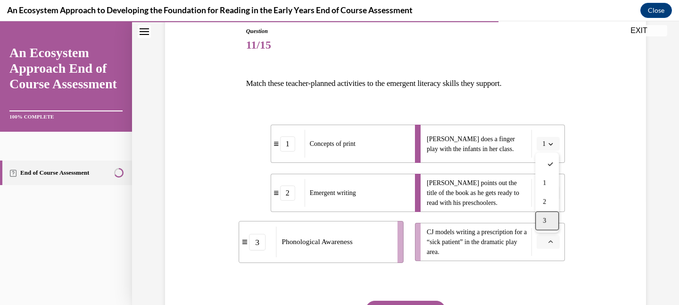
click at [548, 217] on div "3" at bounding box center [547, 220] width 24 height 19
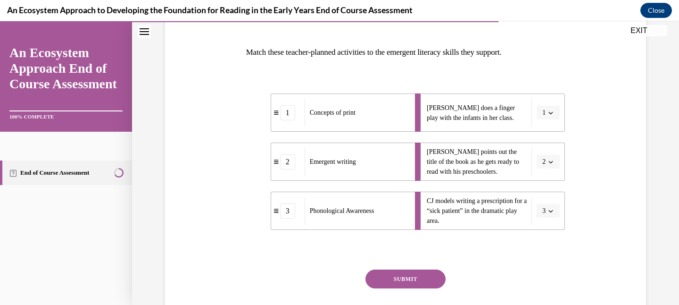
click at [432, 278] on button "SUBMIT" at bounding box center [406, 278] width 80 height 19
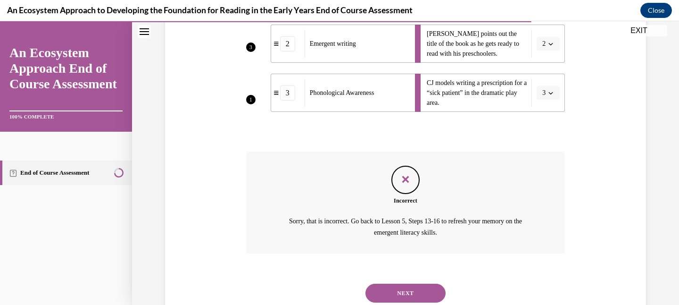
scroll to position [254, 0]
click at [431, 293] on button "NEXT" at bounding box center [406, 292] width 80 height 19
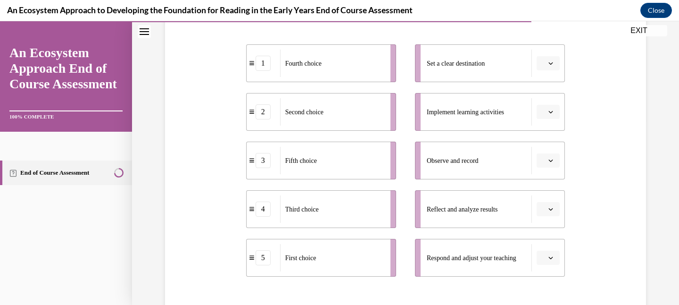
scroll to position [188, 0]
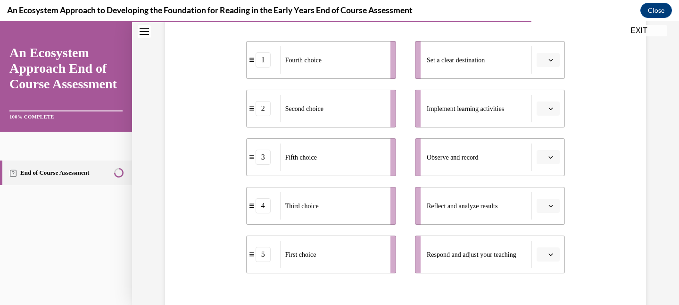
click at [539, 252] on button "button" at bounding box center [548, 254] width 23 height 14
click at [548, 154] on div "1" at bounding box center [547, 157] width 24 height 19
click at [550, 202] on span "button" at bounding box center [551, 205] width 7 height 7
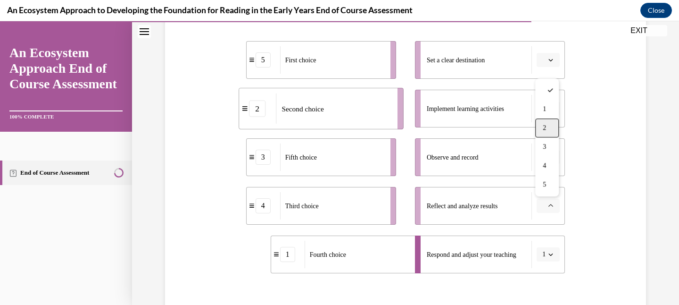
click at [553, 127] on div "2" at bounding box center [547, 127] width 24 height 19
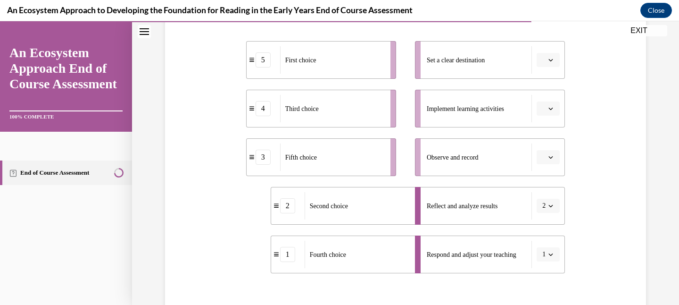
click at [553, 157] on icon "button" at bounding box center [551, 157] width 5 height 5
click at [550, 234] on div "3" at bounding box center [547, 234] width 24 height 19
click at [551, 107] on icon "button" at bounding box center [551, 108] width 5 height 5
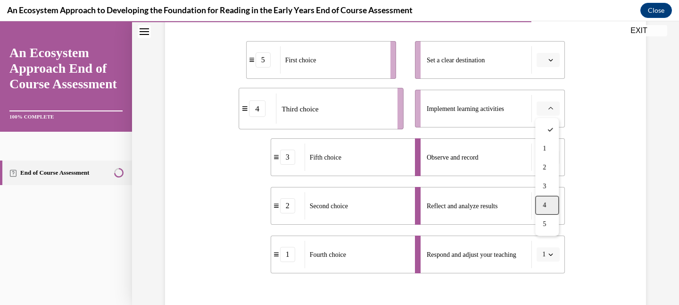
click at [557, 211] on div "4" at bounding box center [547, 205] width 24 height 19
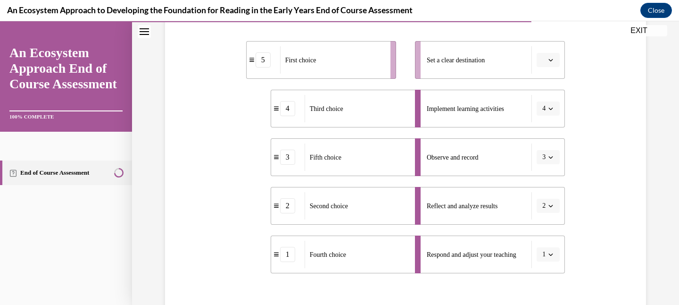
click at [549, 55] on button "button" at bounding box center [548, 60] width 23 height 14
click at [553, 179] on div "5" at bounding box center [547, 175] width 24 height 19
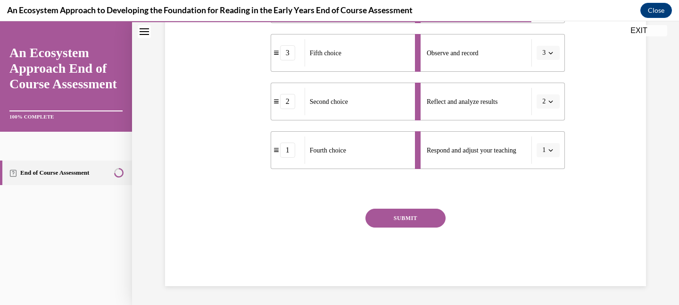
click at [438, 212] on button "SUBMIT" at bounding box center [406, 217] width 80 height 19
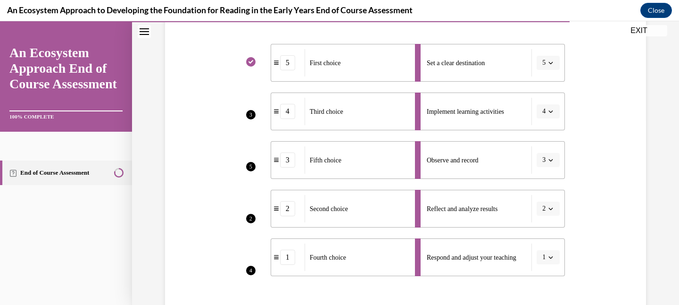
scroll to position [183, 0]
click at [396, 260] on div "Fourth choice" at bounding box center [357, 258] width 104 height 27
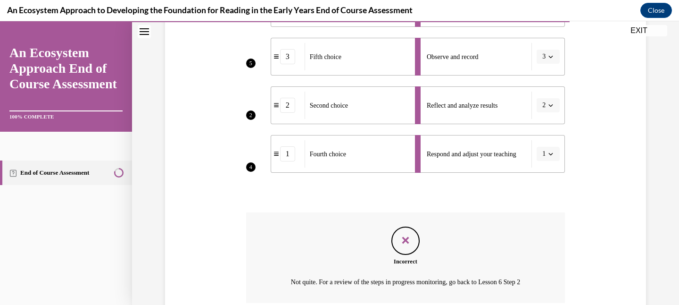
scroll to position [368, 0]
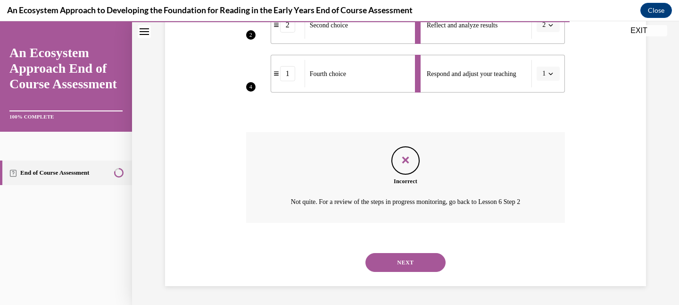
click at [412, 254] on button "NEXT" at bounding box center [406, 262] width 80 height 19
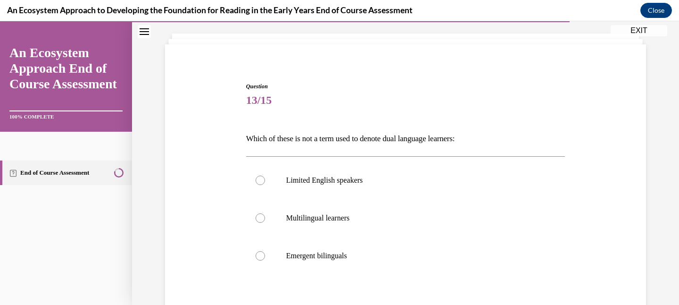
scroll to position [58, 0]
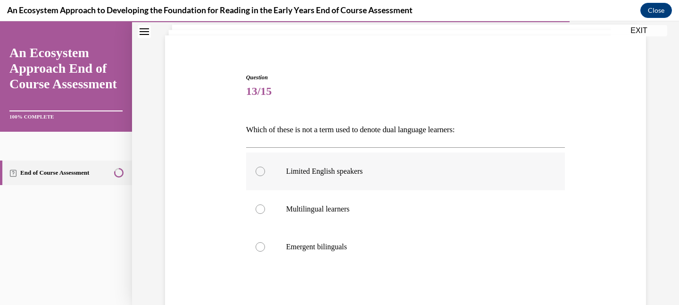
click at [407, 176] on label "Limited English speakers" at bounding box center [405, 171] width 319 height 38
click at [265, 176] on input "Limited English speakers" at bounding box center [260, 171] width 9 height 9
radio input "true"
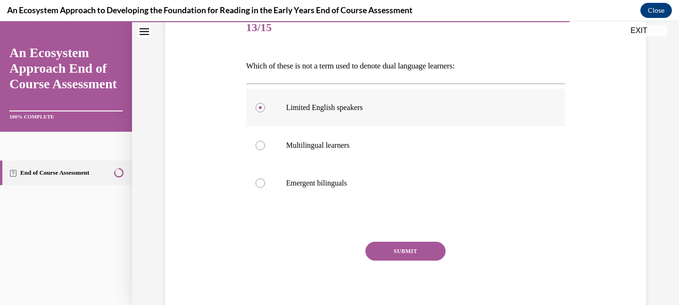
scroll to position [131, 0]
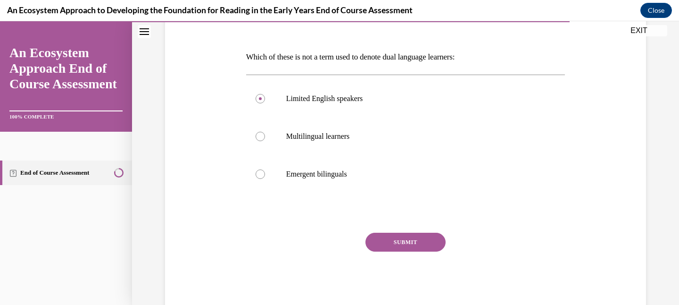
click at [405, 237] on button "SUBMIT" at bounding box center [406, 242] width 80 height 19
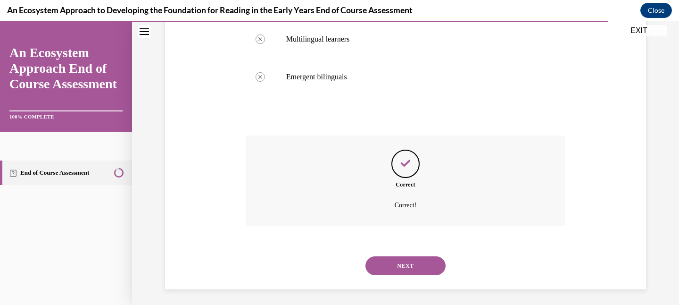
scroll to position [231, 0]
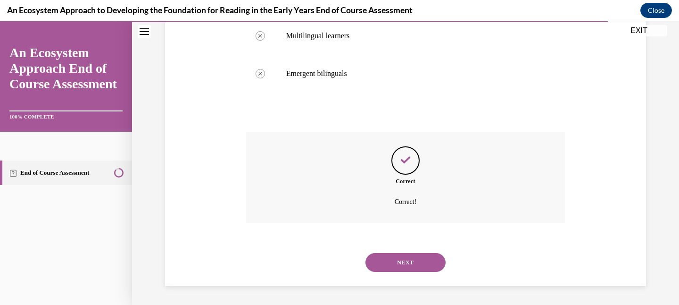
click at [405, 260] on button "NEXT" at bounding box center [406, 262] width 80 height 19
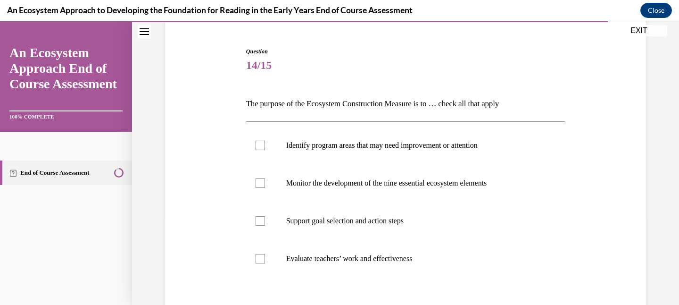
scroll to position [88, 0]
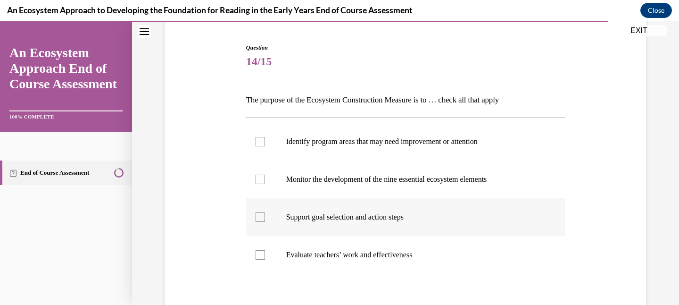
click at [402, 221] on p "Support goal selection and action steps" at bounding box center [414, 216] width 256 height 9
click at [265, 221] on input "Support goal selection and action steps" at bounding box center [260, 216] width 9 height 9
checkbox input "true"
click at [398, 186] on label "Monitor the development of the nine essential ecosystem elements" at bounding box center [405, 179] width 319 height 38
click at [265, 184] on input "Monitor the development of the nine essential ecosystem elements" at bounding box center [260, 179] width 9 height 9
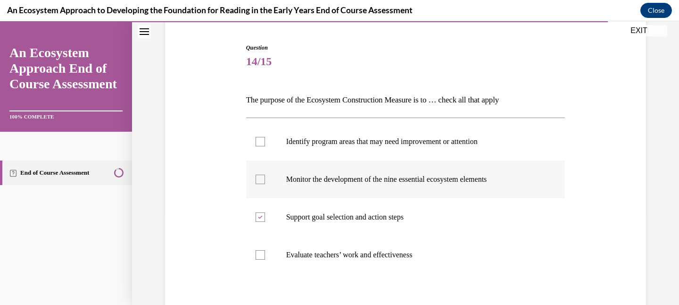
checkbox input "true"
click at [395, 149] on label "Identify program areas that may need improvement or attention" at bounding box center [405, 142] width 319 height 38
click at [265, 146] on input "Identify program areas that may need improvement or attention" at bounding box center [260, 141] width 9 height 9
checkbox input "true"
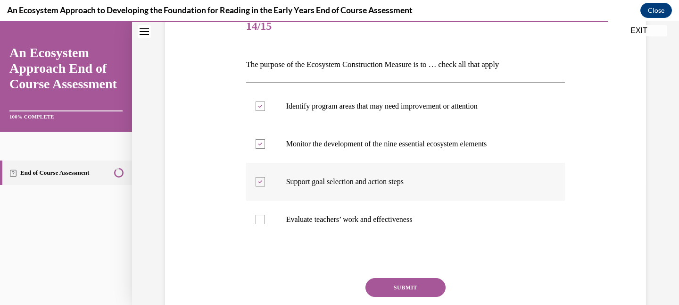
scroll to position [127, 0]
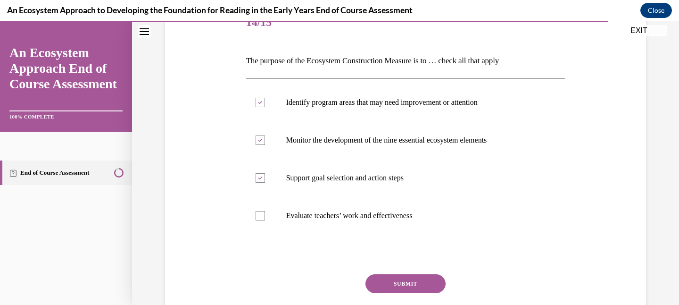
click at [399, 284] on button "SUBMIT" at bounding box center [406, 283] width 80 height 19
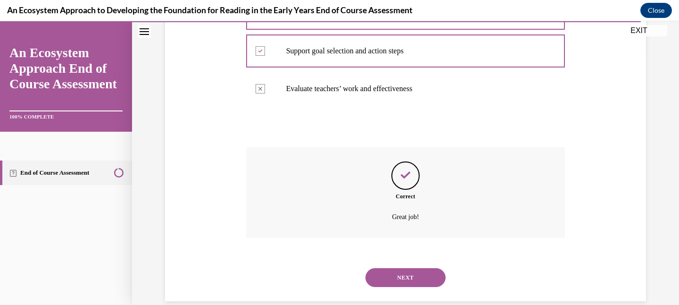
scroll to position [269, 0]
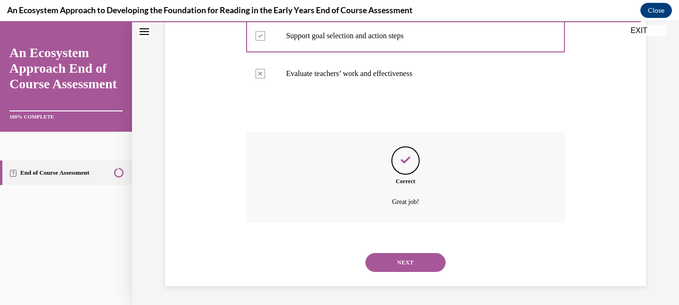
click at [403, 258] on button "NEXT" at bounding box center [406, 262] width 80 height 19
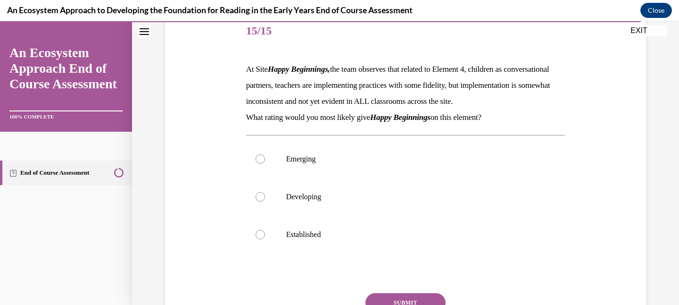
scroll to position [126, 0]
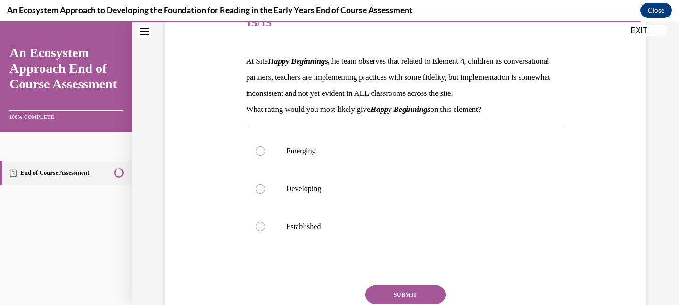
click at [403, 245] on label "Established" at bounding box center [405, 227] width 319 height 38
click at [265, 231] on input "Established" at bounding box center [260, 226] width 9 height 9
radio input "true"
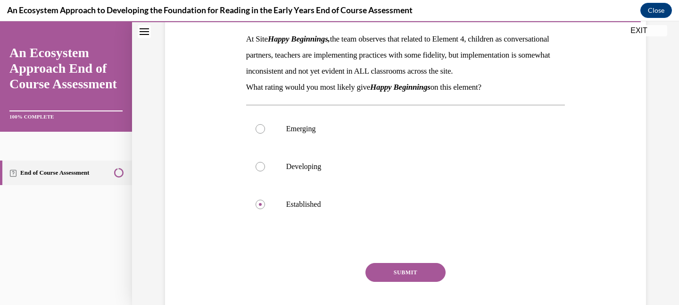
click at [403, 282] on button "SUBMIT" at bounding box center [406, 272] width 80 height 19
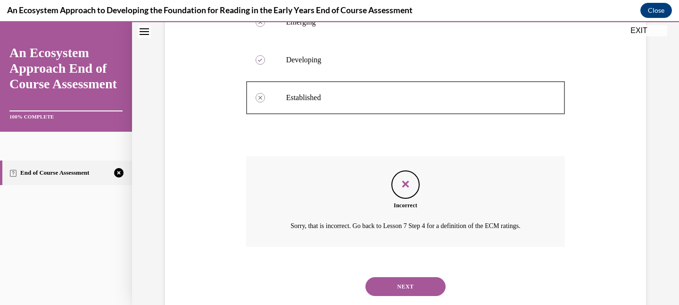
scroll to position [295, 0]
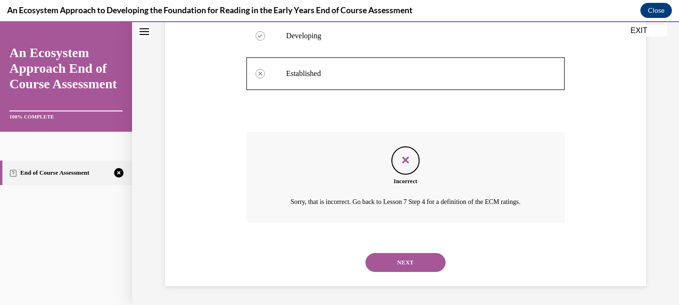
click at [412, 258] on button "NEXT" at bounding box center [406, 262] width 80 height 19
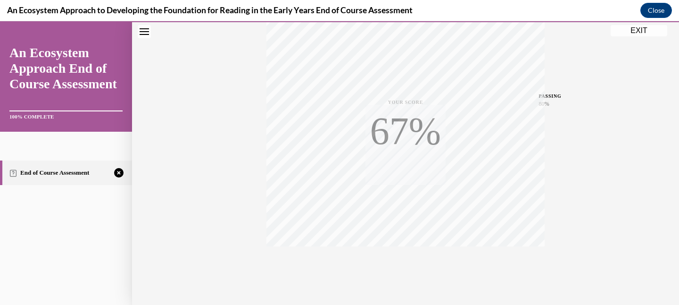
scroll to position [200, 0]
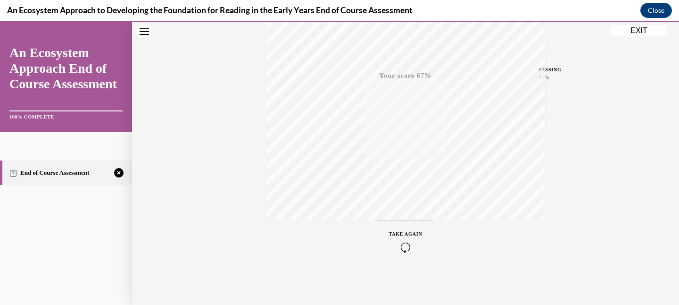
click at [406, 236] on span "TAKE AGAIN" at bounding box center [405, 233] width 33 height 5
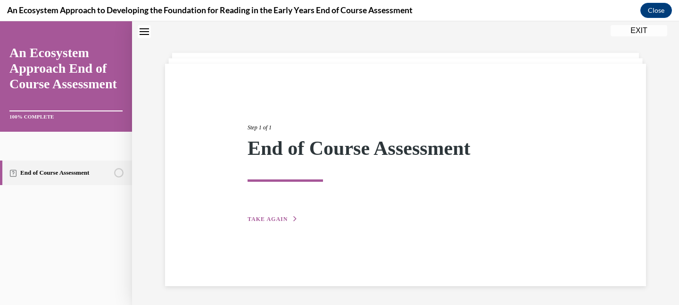
click at [296, 214] on div "Step 1 of 1 End of Course Assessment TAKE AGAIN" at bounding box center [406, 162] width 330 height 123
click at [279, 217] on span "TAKE AGAIN" at bounding box center [268, 219] width 40 height 7
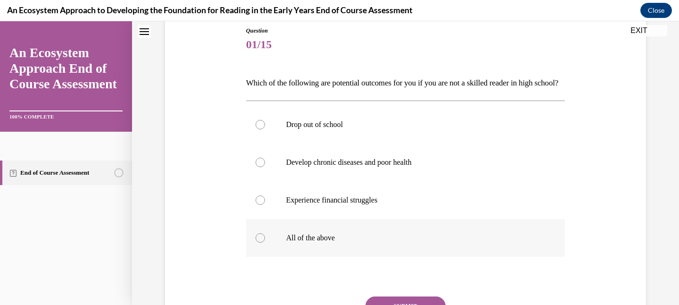
click at [288, 242] on p "All of the above" at bounding box center [414, 237] width 256 height 9
click at [265, 242] on input "All of the above" at bounding box center [260, 237] width 9 height 9
radio input "true"
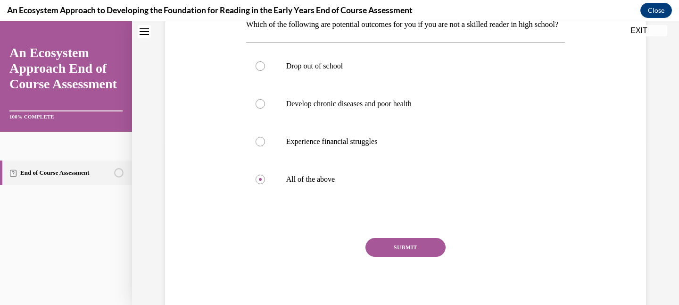
click at [383, 257] on button "SUBMIT" at bounding box center [406, 247] width 80 height 19
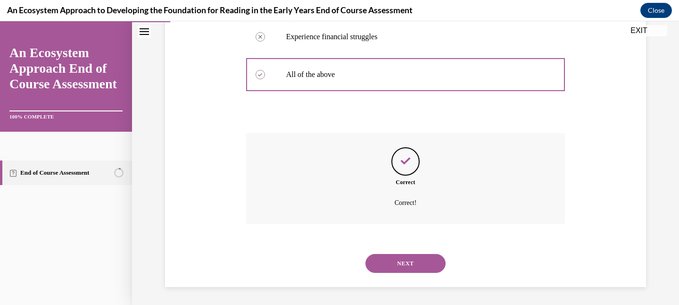
scroll to position [285, 0]
click at [397, 264] on button "NEXT" at bounding box center [406, 262] width 80 height 19
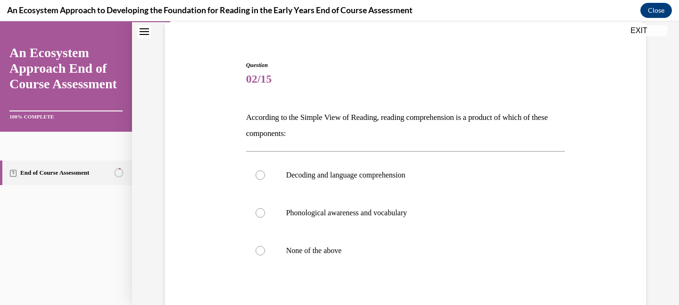
scroll to position [79, 0]
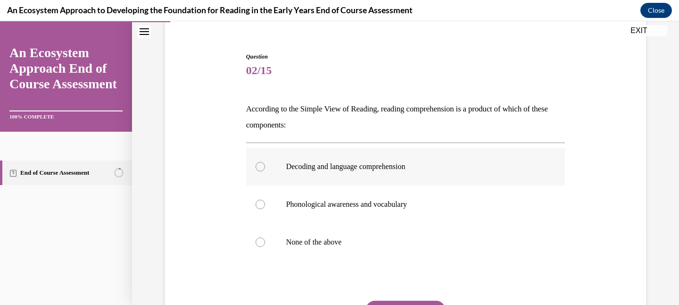
click at [363, 171] on p "Decoding and language comprehension" at bounding box center [414, 166] width 256 height 9
click at [265, 171] on input "Decoding and language comprehension" at bounding box center [260, 166] width 9 height 9
radio input "true"
click at [405, 301] on button "SUBMIT" at bounding box center [406, 309] width 80 height 19
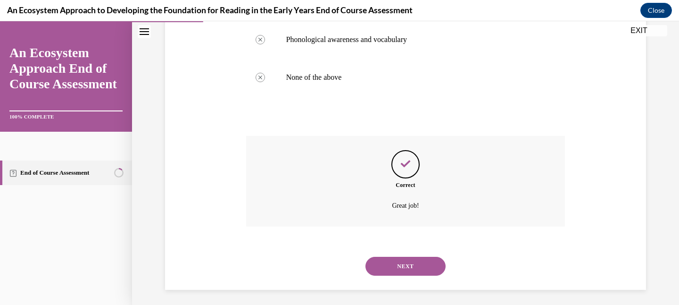
scroll to position [247, 0]
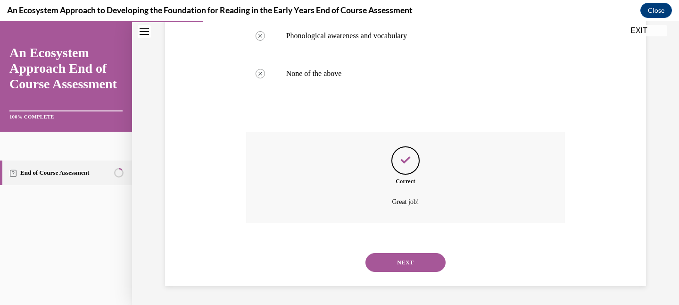
click at [399, 252] on div "NEXT" at bounding box center [405, 262] width 319 height 38
click at [398, 261] on button "NEXT" at bounding box center [406, 262] width 80 height 19
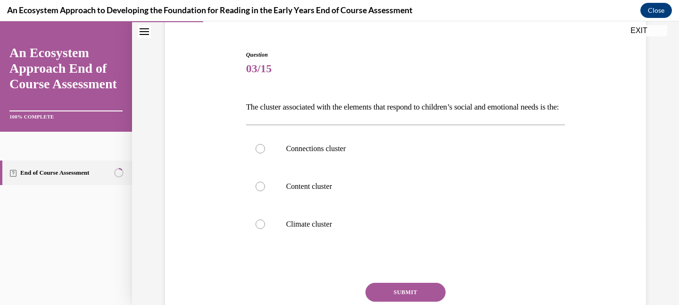
scroll to position [82, 0]
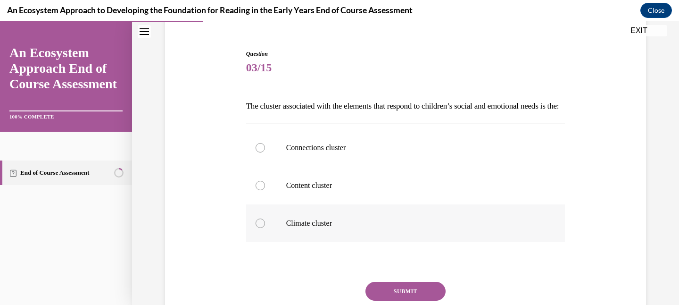
click at [389, 228] on p "Climate cluster" at bounding box center [414, 222] width 256 height 9
click at [265, 228] on input "Climate cluster" at bounding box center [260, 222] width 9 height 9
radio input "true"
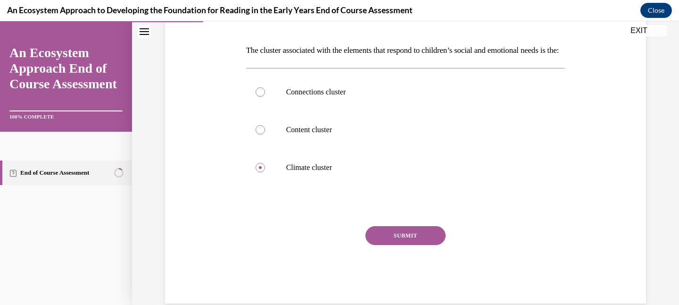
click at [392, 245] on button "SUBMIT" at bounding box center [406, 235] width 80 height 19
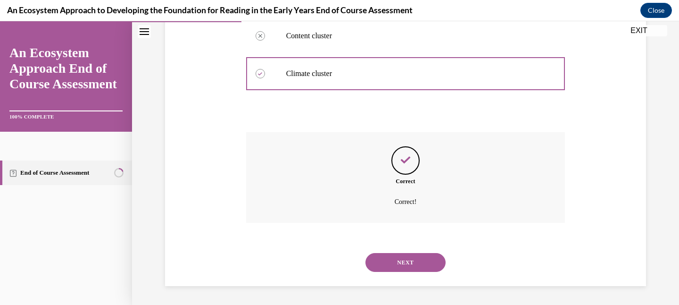
scroll to position [247, 0]
click at [397, 258] on button "NEXT" at bounding box center [406, 262] width 80 height 19
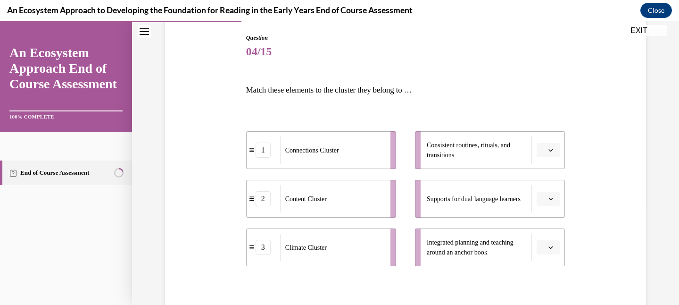
scroll to position [100, 0]
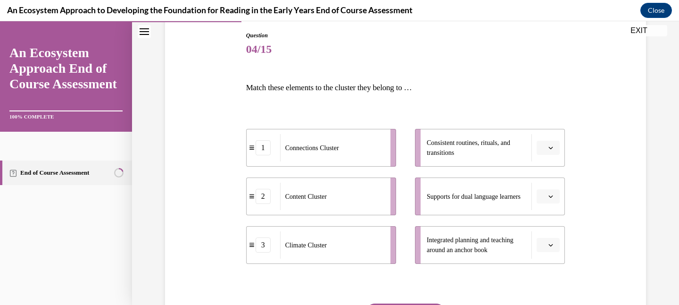
click at [543, 149] on span "Please select an option" at bounding box center [543, 147] width 3 height 9
click at [549, 221] on div "3" at bounding box center [547, 225] width 24 height 19
click at [549, 147] on icon "button" at bounding box center [551, 147] width 5 height 5
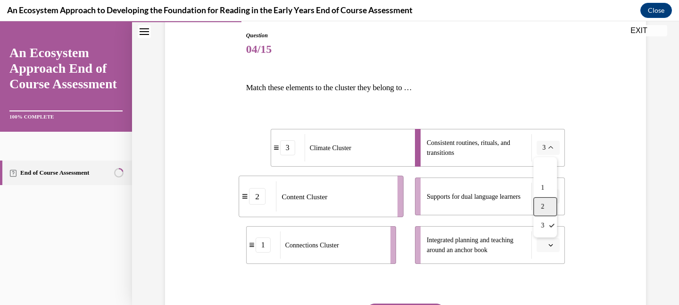
click at [544, 206] on span "2" at bounding box center [542, 207] width 3 height 8
click at [550, 195] on icon "button" at bounding box center [551, 196] width 5 height 5
click at [549, 252] on div "2" at bounding box center [547, 255] width 24 height 19
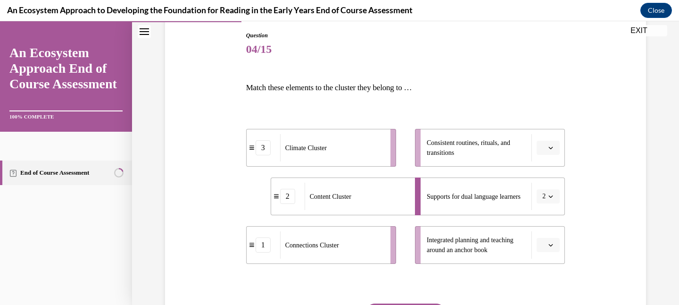
click at [549, 242] on span "button" at bounding box center [551, 245] width 7 height 7
click at [541, 144] on button "button" at bounding box center [548, 148] width 23 height 14
click at [549, 208] on div "2" at bounding box center [547, 206] width 24 height 19
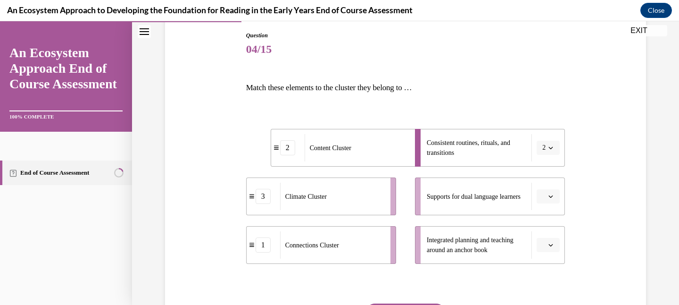
click at [547, 151] on button "2" at bounding box center [548, 148] width 23 height 14
click at [544, 185] on span "1" at bounding box center [542, 188] width 3 height 8
click at [548, 195] on span "button" at bounding box center [551, 196] width 7 height 7
click at [546, 274] on span "3" at bounding box center [544, 274] width 3 height 8
click at [546, 147] on button "1" at bounding box center [548, 148] width 23 height 14
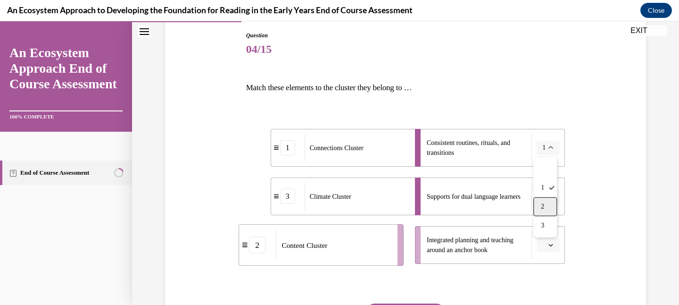
click at [548, 206] on div "2" at bounding box center [545, 206] width 24 height 19
click at [549, 195] on icon "button" at bounding box center [551, 196] width 5 height 5
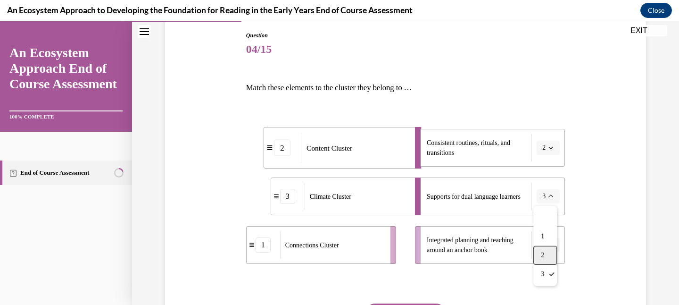
click at [546, 253] on div "2" at bounding box center [545, 255] width 24 height 19
click at [546, 246] on button "button" at bounding box center [548, 245] width 23 height 14
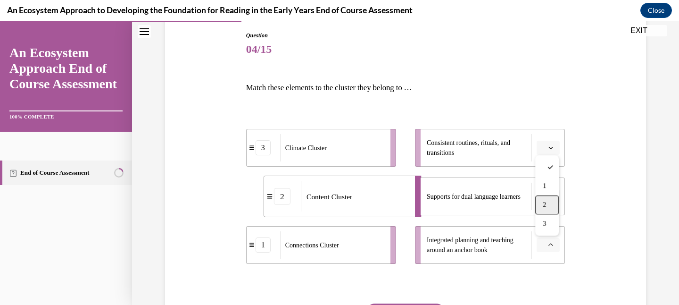
click at [545, 204] on span "2" at bounding box center [544, 205] width 3 height 8
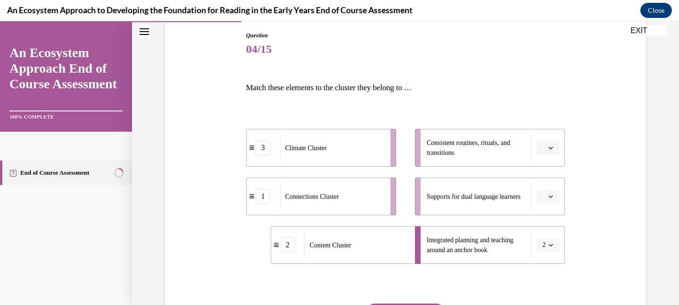
click at [545, 193] on span "Please select an option" at bounding box center [543, 196] width 3 height 9
click at [548, 249] on div "2" at bounding box center [547, 255] width 24 height 19
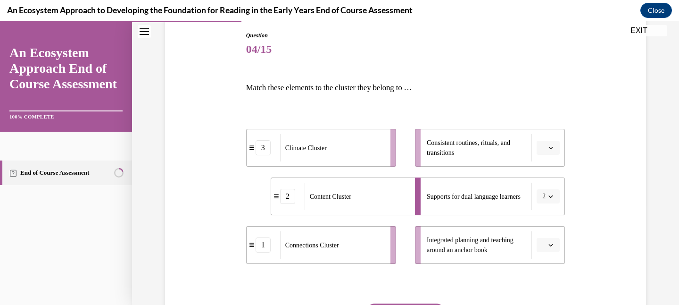
click at [548, 148] on span "button" at bounding box center [551, 147] width 7 height 7
click at [256, 150] on div "3" at bounding box center [263, 147] width 15 height 15
click at [253, 147] on icon at bounding box center [252, 148] width 5 height 4
click at [266, 150] on div "3" at bounding box center [263, 147] width 15 height 15
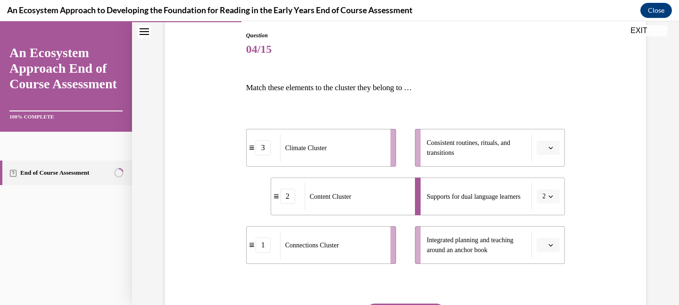
click at [549, 148] on icon "button" at bounding box center [551, 147] width 5 height 5
click at [551, 219] on div "3" at bounding box center [547, 225] width 24 height 19
click at [549, 247] on icon "button" at bounding box center [551, 244] width 5 height 5
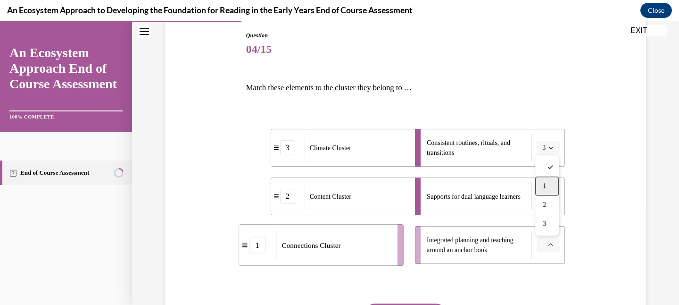
click at [542, 188] on div "1" at bounding box center [547, 185] width 24 height 19
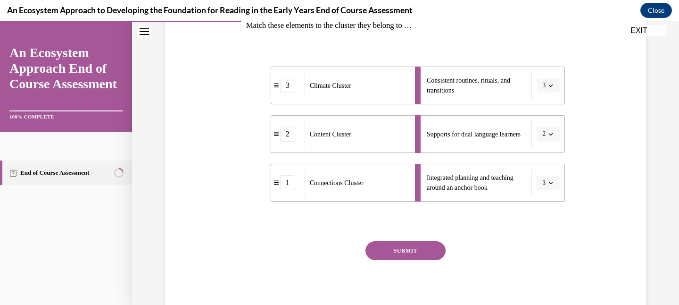
click at [425, 253] on button "SUBMIT" at bounding box center [406, 250] width 80 height 19
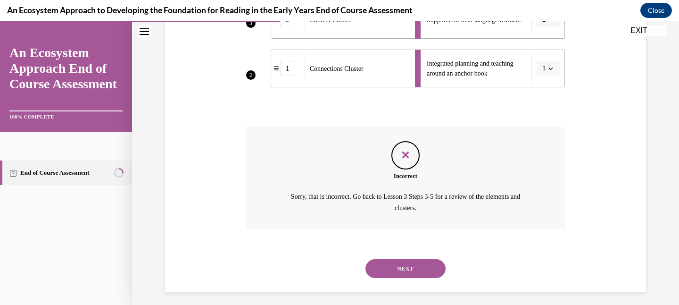
scroll to position [282, 0]
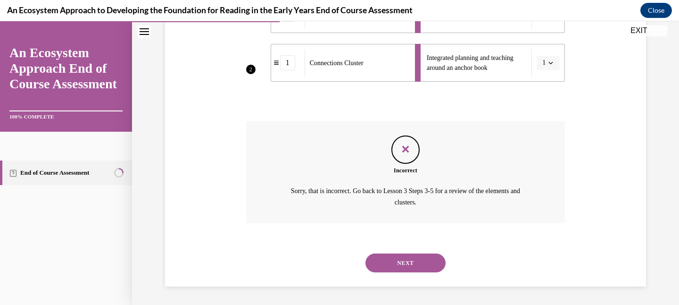
click at [421, 264] on button "NEXT" at bounding box center [406, 262] width 80 height 19
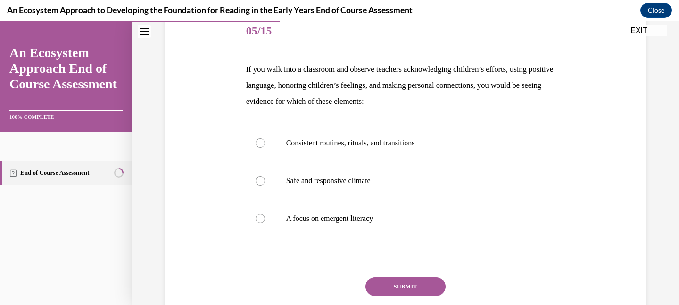
scroll to position [118, 0]
click at [448, 182] on p "Safe and responsive climate" at bounding box center [414, 180] width 256 height 9
click at [265, 182] on input "Safe and responsive climate" at bounding box center [260, 180] width 9 height 9
radio input "true"
click at [427, 285] on button "SUBMIT" at bounding box center [406, 286] width 80 height 19
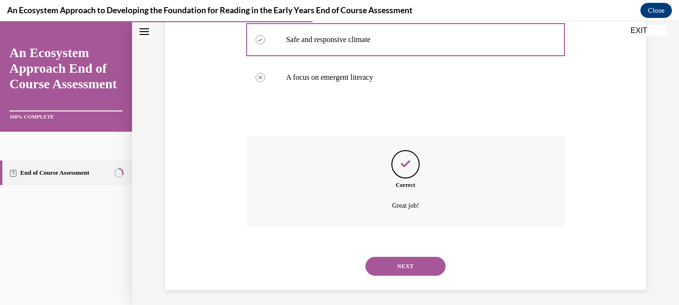
scroll to position [263, 0]
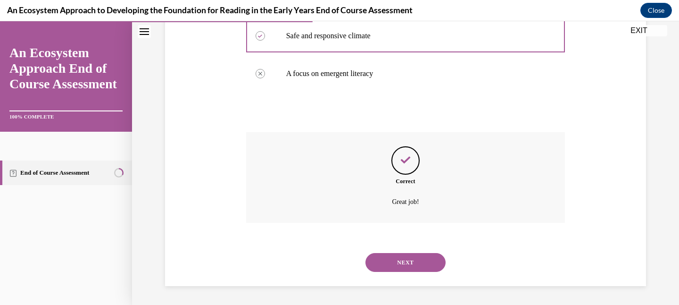
click at [421, 262] on button "NEXT" at bounding box center [406, 262] width 80 height 19
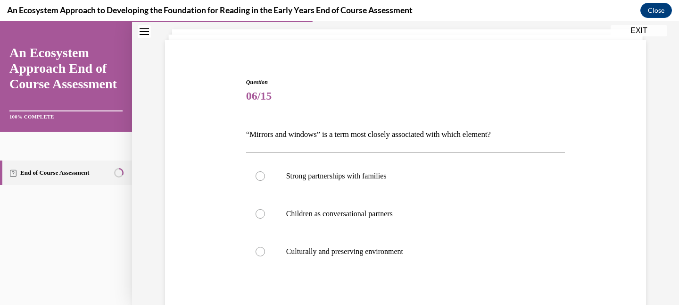
scroll to position [53, 0]
click at [401, 241] on label "Culturally and preserving environment" at bounding box center [405, 252] width 319 height 38
click at [265, 247] on input "Culturally and preserving environment" at bounding box center [260, 251] width 9 height 9
radio input "true"
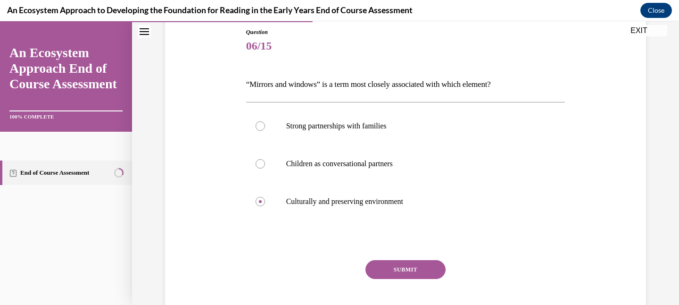
click at [401, 269] on button "SUBMIT" at bounding box center [406, 269] width 80 height 19
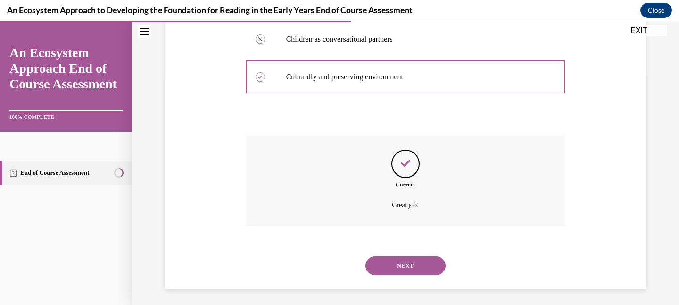
scroll to position [231, 0]
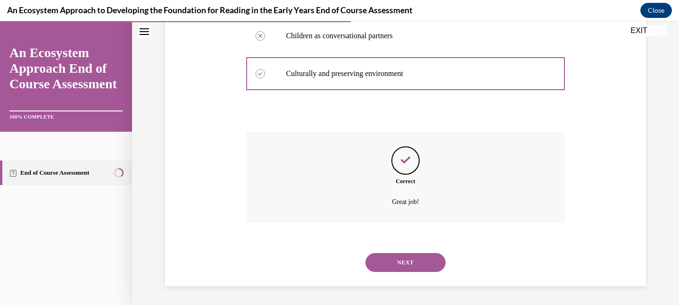
click at [404, 261] on button "NEXT" at bounding box center [406, 262] width 80 height 19
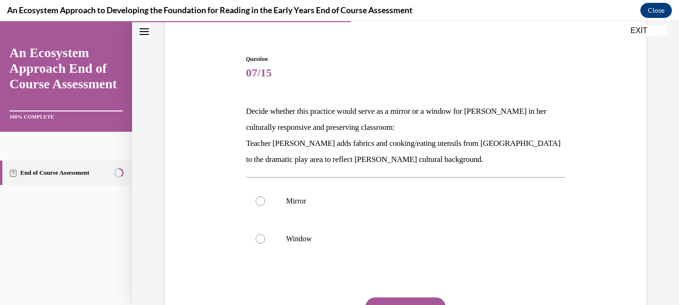
scroll to position [77, 0]
click at [410, 186] on label "Mirror" at bounding box center [405, 200] width 319 height 38
click at [265, 195] on input "Mirror" at bounding box center [260, 199] width 9 height 9
radio input "true"
click at [411, 300] on button "SUBMIT" at bounding box center [406, 305] width 80 height 19
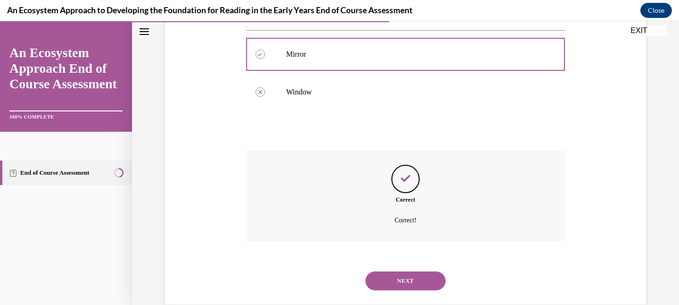
scroll to position [242, 0]
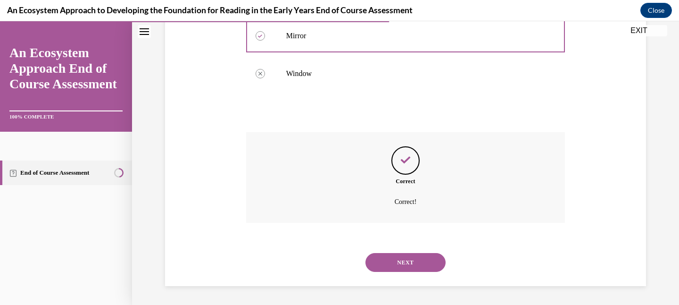
click at [413, 264] on button "NEXT" at bounding box center [406, 262] width 80 height 19
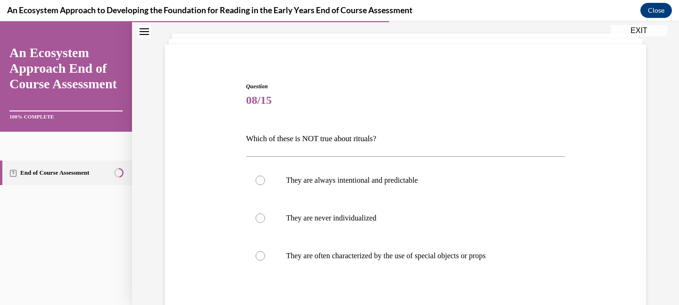
scroll to position [51, 0]
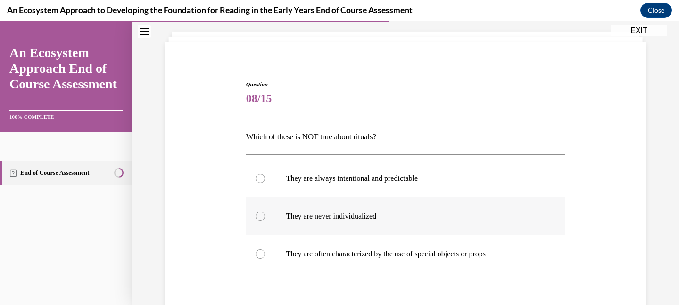
click at [408, 224] on label "They are never individualized" at bounding box center [405, 216] width 319 height 38
click at [265, 221] on input "They are never individualized" at bounding box center [260, 215] width 9 height 9
radio input "true"
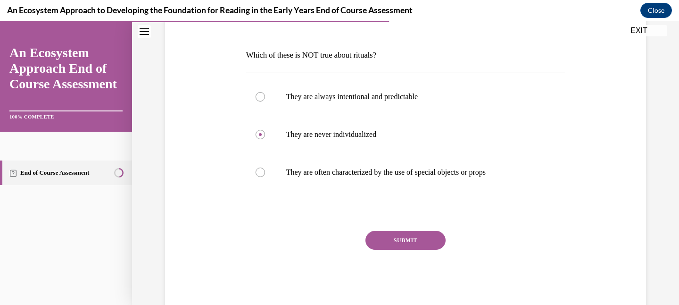
click at [408, 242] on button "SUBMIT" at bounding box center [406, 240] width 80 height 19
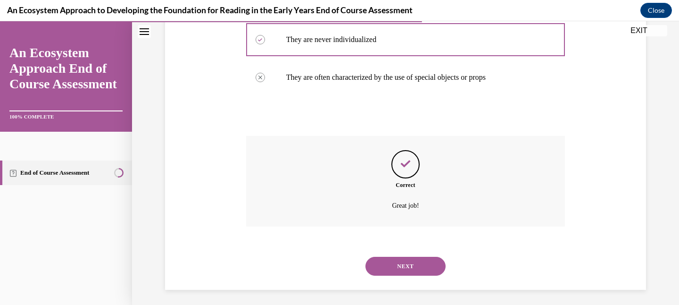
scroll to position [231, 0]
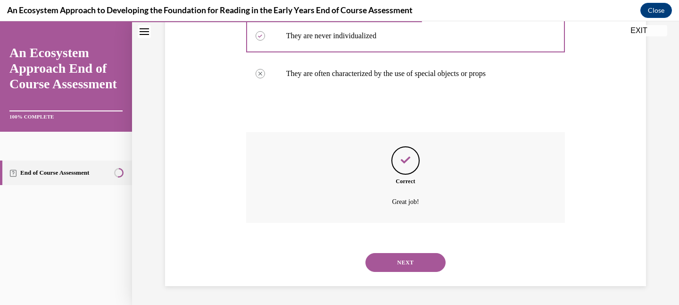
click at [411, 257] on button "NEXT" at bounding box center [406, 262] width 80 height 19
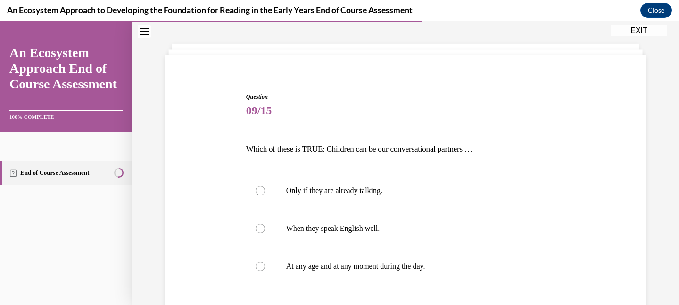
scroll to position [48, 0]
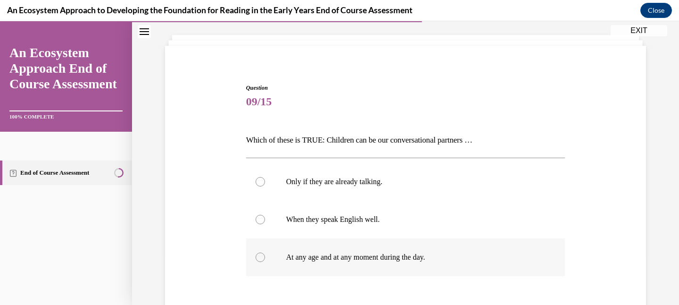
click at [414, 257] on p "At any age and at any moment during the day." at bounding box center [414, 256] width 256 height 9
click at [265, 257] on input "At any age and at any moment during the day." at bounding box center [260, 256] width 9 height 9
radio input "true"
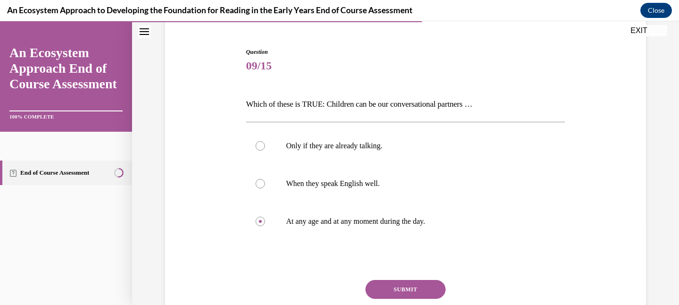
click at [412, 292] on button "SUBMIT" at bounding box center [406, 289] width 80 height 19
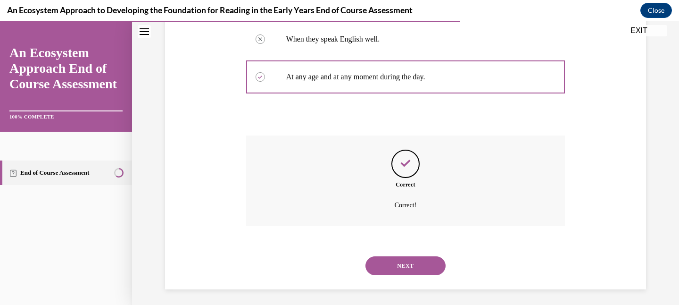
scroll to position [231, 0]
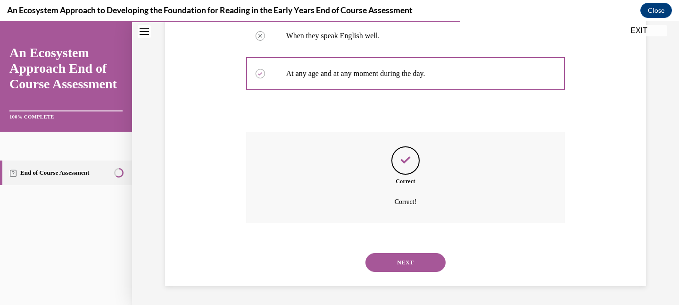
click at [411, 263] on button "NEXT" at bounding box center [406, 262] width 80 height 19
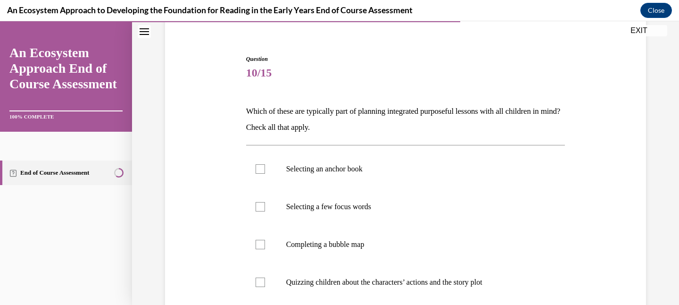
scroll to position [89, 0]
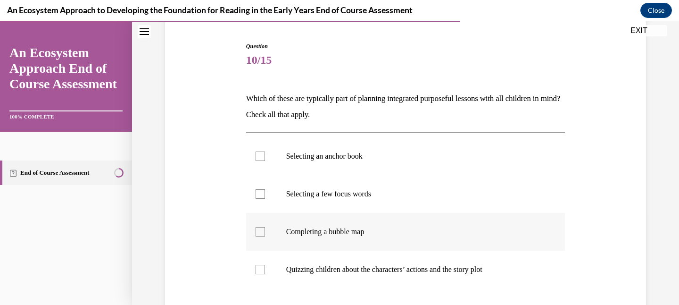
click at [409, 237] on label "Completing a bubble map" at bounding box center [405, 232] width 319 height 38
click at [265, 236] on input "Completing a bubble map" at bounding box center [260, 231] width 9 height 9
checkbox input "true"
click at [409, 192] on p "Selecting a few focus words" at bounding box center [414, 193] width 256 height 9
click at [265, 192] on input "Selecting a few focus words" at bounding box center [260, 193] width 9 height 9
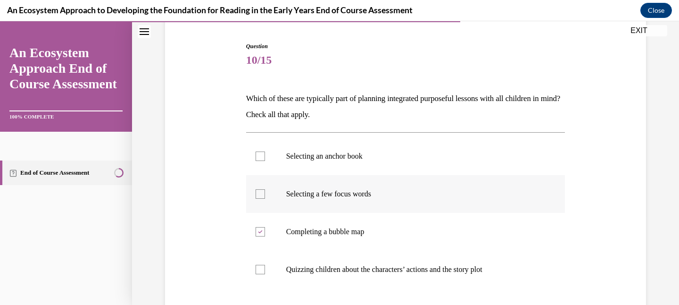
checkbox input "true"
click at [408, 156] on p "Selecting an anchor book" at bounding box center [414, 155] width 256 height 9
click at [265, 156] on input "Selecting an anchor book" at bounding box center [260, 155] width 9 height 9
checkbox input "true"
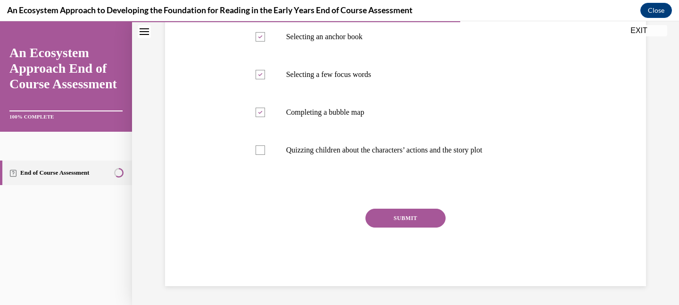
click at [401, 213] on button "SUBMIT" at bounding box center [406, 217] width 80 height 19
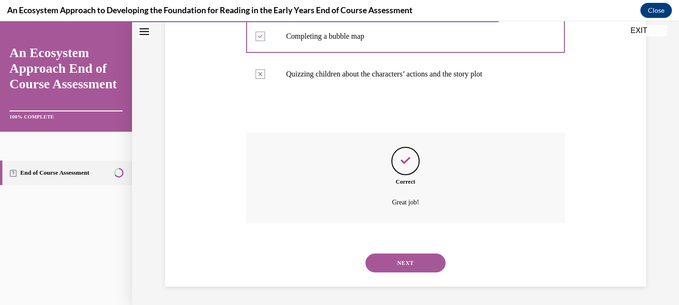
scroll to position [285, 0]
click at [400, 259] on button "NEXT" at bounding box center [406, 262] width 80 height 19
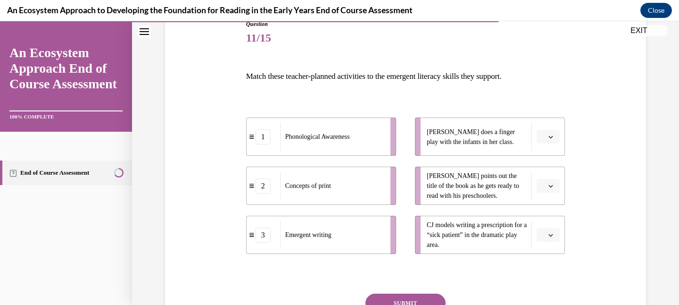
scroll to position [114, 0]
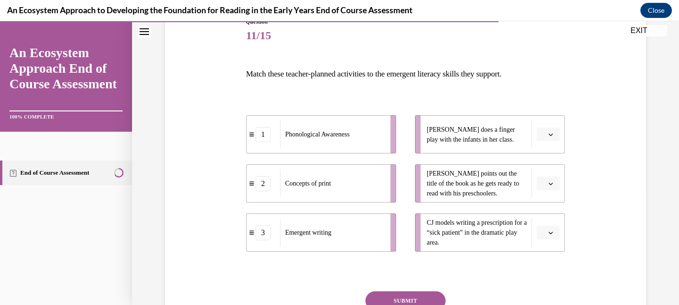
click at [552, 135] on icon "button" at bounding box center [551, 134] width 5 height 5
click at [550, 207] on div "3" at bounding box center [547, 211] width 24 height 19
click at [549, 232] on icon "button" at bounding box center [551, 232] width 5 height 5
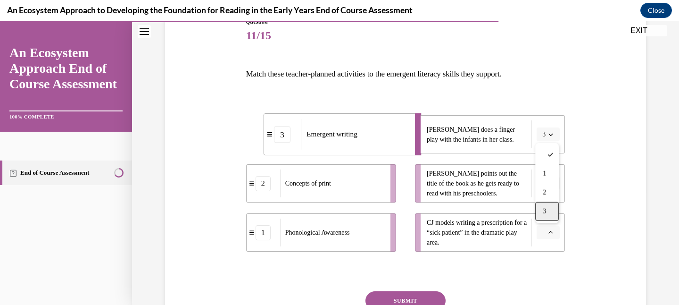
click at [543, 213] on span "3" at bounding box center [544, 212] width 3 height 8
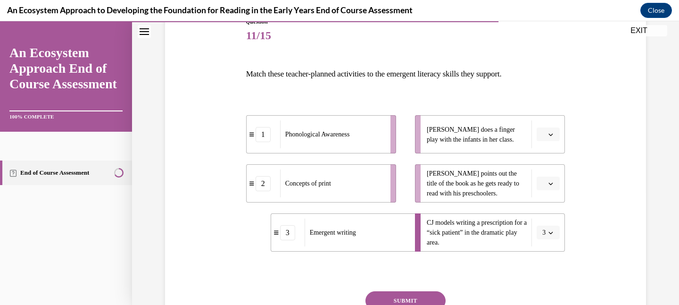
click at [546, 134] on button "button" at bounding box center [548, 134] width 23 height 14
click at [542, 176] on div "1" at bounding box center [547, 174] width 24 height 19
click at [548, 188] on button "button" at bounding box center [548, 183] width 23 height 14
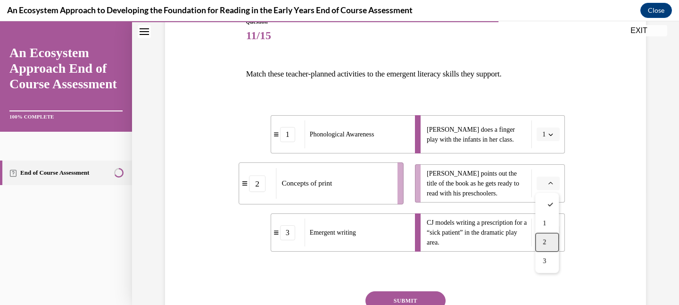
click at [550, 236] on div "2" at bounding box center [547, 242] width 24 height 19
click at [427, 298] on button "SUBMIT" at bounding box center [406, 300] width 80 height 19
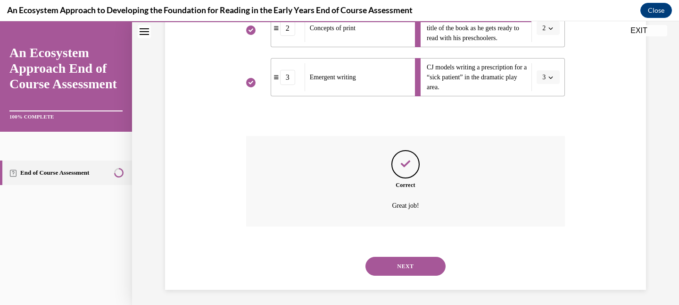
scroll to position [273, 0]
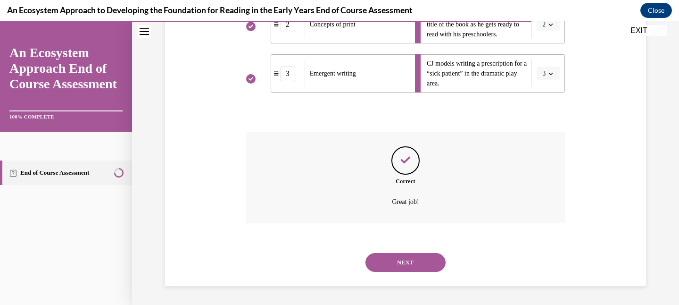
click at [420, 257] on button "NEXT" at bounding box center [406, 262] width 80 height 19
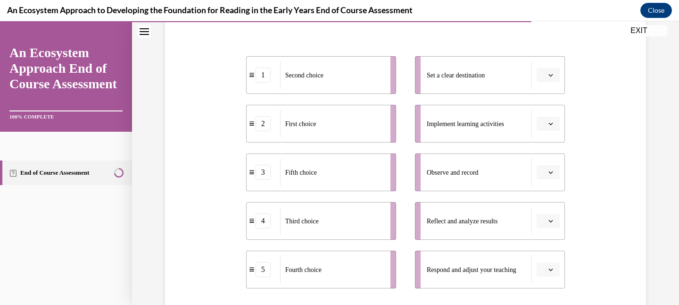
scroll to position [175, 0]
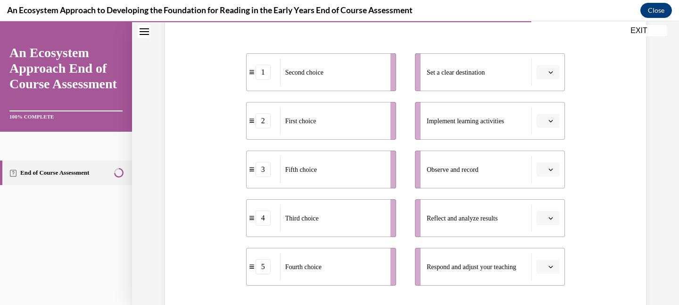
click at [547, 76] on button "button" at bounding box center [548, 72] width 23 height 14
click at [552, 188] on div "5" at bounding box center [547, 187] width 24 height 19
click at [555, 219] on button "button" at bounding box center [548, 218] width 23 height 14
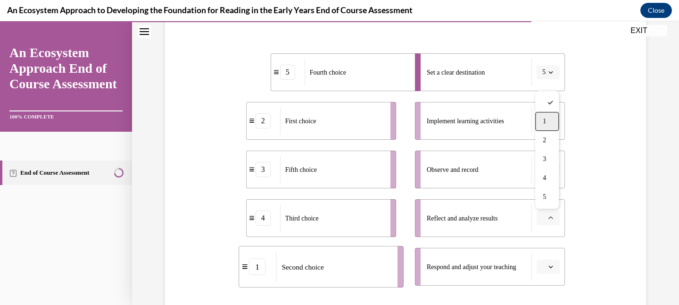
click at [550, 125] on div "1" at bounding box center [547, 121] width 24 height 19
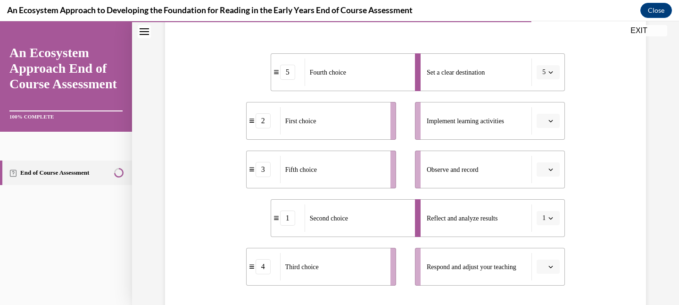
click at [551, 168] on icon "button" at bounding box center [551, 169] width 5 height 5
click at [547, 233] on div "2" at bounding box center [547, 228] width 24 height 19
click at [546, 121] on button "button" at bounding box center [548, 121] width 23 height 14
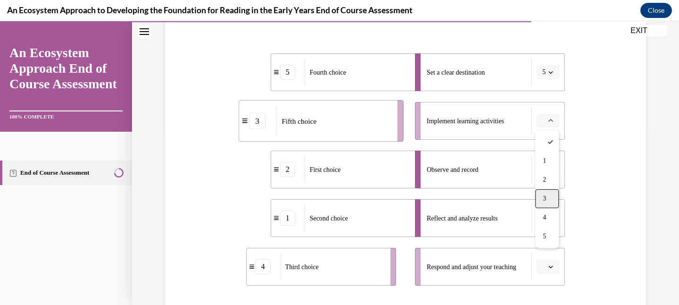
click at [551, 192] on div "3" at bounding box center [547, 198] width 24 height 19
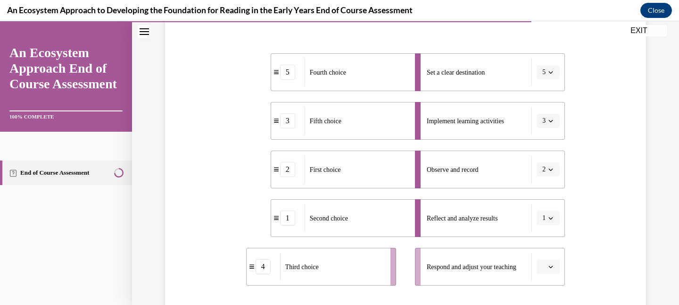
click at [553, 261] on button "button" at bounding box center [548, 266] width 23 height 14
click at [554, 226] on div "4" at bounding box center [547, 226] width 24 height 19
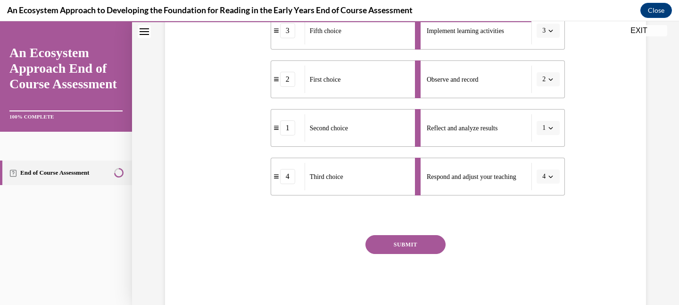
click at [433, 244] on button "SUBMIT" at bounding box center [406, 244] width 80 height 19
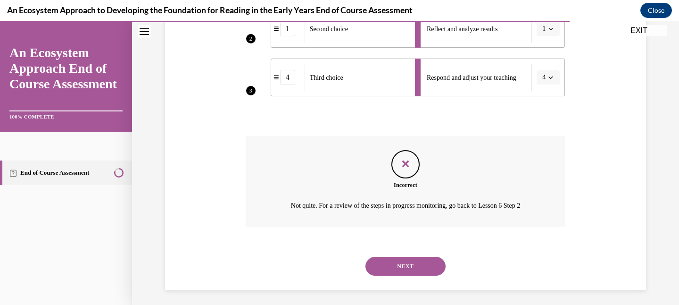
scroll to position [368, 0]
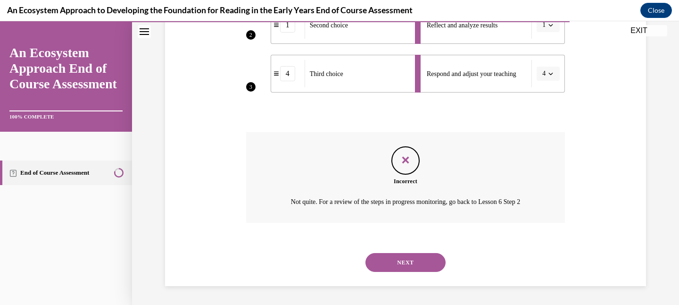
click at [426, 267] on button "NEXT" at bounding box center [406, 262] width 80 height 19
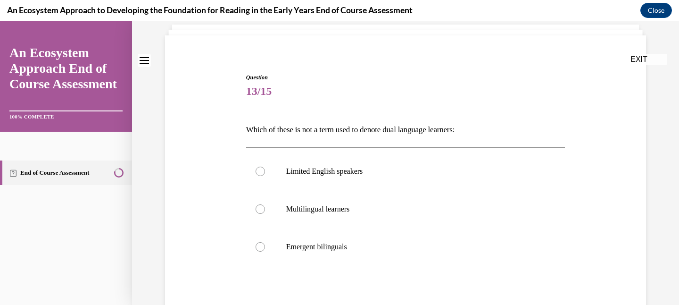
scroll to position [70, 0]
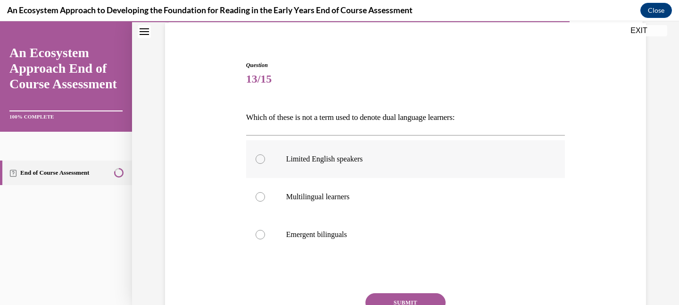
click at [432, 162] on p "Limited English speakers" at bounding box center [414, 158] width 256 height 9
click at [265, 162] on input "Limited English speakers" at bounding box center [260, 158] width 9 height 9
radio input "true"
click at [427, 298] on button "SUBMIT" at bounding box center [406, 302] width 80 height 19
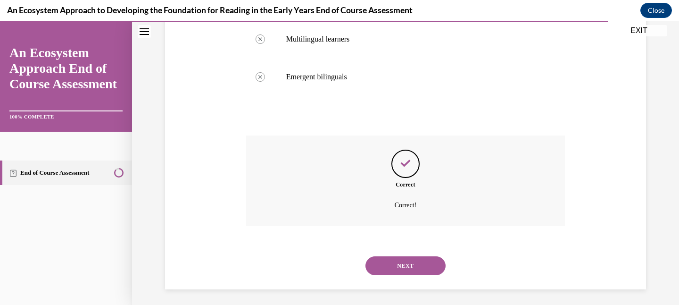
scroll to position [231, 0]
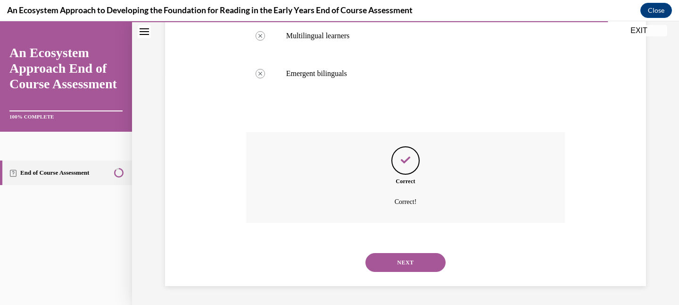
click at [420, 258] on button "NEXT" at bounding box center [406, 262] width 80 height 19
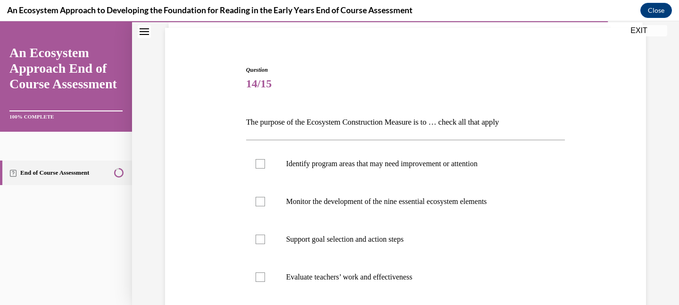
scroll to position [70, 0]
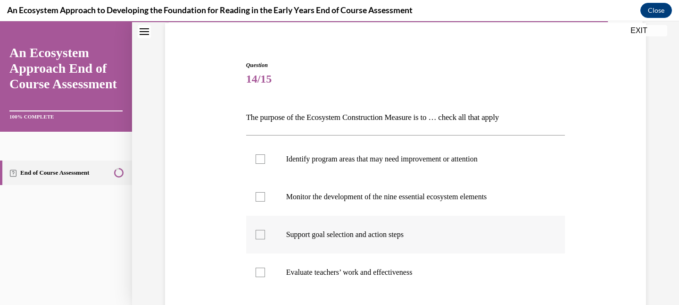
click at [417, 237] on p "Support goal selection and action steps" at bounding box center [414, 234] width 256 height 9
click at [265, 237] on input "Support goal selection and action steps" at bounding box center [260, 234] width 9 height 9
checkbox input "true"
click at [412, 204] on label "Monitor the development of the nine essential ecosystem elements" at bounding box center [405, 197] width 319 height 38
click at [265, 201] on input "Monitor the development of the nine essential ecosystem elements" at bounding box center [260, 196] width 9 height 9
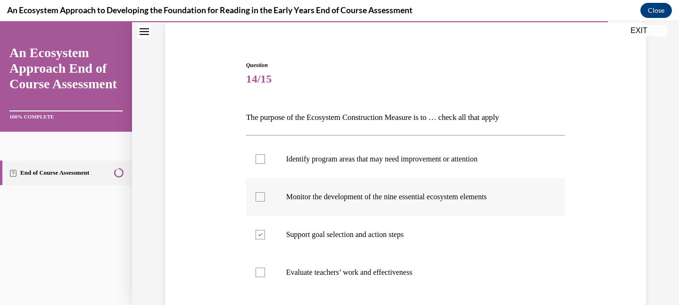
checkbox input "true"
click at [410, 163] on p "Identify program areas that may need improvement or attention" at bounding box center [414, 158] width 256 height 9
click at [265, 163] on input "Identify program areas that may need improvement or attention" at bounding box center [260, 158] width 9 height 9
checkbox input "true"
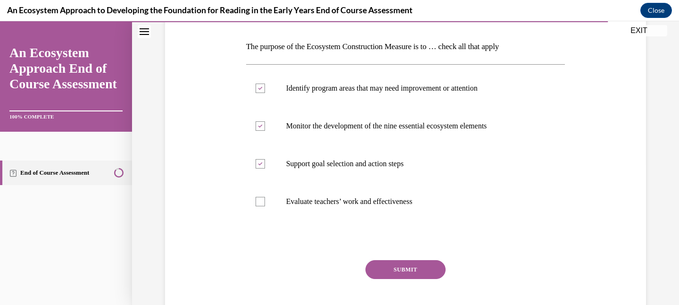
click at [405, 265] on button "SUBMIT" at bounding box center [406, 269] width 80 height 19
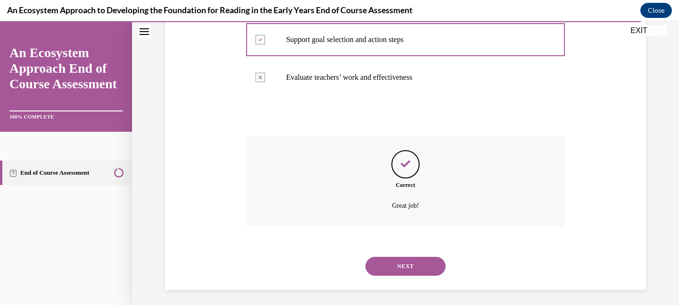
scroll to position [269, 0]
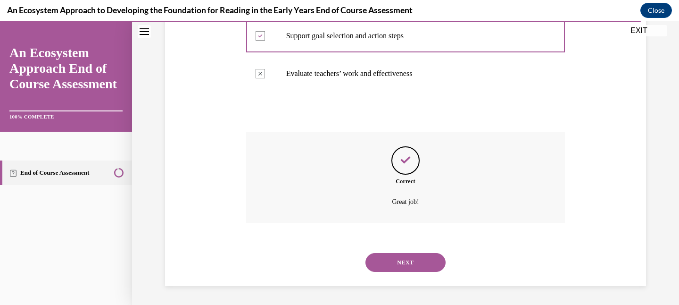
click at [407, 258] on button "NEXT" at bounding box center [406, 262] width 80 height 19
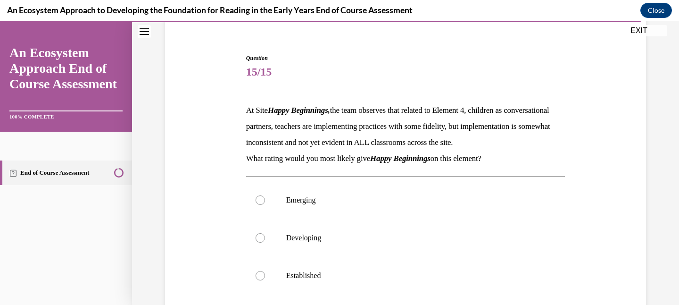
scroll to position [78, 0]
click at [380, 243] on label "Developing" at bounding box center [405, 237] width 319 height 38
click at [265, 242] on input "Developing" at bounding box center [260, 236] width 9 height 9
radio input "true"
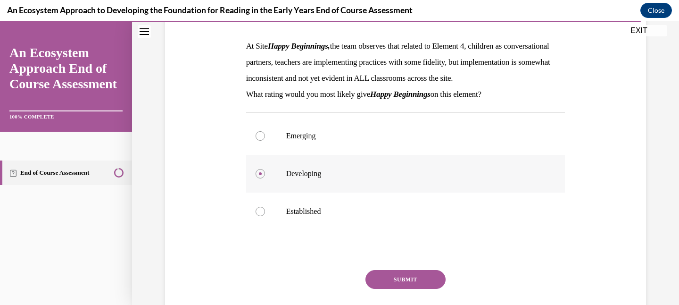
scroll to position [142, 0]
click at [383, 288] on button "SUBMIT" at bounding box center [406, 278] width 80 height 19
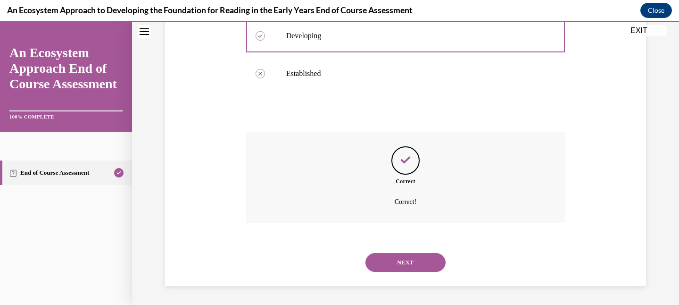
scroll to position [295, 0]
click at [395, 267] on button "NEXT" at bounding box center [406, 262] width 80 height 19
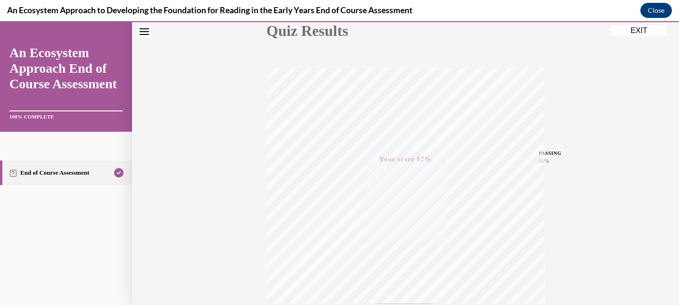
scroll to position [111, 0]
click at [630, 30] on button "EXIT" at bounding box center [639, 30] width 57 height 11
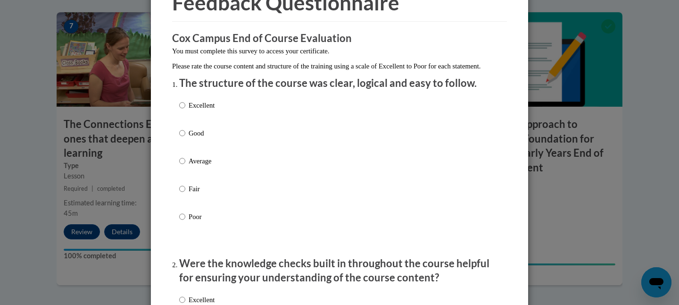
scroll to position [59, 0]
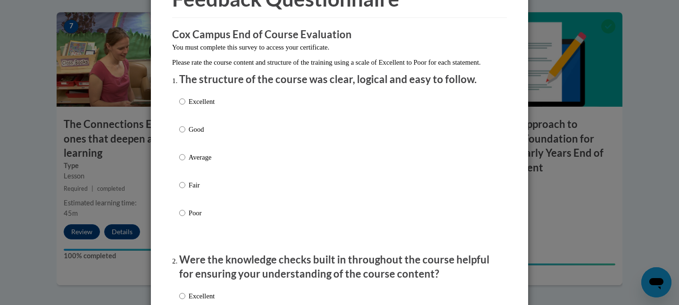
click at [228, 138] on div "Excellent Good Average Fair Poor" at bounding box center [339, 169] width 321 height 154
click at [193, 134] on p "Good" at bounding box center [202, 129] width 26 height 10
click at [185, 134] on input "Good" at bounding box center [182, 129] width 6 height 10
radio input "true"
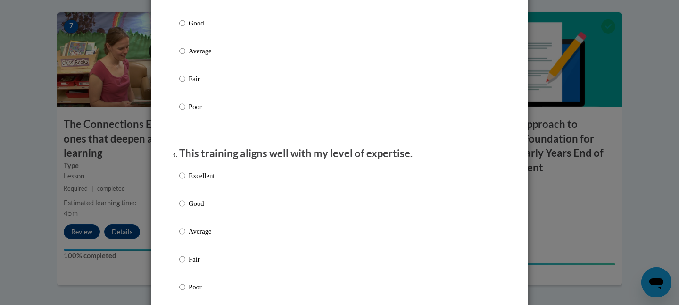
scroll to position [350, 0]
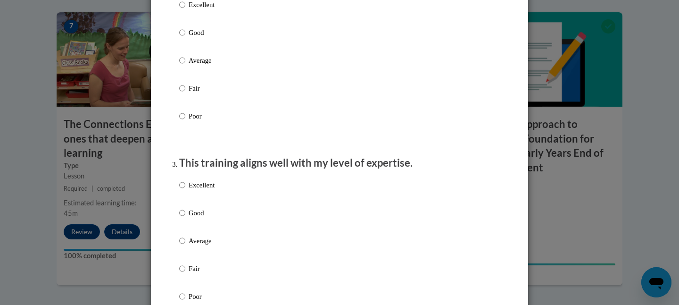
click at [198, 38] on p "Good" at bounding box center [202, 32] width 26 height 10
click at [185, 38] on input "Good" at bounding box center [182, 32] width 6 height 10
radio input "true"
click at [210, 190] on p "Excellent" at bounding box center [202, 185] width 26 height 10
click at [185, 190] on input "Excellent" at bounding box center [182, 185] width 6 height 10
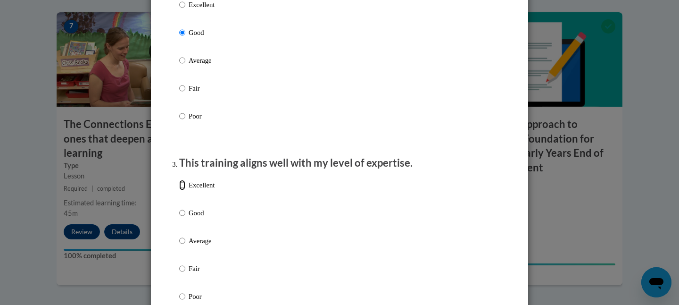
radio input "true"
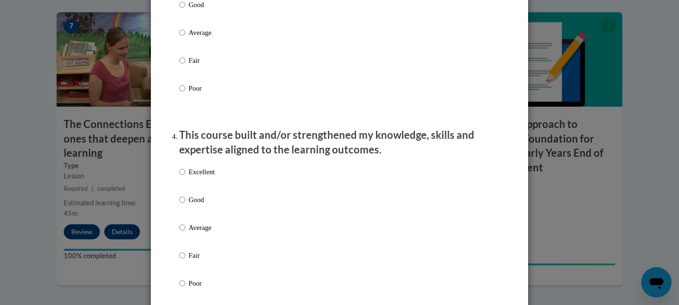
click at [208, 177] on p "Excellent" at bounding box center [202, 172] width 26 height 10
click at [185, 177] on input "Excellent" at bounding box center [182, 172] width 6 height 10
radio input "true"
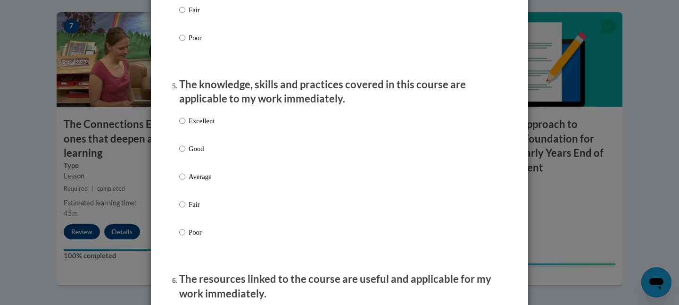
scroll to position [812, 0]
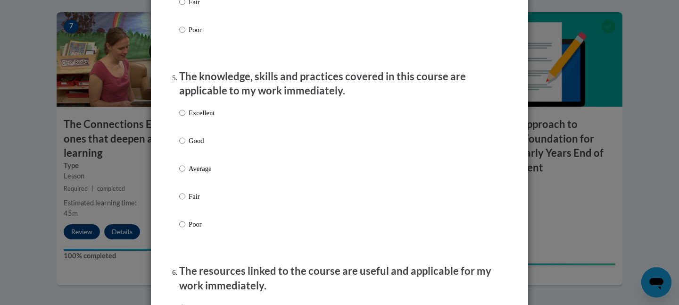
click at [200, 118] on p "Excellent" at bounding box center [202, 113] width 26 height 10
click at [185, 118] on input "Excellent" at bounding box center [182, 113] width 6 height 10
radio input "true"
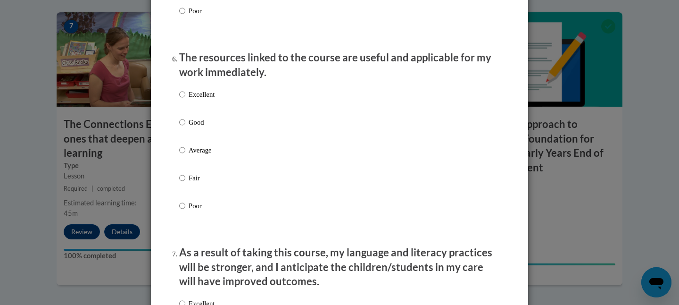
scroll to position [1092, 0]
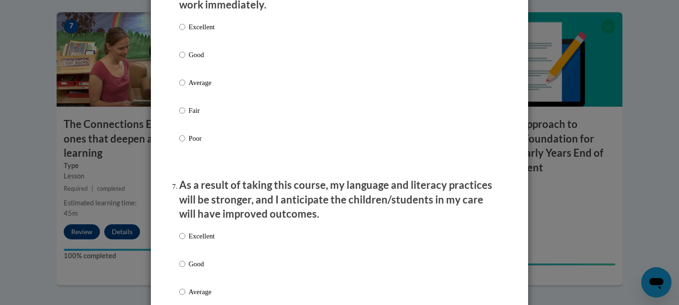
click at [199, 32] on p "Excellent" at bounding box center [202, 27] width 26 height 10
click at [185, 32] on input "Excellent" at bounding box center [182, 27] width 6 height 10
radio input "true"
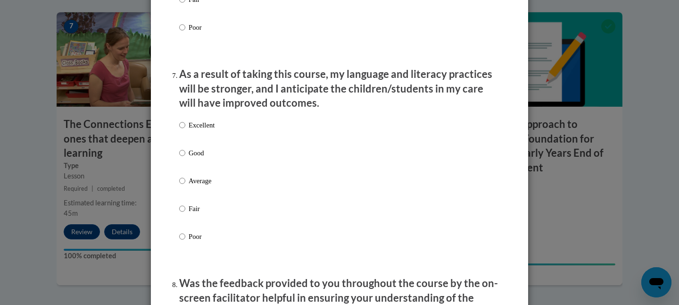
scroll to position [1235, 0]
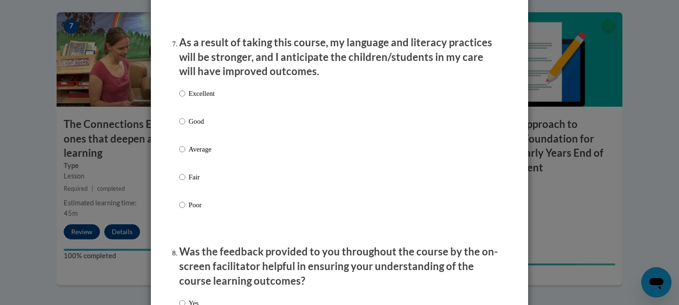
click at [199, 111] on label "Excellent" at bounding box center [196, 100] width 35 height 25
click at [185, 99] on input "Excellent" at bounding box center [182, 93] width 6 height 10
radio input "true"
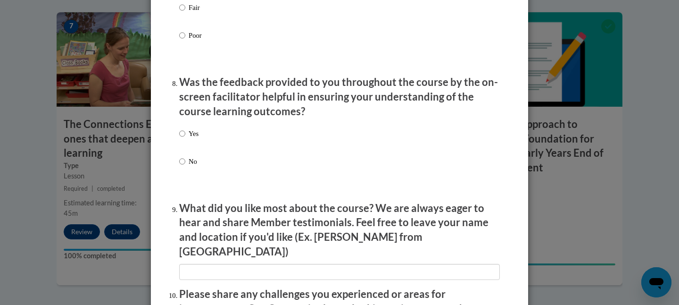
scroll to position [1415, 0]
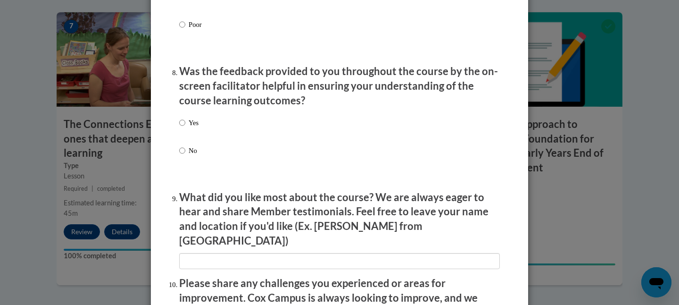
click at [196, 128] on p "Yes" at bounding box center [194, 122] width 10 height 10
click at [185, 128] on input "Yes" at bounding box center [182, 122] width 6 height 10
radio input "true"
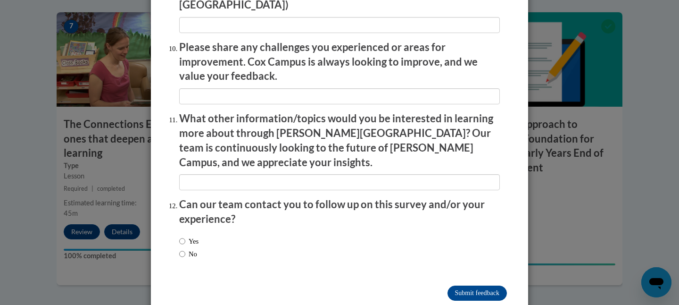
scroll to position [1658, 0]
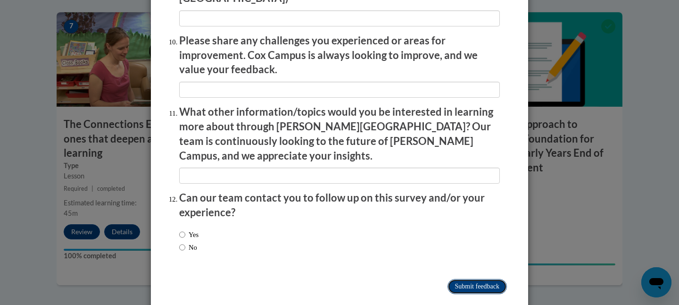
click at [459, 279] on input "Submit feedback" at bounding box center [477, 286] width 59 height 15
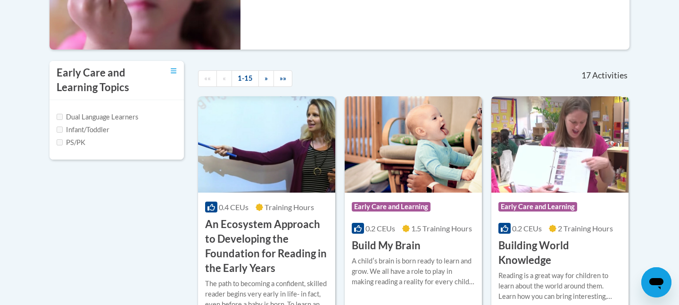
click at [105, 125] on label "Infant/Toddler" at bounding box center [83, 130] width 53 height 10
click at [63, 126] on input "Infant/Toddler" at bounding box center [60, 129] width 6 height 6
checkbox input "true"
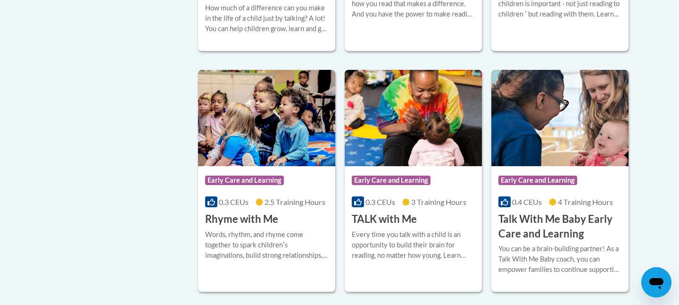
scroll to position [810, 0]
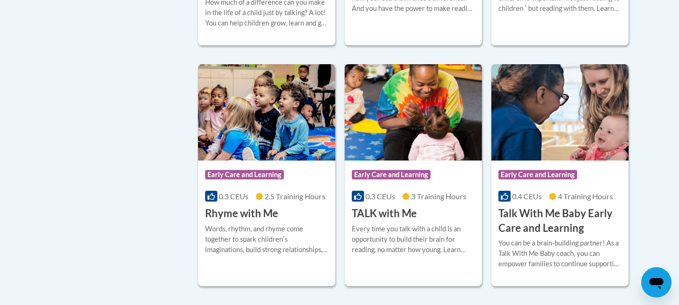
click at [424, 224] on div "Every time you talk with a child is an opportunity to build their brain for rea…" at bounding box center [413, 239] width 123 height 31
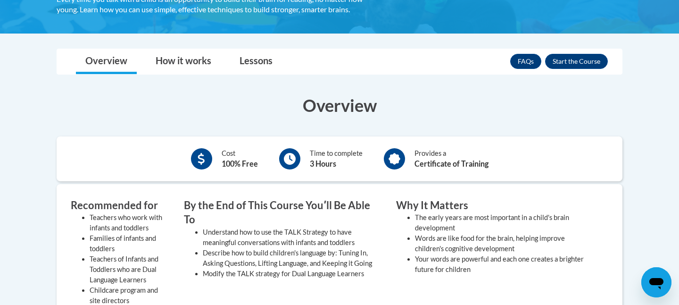
scroll to position [192, 0]
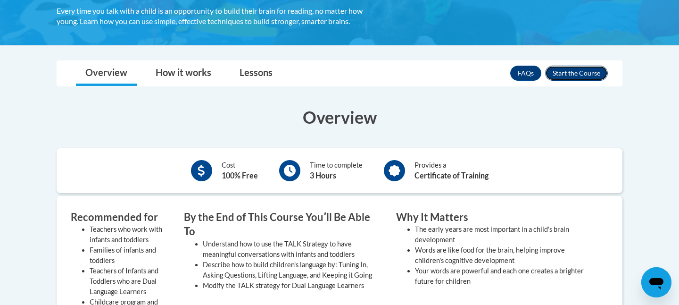
click at [586, 70] on button "Enroll" at bounding box center [576, 73] width 63 height 15
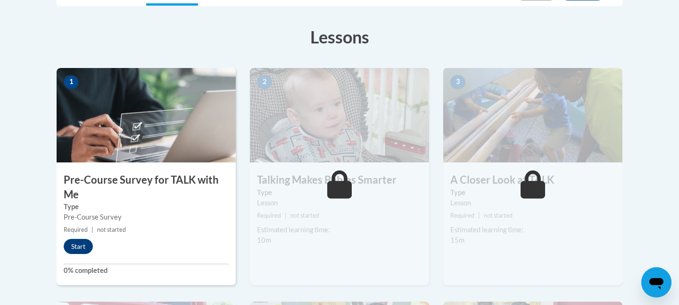
scroll to position [368, 0]
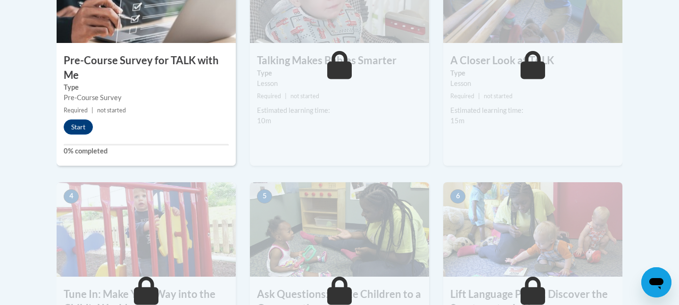
click at [93, 119] on div "1 Pre-Course Survey for TALK with Me Type Pre-Course Survey Required | not star…" at bounding box center [146, 57] width 179 height 217
click at [85, 122] on button "Start" at bounding box center [78, 126] width 29 height 15
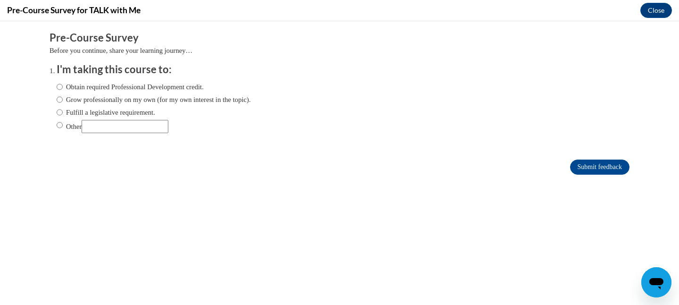
scroll to position [0, 0]
click at [168, 101] on label "Grow professionally on my own (for my own interest in the topic)." at bounding box center [154, 99] width 194 height 10
click at [63, 101] on input "Grow professionally on my own (for my own interest in the topic)." at bounding box center [60, 99] width 6 height 10
radio input "true"
click at [170, 84] on label "Obtain required Professional Development credit." at bounding box center [130, 87] width 147 height 10
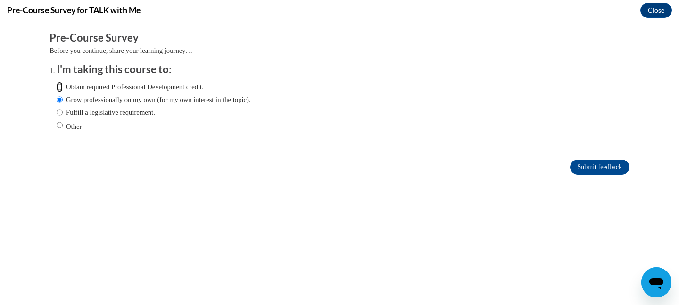
click at [63, 84] on input "Obtain required Professional Development credit." at bounding box center [60, 87] width 6 height 10
radio input "true"
click at [613, 167] on input "Submit feedback" at bounding box center [599, 166] width 59 height 15
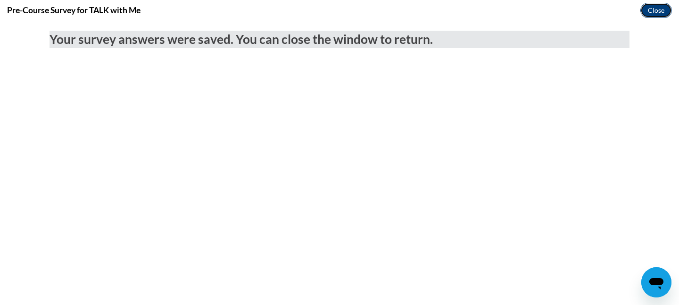
click at [653, 7] on button "Close" at bounding box center [657, 10] width 32 height 15
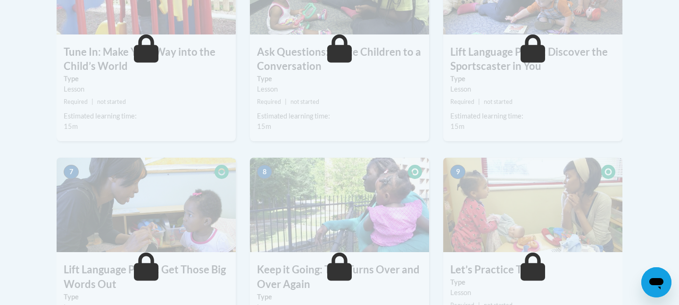
scroll to position [608, 0]
